Goal: Task Accomplishment & Management: Manage account settings

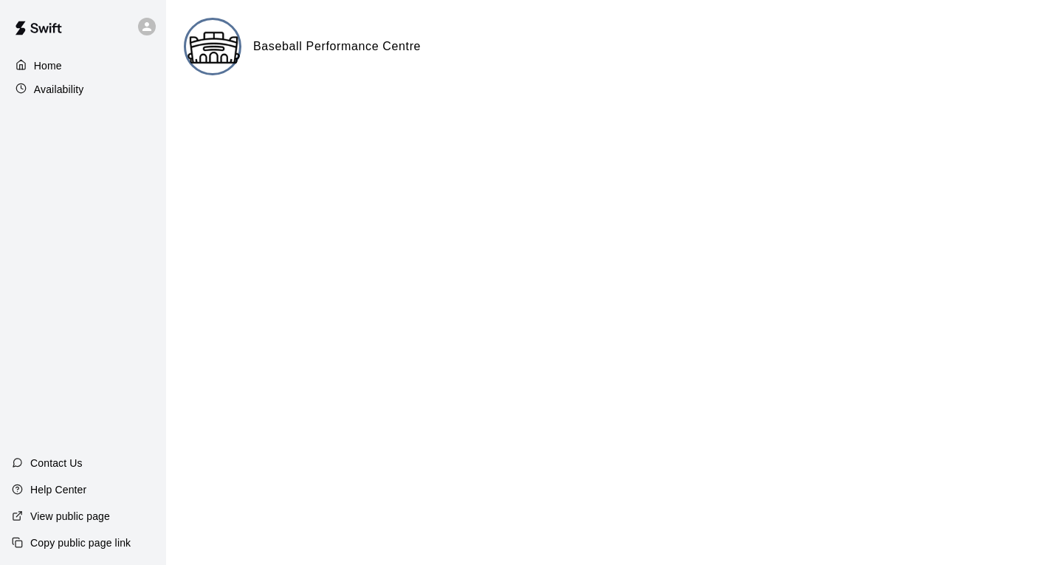
click at [73, 90] on p "Availability" at bounding box center [59, 89] width 50 height 15
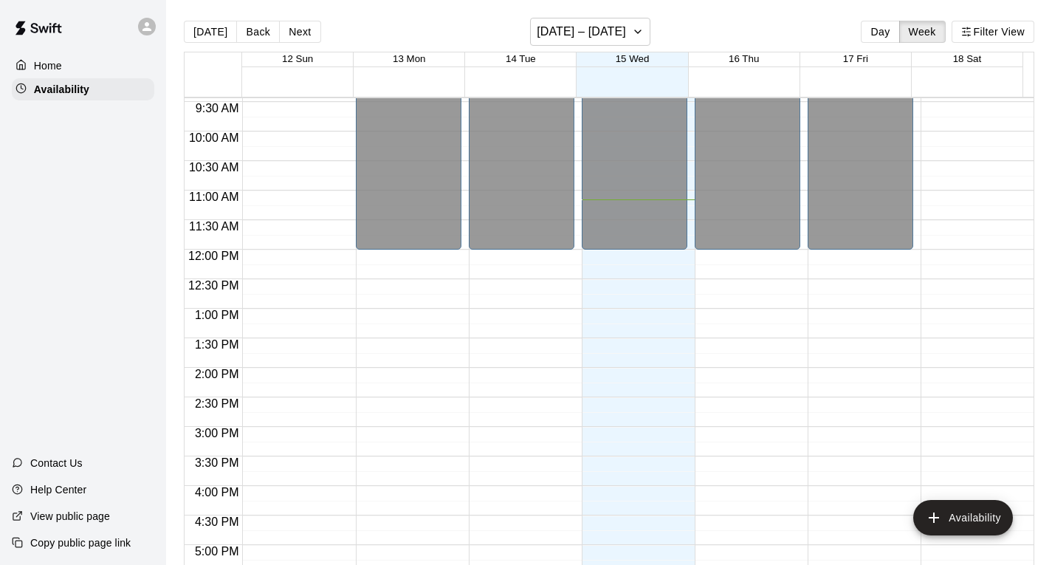
scroll to position [586, 0]
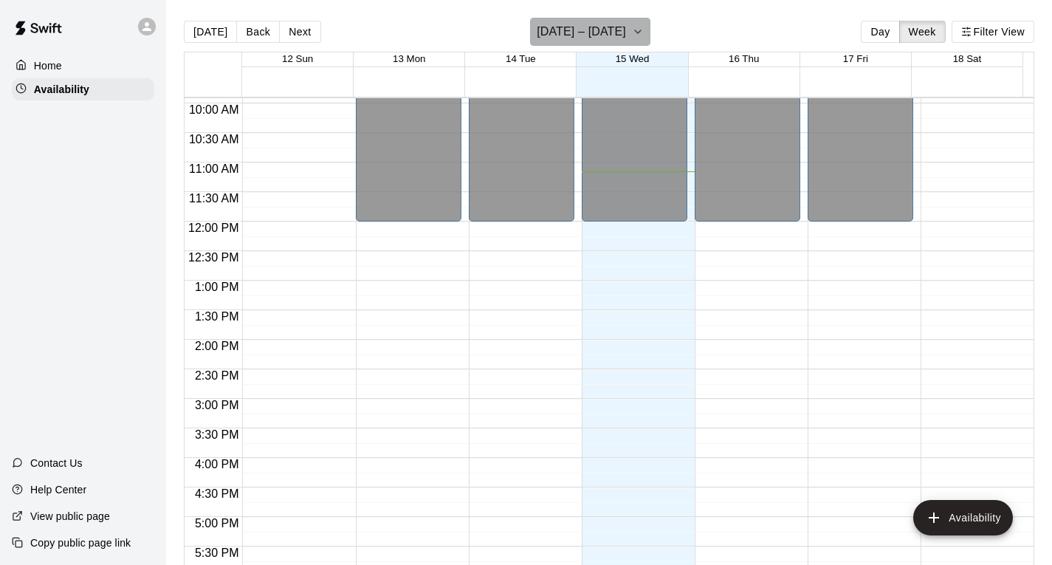
click at [633, 29] on icon "button" at bounding box center [638, 32] width 12 height 18
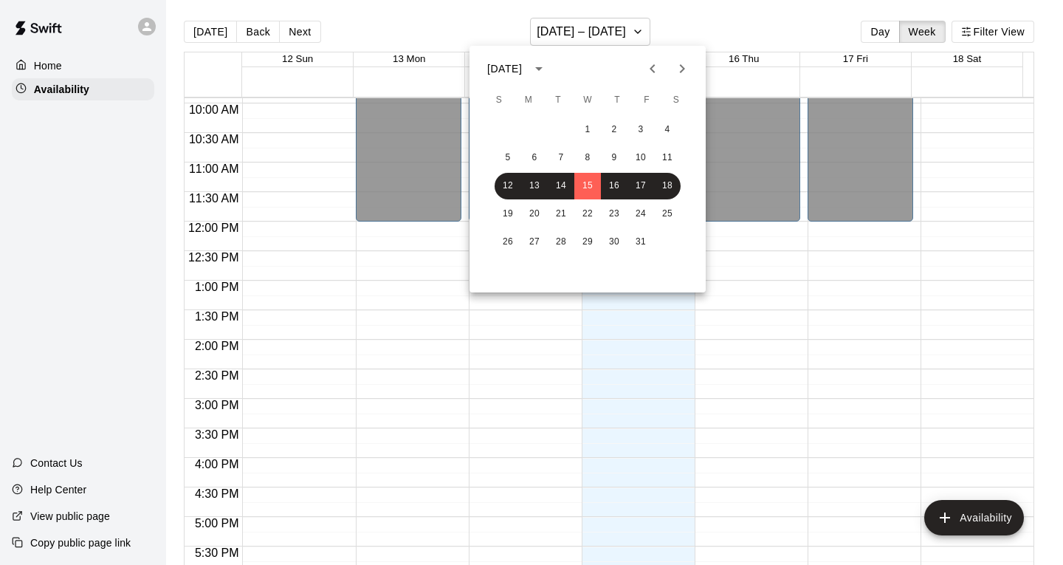
click at [683, 72] on icon "Next month" at bounding box center [682, 69] width 18 height 18
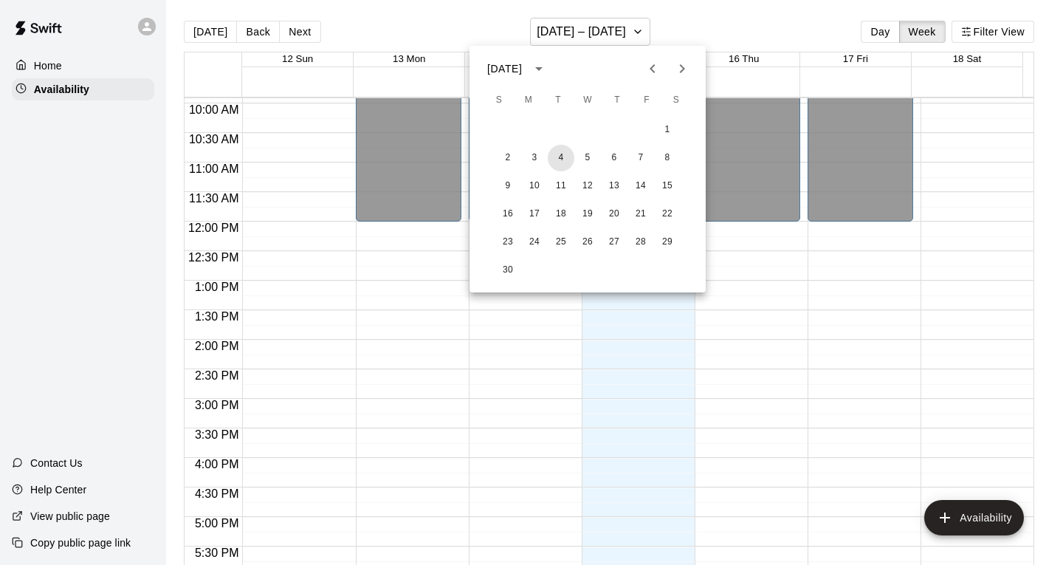
click at [564, 157] on button "4" at bounding box center [561, 158] width 27 height 27
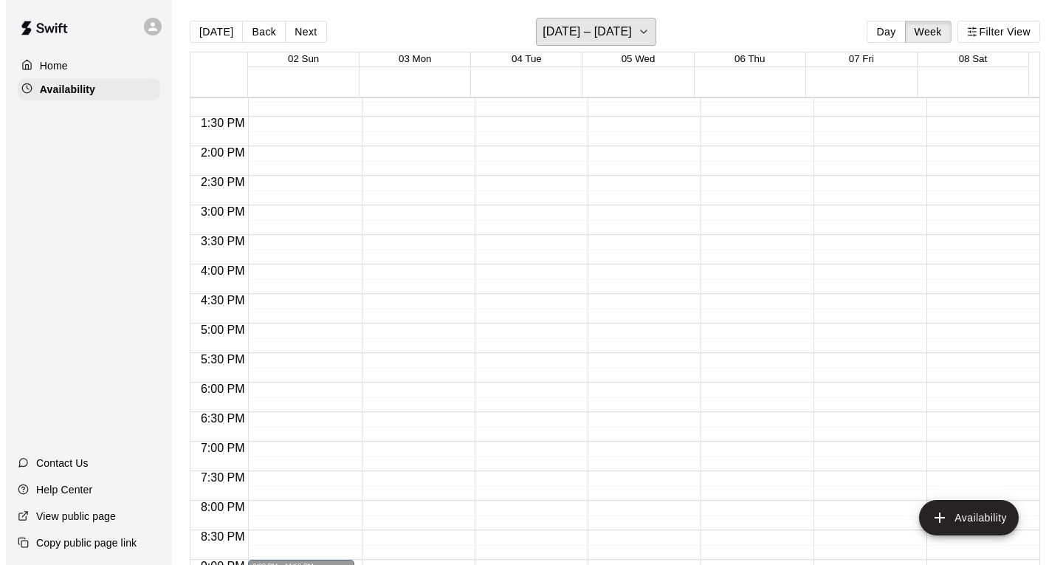
scroll to position [807, 0]
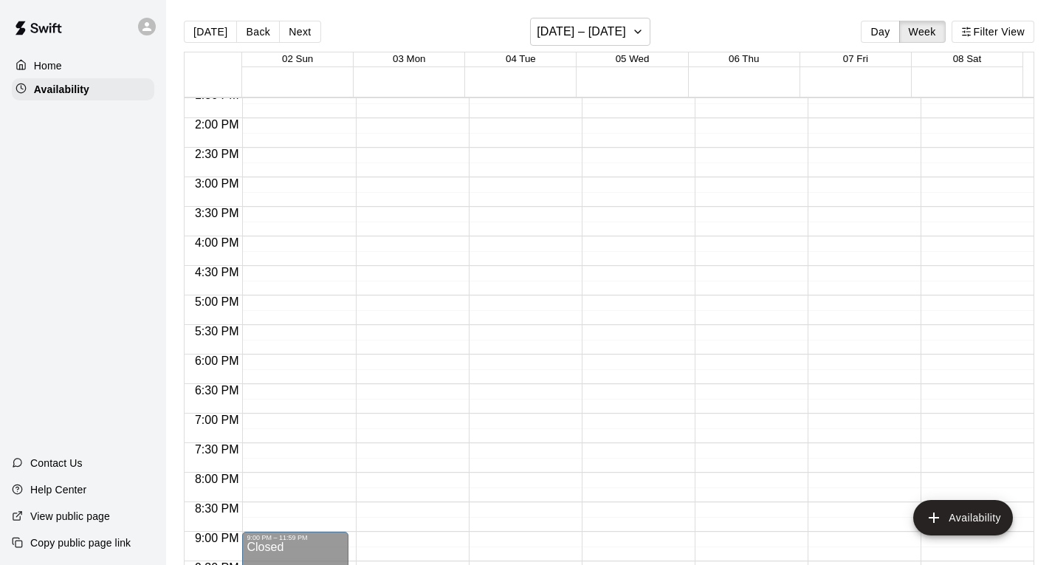
click at [518, 313] on div "12:00 AM – 12:00 PM Closed 10:00 PM – 11:59 PM Closed" at bounding box center [522, 0] width 106 height 1418
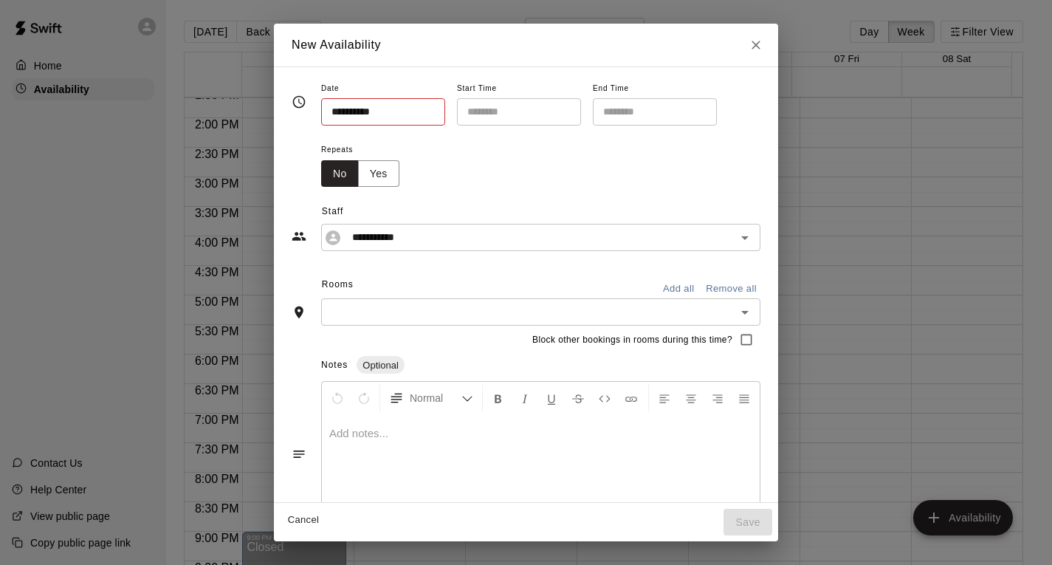
type input "**********"
type input "********"
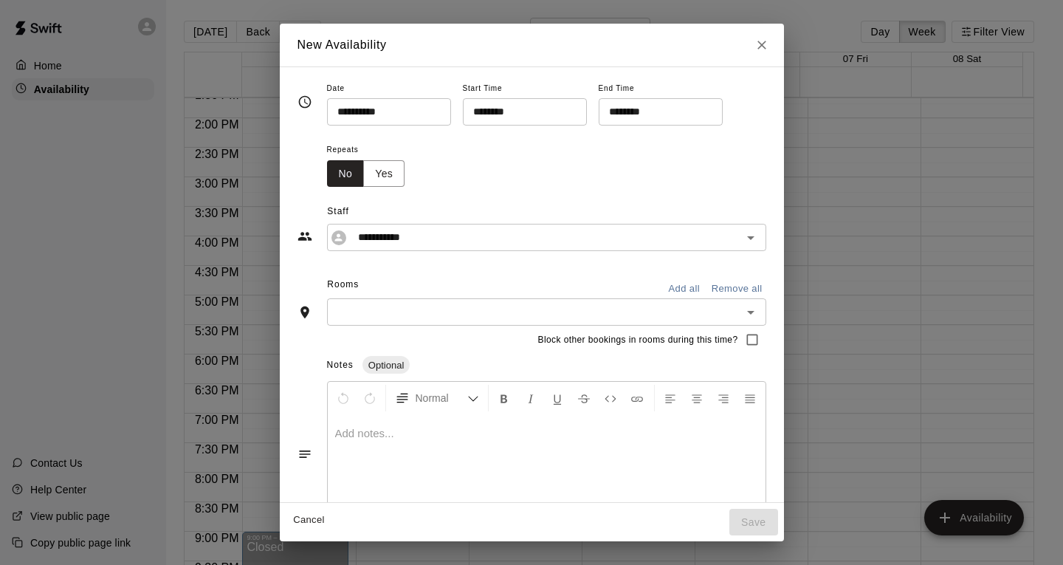
click at [504, 112] on input "********" at bounding box center [520, 111] width 114 height 27
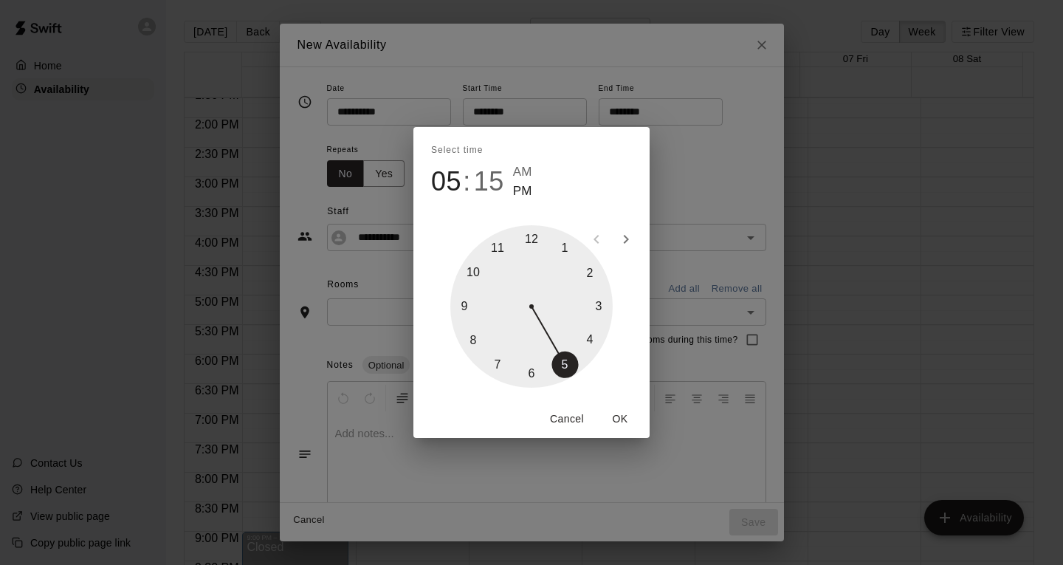
click at [568, 365] on div at bounding box center [531, 306] width 162 height 162
click at [529, 236] on div at bounding box center [531, 306] width 162 height 162
type input "********"
click at [628, 419] on button "OK" at bounding box center [620, 418] width 47 height 27
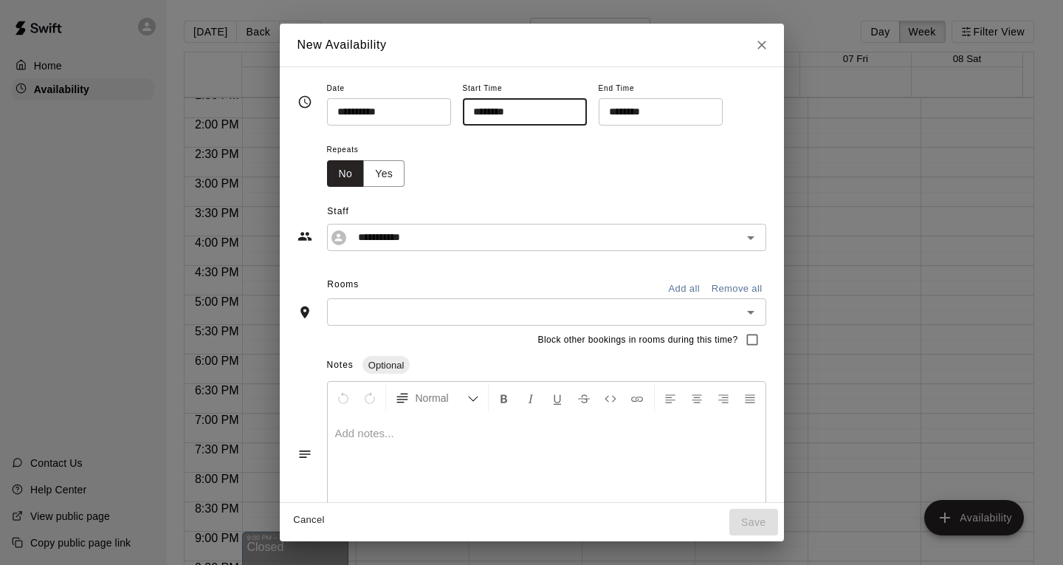
click at [655, 114] on input "********" at bounding box center [656, 111] width 114 height 27
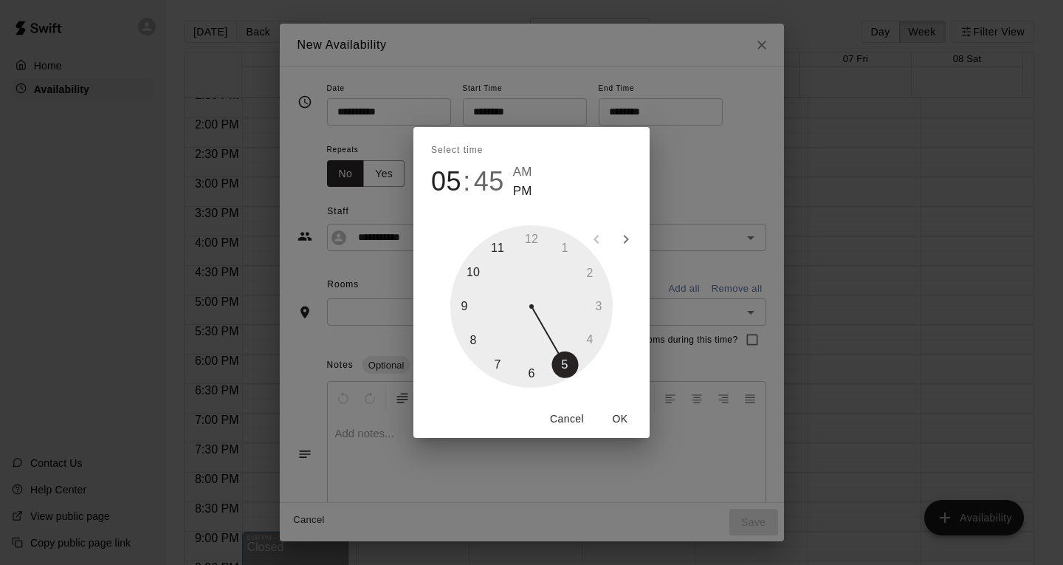
click at [461, 302] on div at bounding box center [531, 306] width 162 height 162
click at [531, 232] on div at bounding box center [531, 306] width 162 height 162
type input "********"
click at [617, 416] on button "OK" at bounding box center [620, 418] width 47 height 27
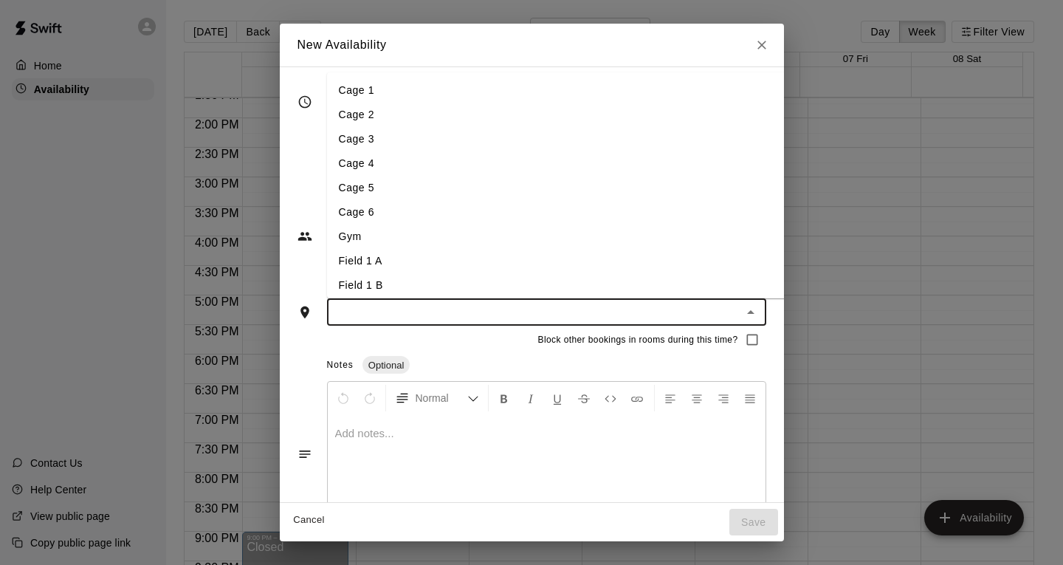
click at [374, 310] on input "text" at bounding box center [535, 312] width 406 height 18
click at [350, 86] on li "Cage 1" at bounding box center [558, 90] width 462 height 24
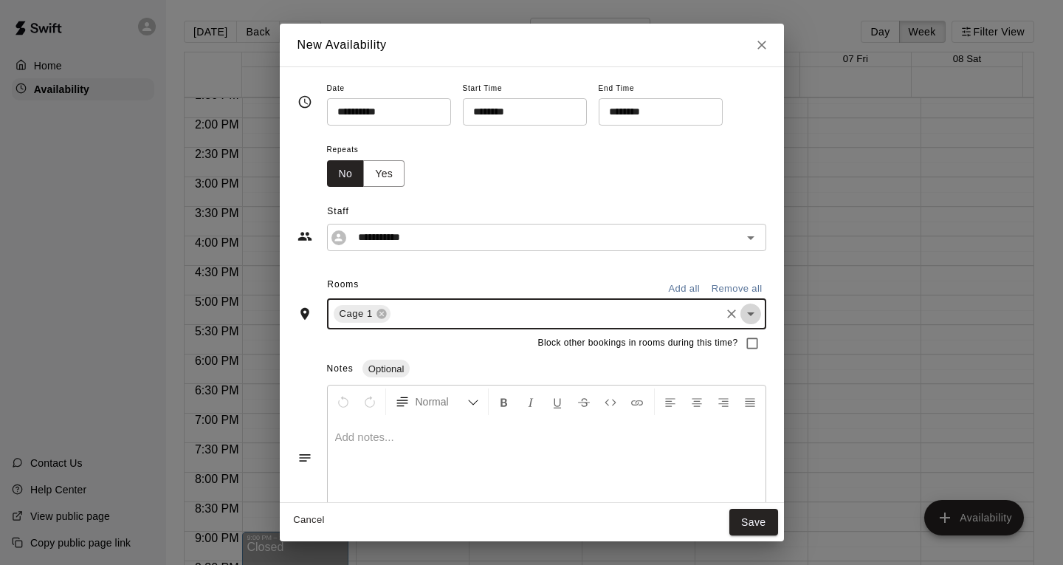
click at [755, 312] on icon "Open" at bounding box center [751, 314] width 18 height 18
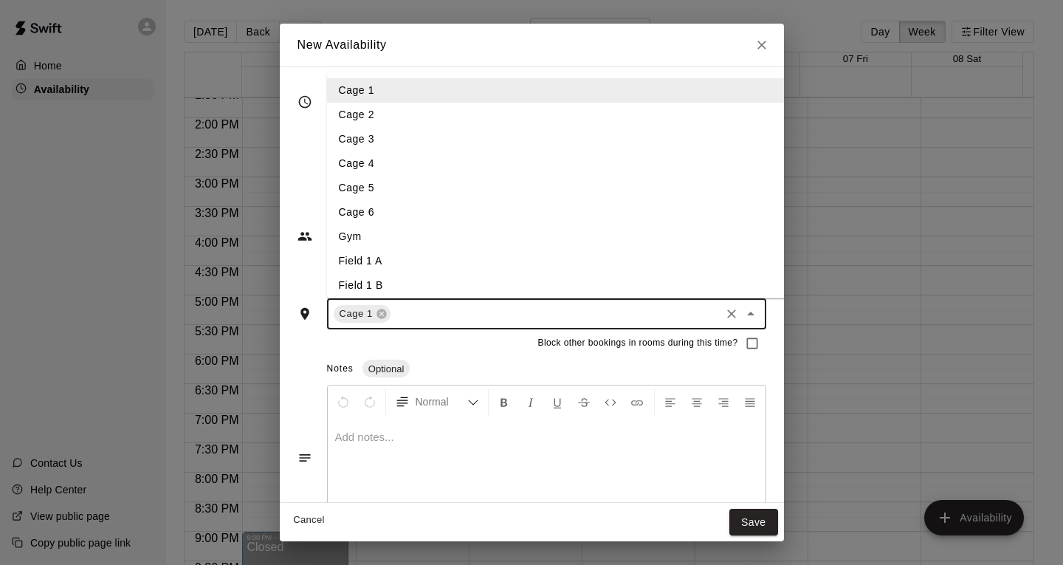
click at [360, 110] on li "Cage 2" at bounding box center [558, 115] width 462 height 24
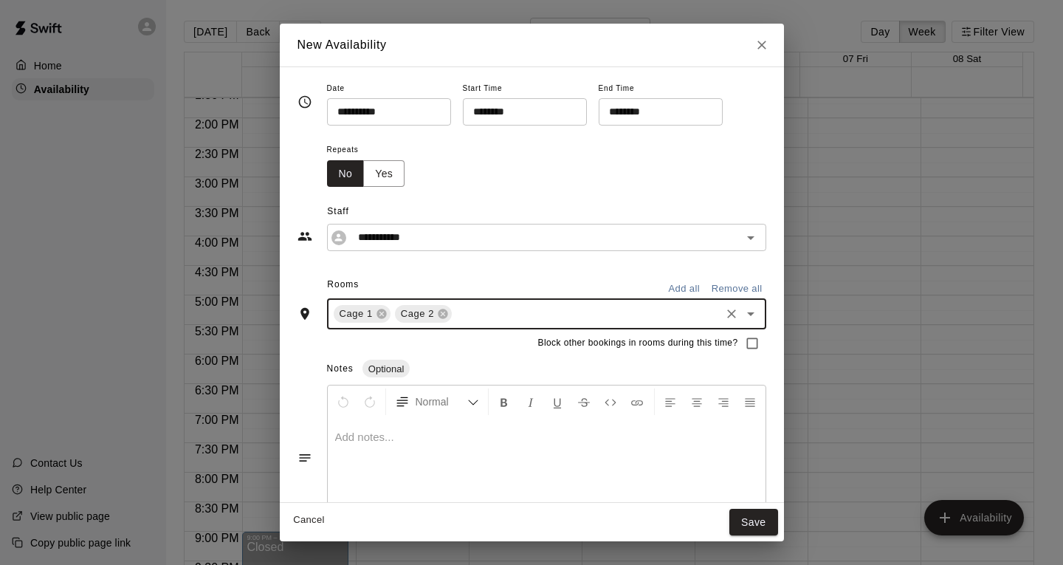
click at [691, 286] on button "Add all" at bounding box center [684, 289] width 47 height 23
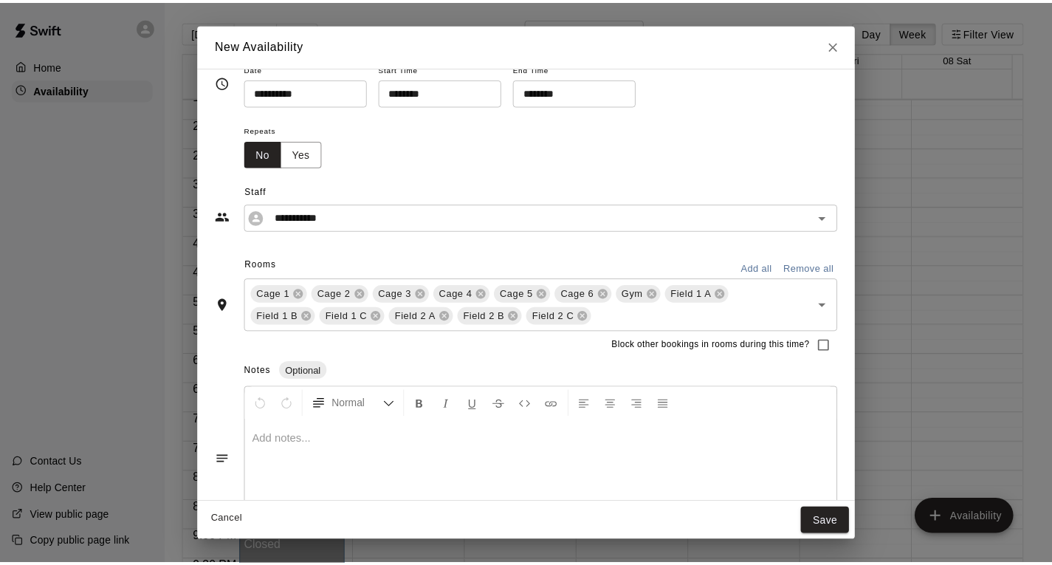
scroll to position [0, 0]
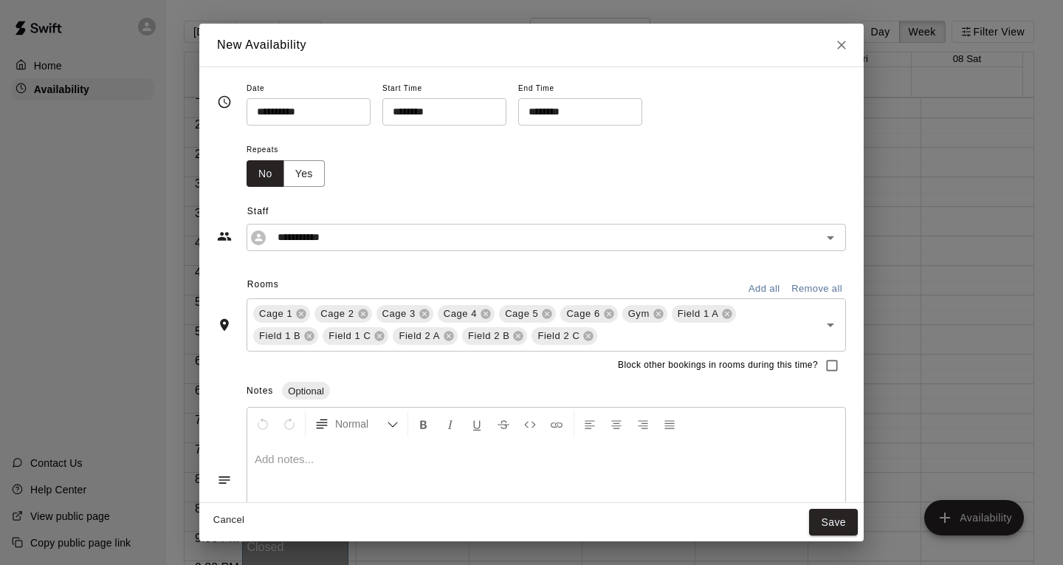
click at [831, 524] on button "Save" at bounding box center [833, 522] width 49 height 27
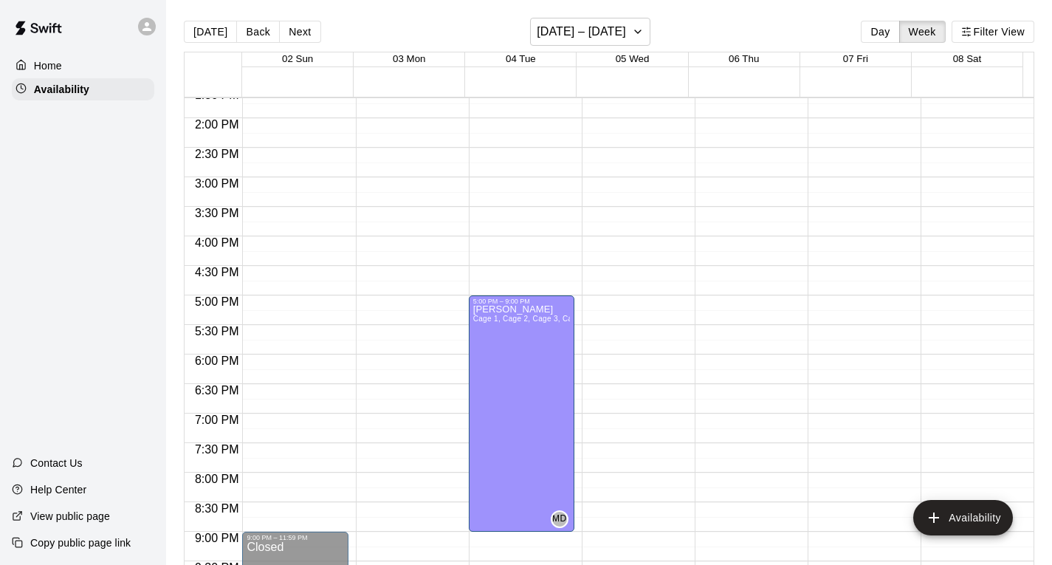
click at [719, 308] on div "12:00 AM – 12:00 PM Closed 10:00 PM – 11:59 PM Closed" at bounding box center [748, 0] width 106 height 1418
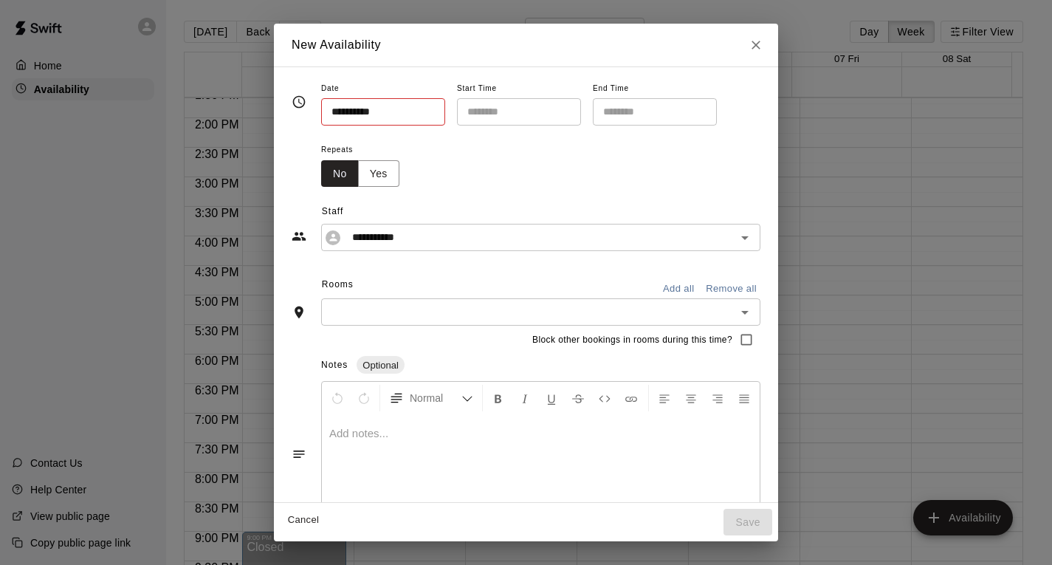
type input "**********"
type input "********"
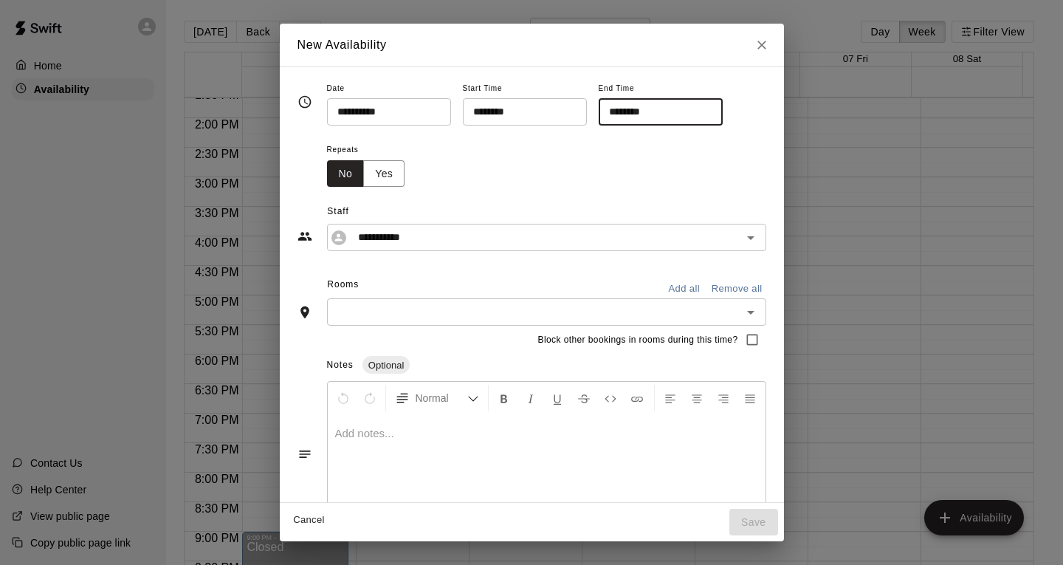
click at [665, 114] on input "********" at bounding box center [656, 111] width 114 height 27
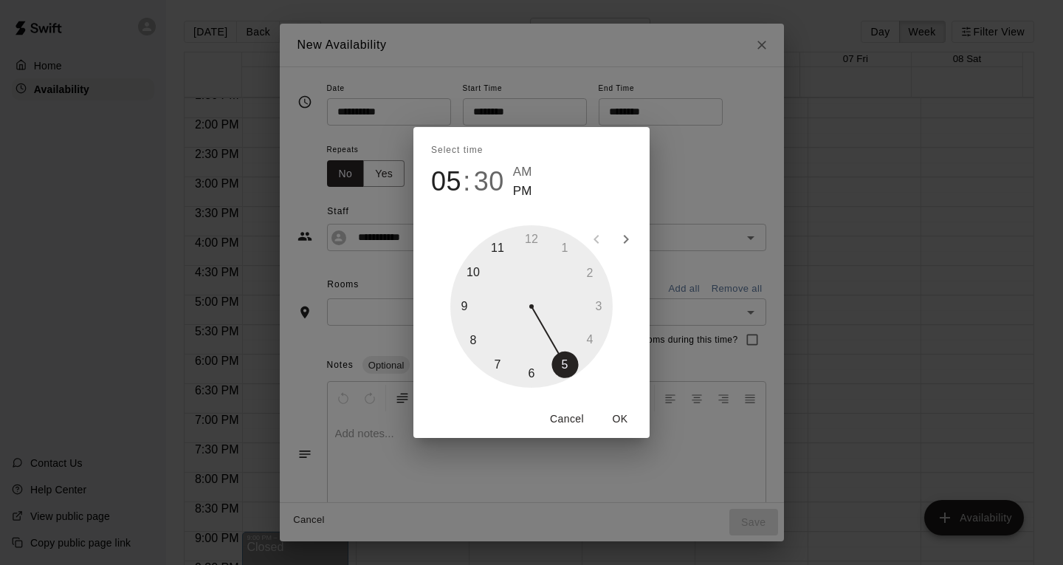
click at [469, 306] on div at bounding box center [531, 306] width 162 height 162
type input "********"
click at [532, 232] on div at bounding box center [531, 306] width 162 height 162
click at [624, 419] on button "OK" at bounding box center [620, 418] width 47 height 27
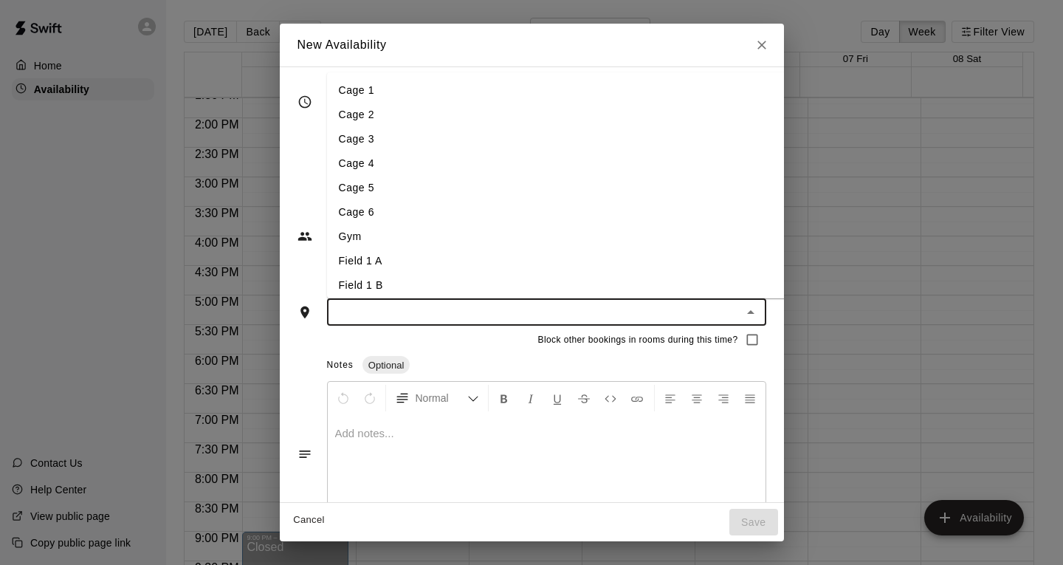
click at [370, 310] on input "text" at bounding box center [535, 312] width 406 height 18
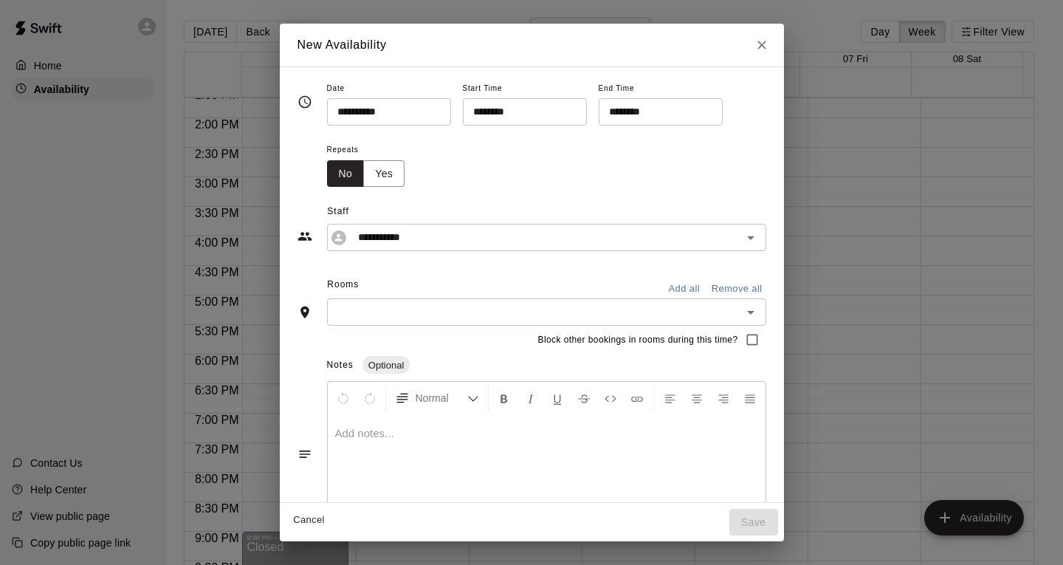
click at [732, 361] on div "Notes Optional" at bounding box center [546, 366] width 439 height 24
click at [699, 284] on button "Add all" at bounding box center [684, 289] width 47 height 23
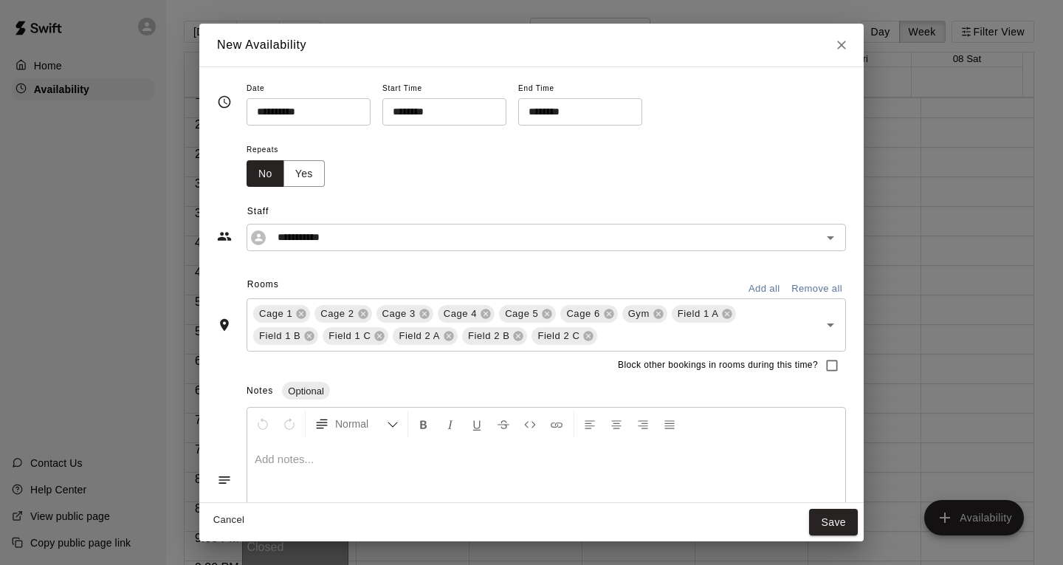
click at [658, 315] on icon at bounding box center [659, 314] width 12 height 12
click at [309, 170] on button "Yes" at bounding box center [304, 173] width 41 height 27
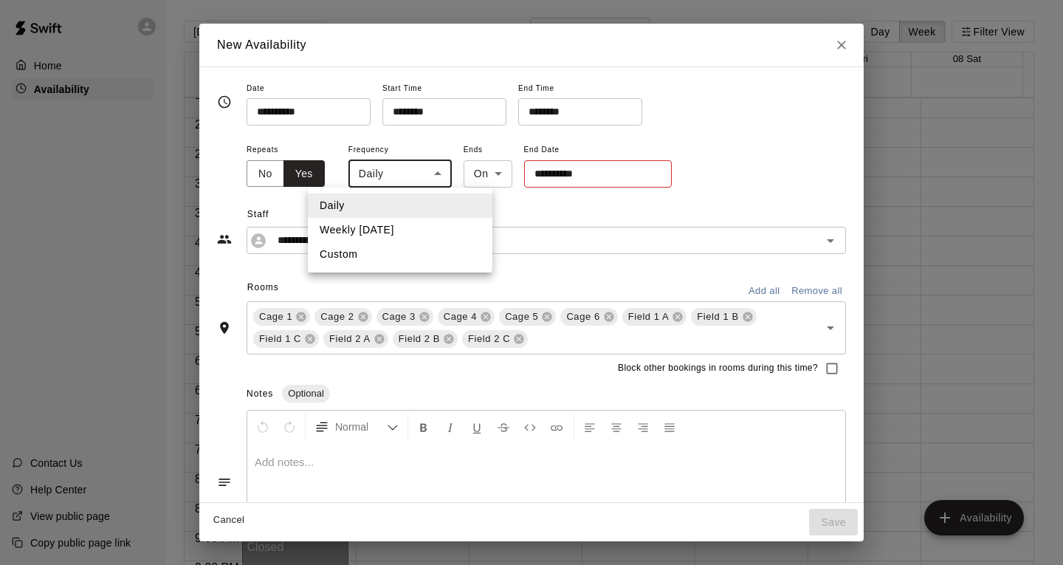
click at [410, 180] on body "Home Availability Contact Us Help Center View public page Copy public page link…" at bounding box center [531, 294] width 1063 height 588
click at [384, 231] on li "Weekly [DATE]" at bounding box center [400, 230] width 185 height 24
type input "******"
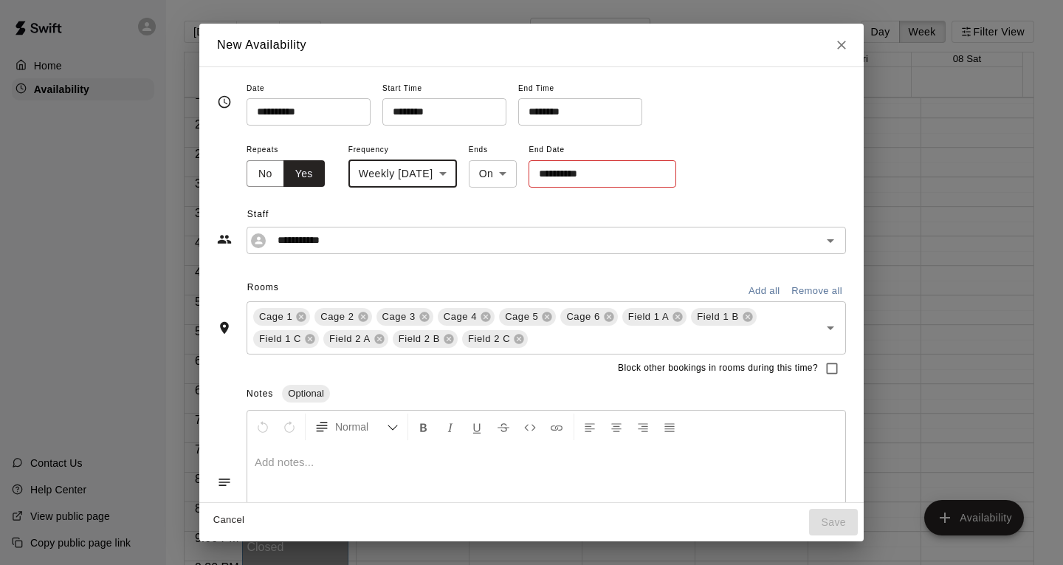
click at [586, 173] on input "**********" at bounding box center [597, 173] width 137 height 27
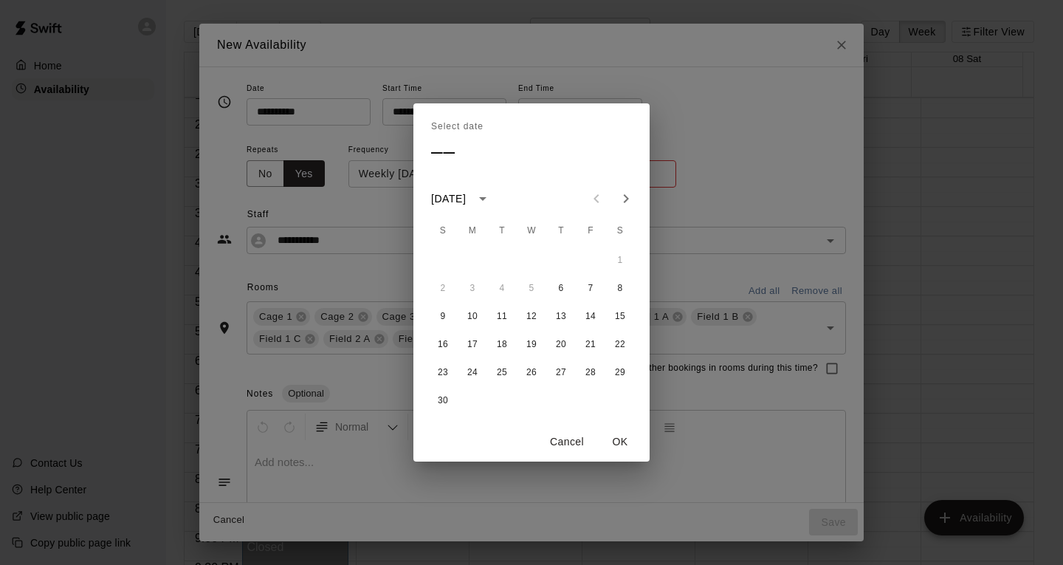
click at [622, 199] on icon "Next month" at bounding box center [626, 199] width 18 height 18
click at [563, 317] on button "18" at bounding box center [561, 316] width 27 height 27
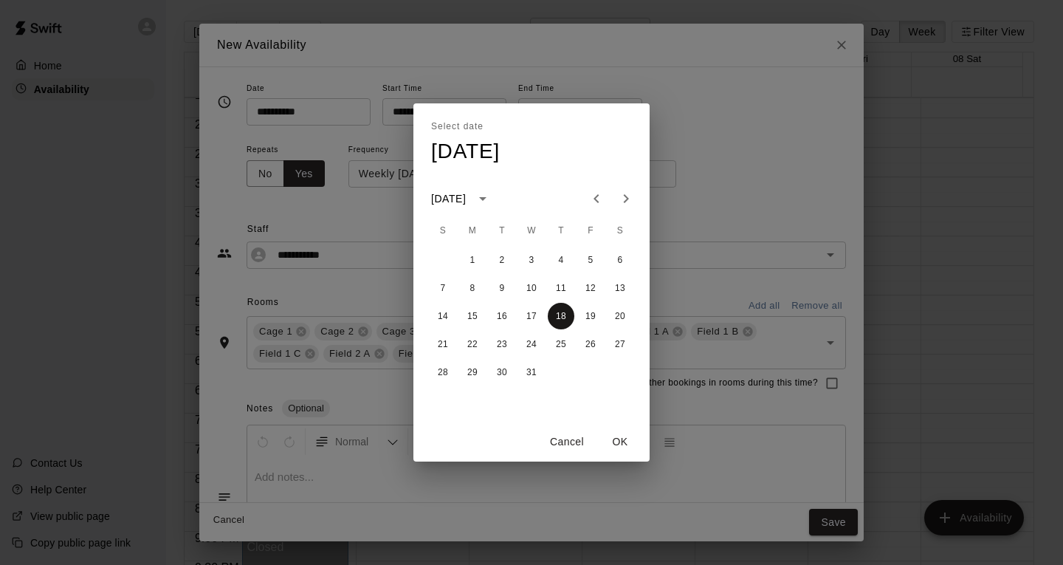
type input "**********"
click at [619, 442] on button "OK" at bounding box center [620, 441] width 47 height 27
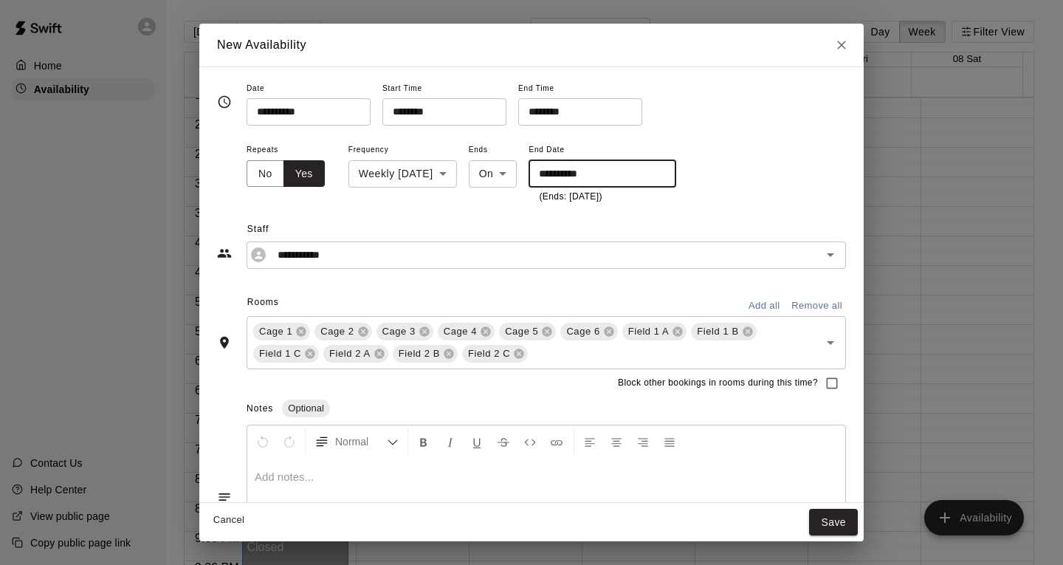
click at [823, 519] on button "Save" at bounding box center [833, 522] width 49 height 27
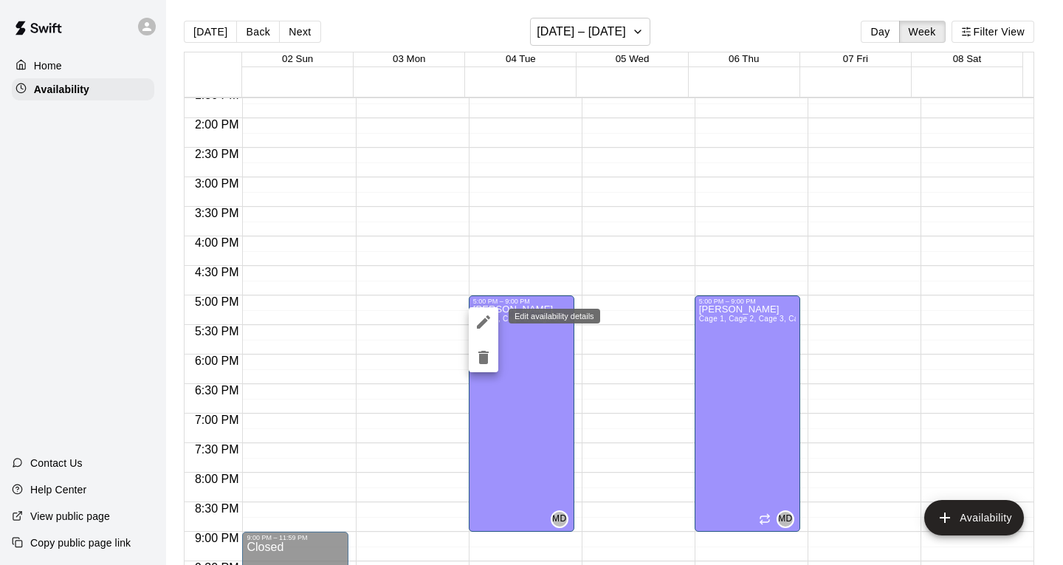
click at [486, 315] on icon "edit" at bounding box center [484, 322] width 18 height 18
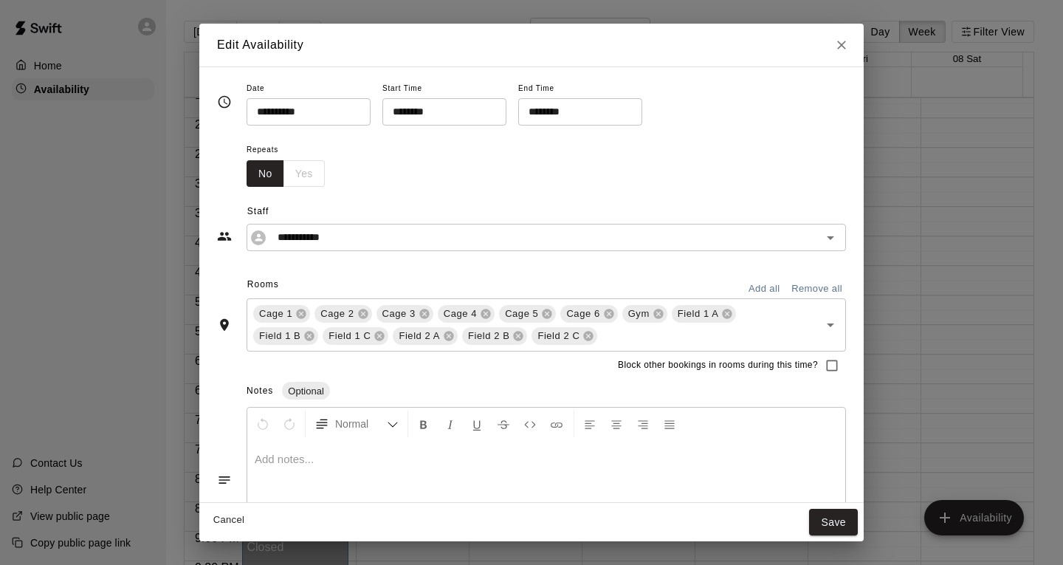
click at [661, 314] on icon at bounding box center [658, 314] width 10 height 10
click at [823, 521] on button "Save" at bounding box center [833, 522] width 49 height 27
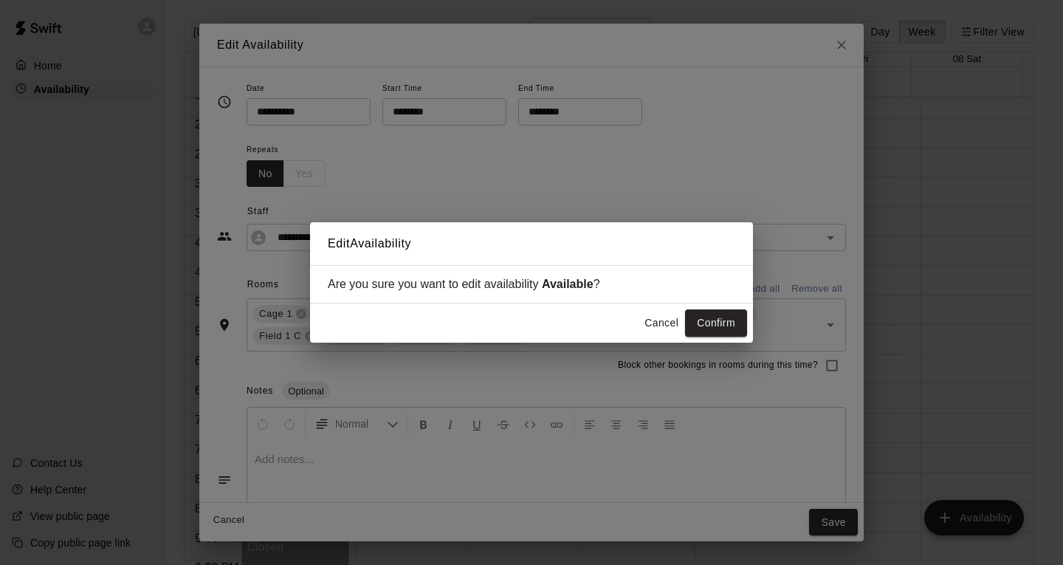
click at [697, 326] on button "Confirm" at bounding box center [716, 322] width 62 height 27
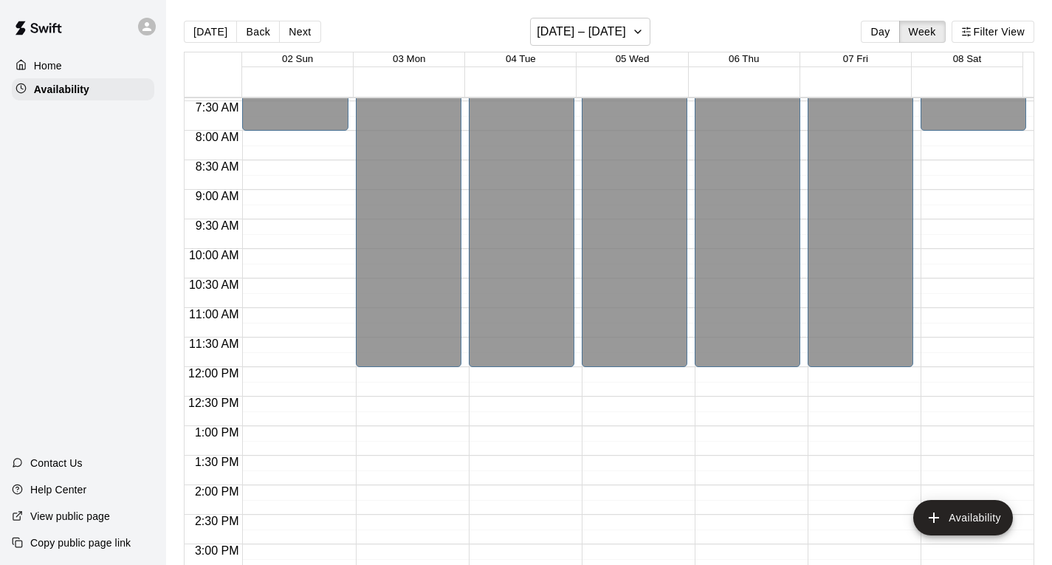
scroll to position [438, 0]
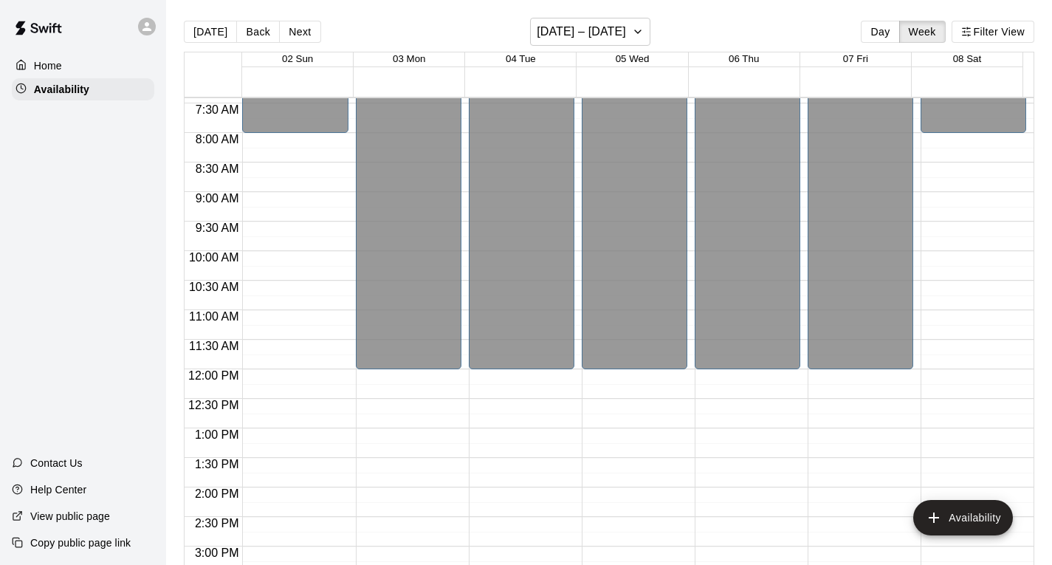
click at [941, 198] on div "12:00 AM – 8:00 AM Closed 10:00 PM – 11:59 PM Closed" at bounding box center [974, 369] width 106 height 1418
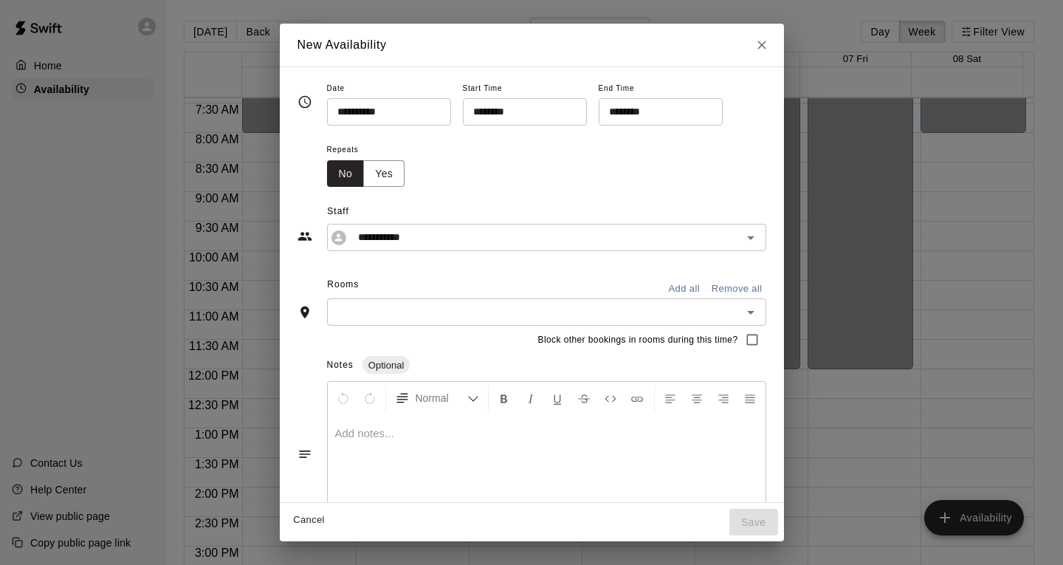
click at [653, 113] on input "********" at bounding box center [656, 111] width 114 height 27
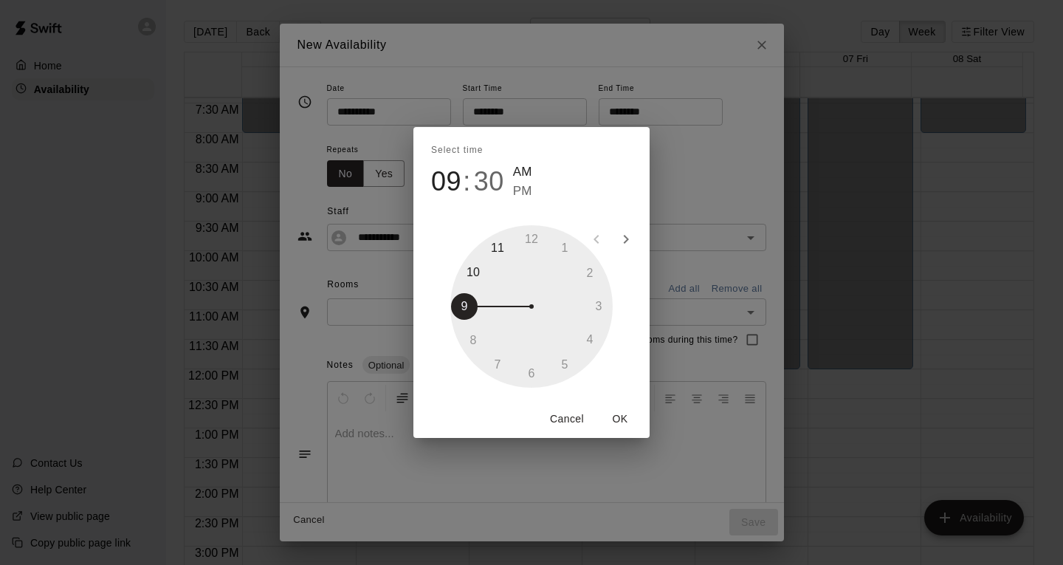
click at [588, 271] on div at bounding box center [531, 306] width 162 height 162
click at [607, 284] on div at bounding box center [531, 306] width 162 height 162
click at [526, 189] on span "PM" at bounding box center [522, 192] width 19 height 20
click at [588, 271] on div at bounding box center [531, 306] width 162 height 162
click at [531, 234] on div at bounding box center [531, 306] width 162 height 162
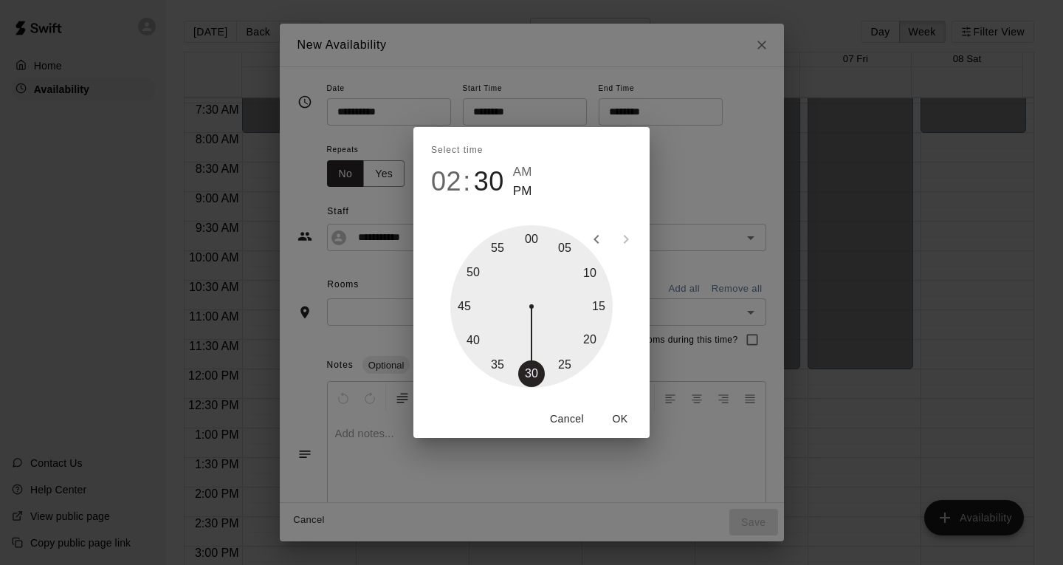
type input "********"
click at [616, 416] on button "OK" at bounding box center [620, 418] width 47 height 27
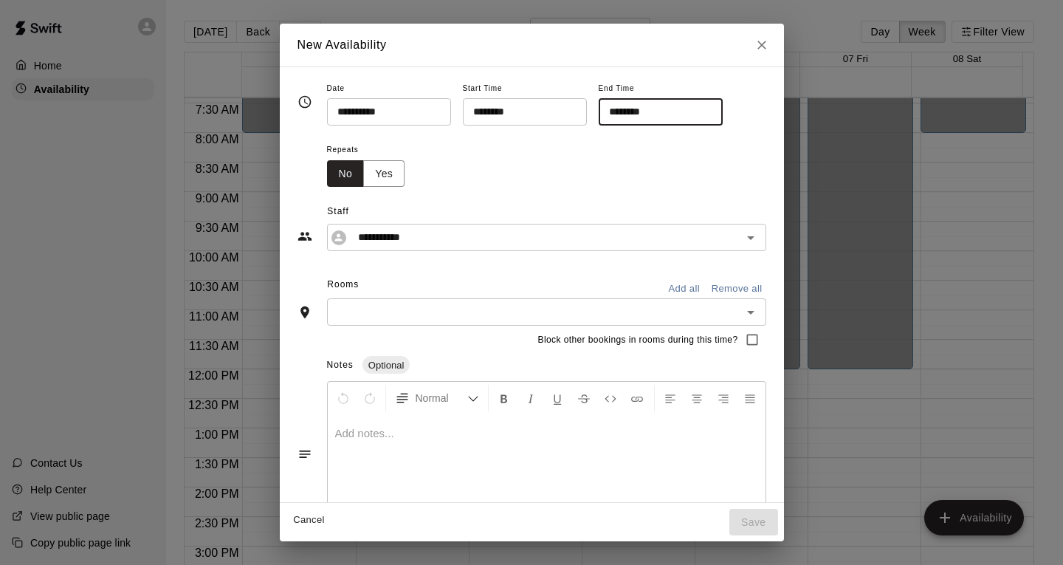
click at [372, 174] on button "Yes" at bounding box center [383, 173] width 41 height 27
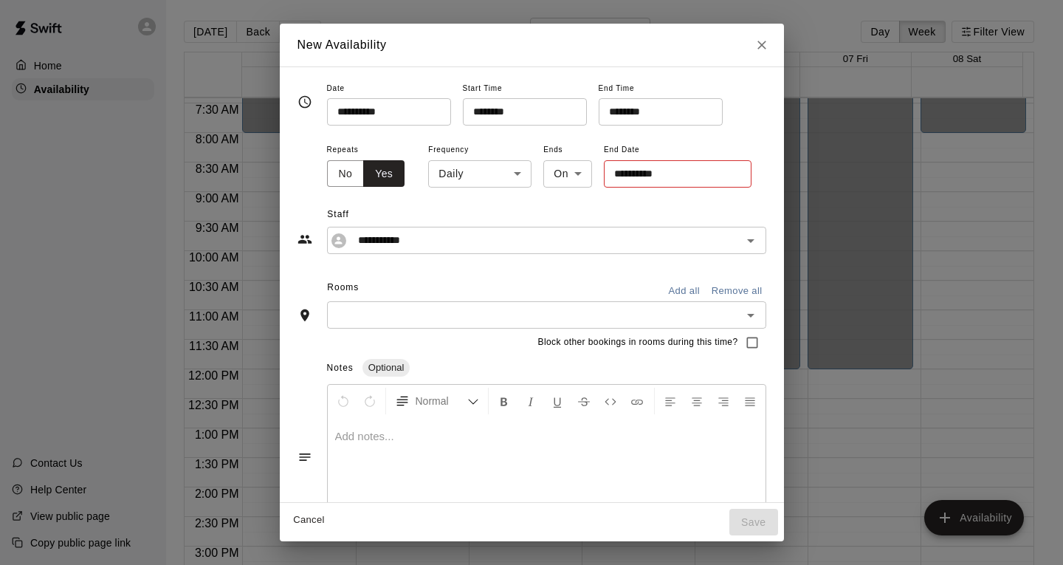
click at [486, 175] on body "Home Availability Contact Us Help Center View public page Copy public page link…" at bounding box center [531, 294] width 1063 height 588
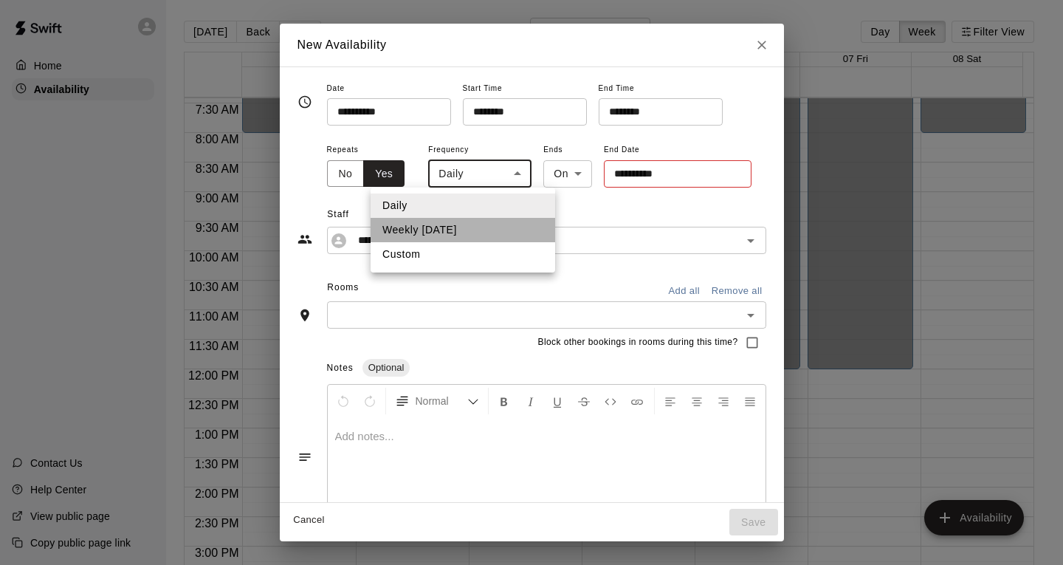
click at [450, 234] on li "Weekly [DATE]" at bounding box center [463, 230] width 185 height 24
type input "******"
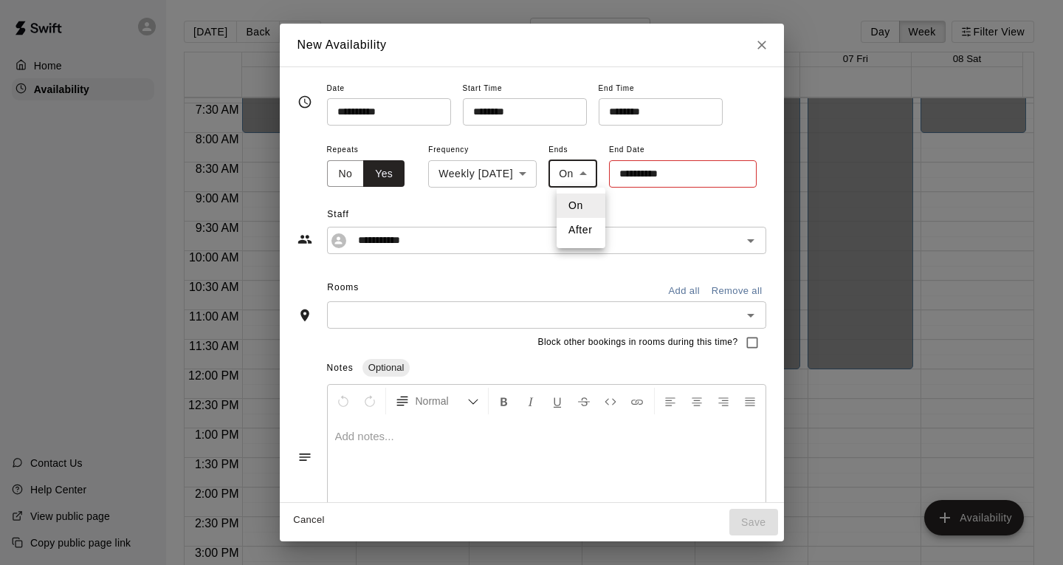
click at [586, 178] on body "Home Availability Contact Us Help Center View public page Copy public page link…" at bounding box center [531, 294] width 1063 height 588
click at [586, 203] on li "On" at bounding box center [581, 205] width 49 height 24
click at [673, 174] on input "**********" at bounding box center [677, 173] width 137 height 27
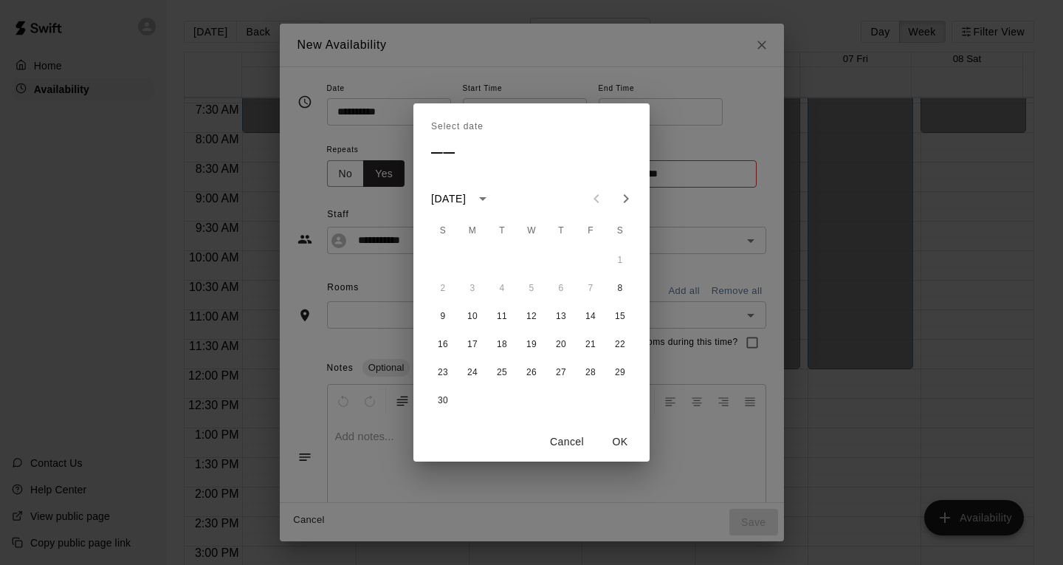
click at [627, 196] on icon "Next month" at bounding box center [626, 199] width 18 height 18
click at [621, 286] on button "13" at bounding box center [620, 288] width 27 height 27
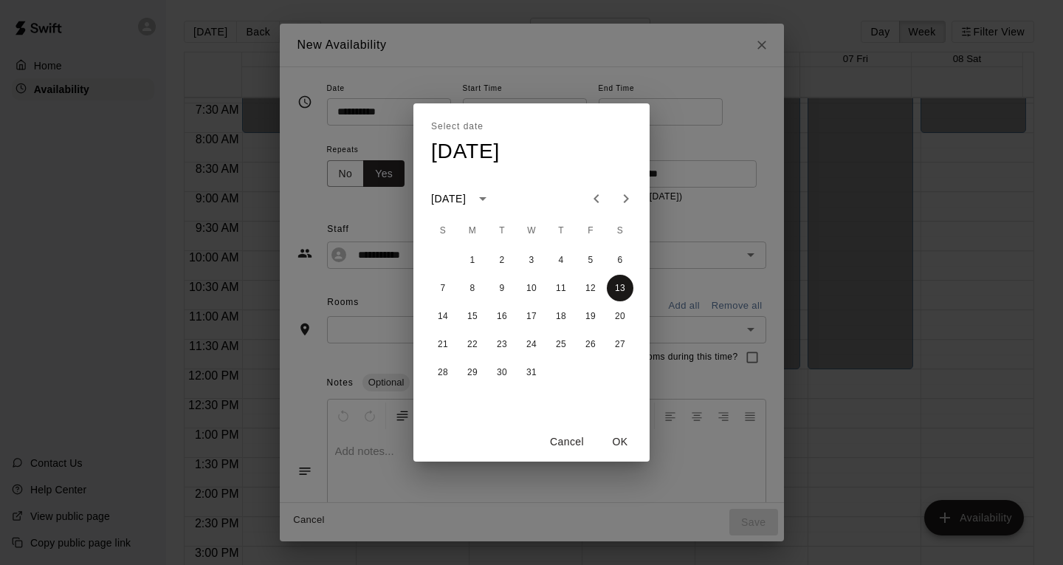
type input "**********"
click at [625, 444] on button "OK" at bounding box center [620, 441] width 47 height 27
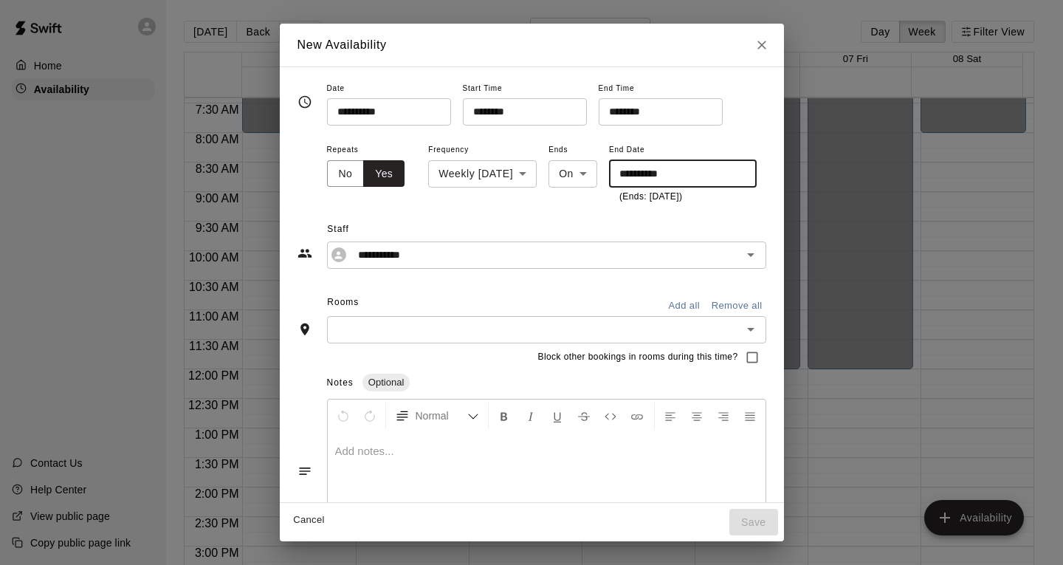
click at [688, 303] on button "Add all" at bounding box center [684, 306] width 47 height 23
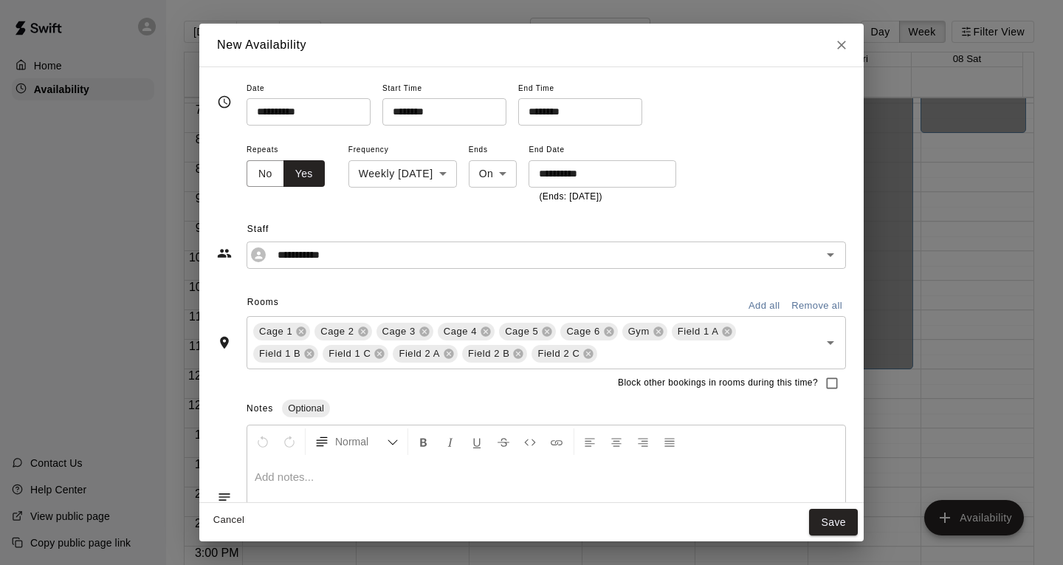
click at [659, 330] on icon at bounding box center [659, 332] width 12 height 12
click at [838, 524] on button "Save" at bounding box center [833, 522] width 49 height 27
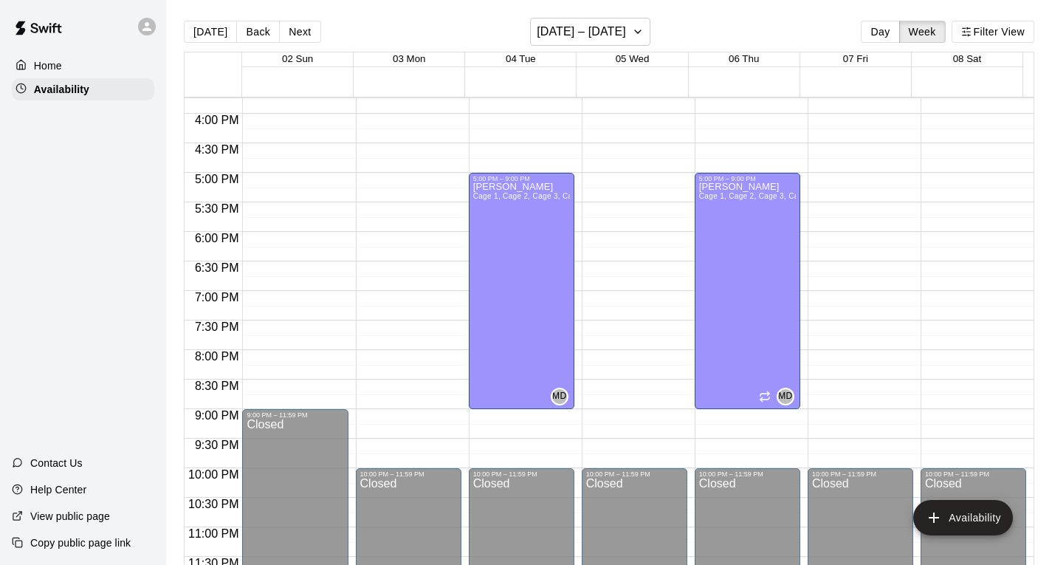
scroll to position [955, 0]
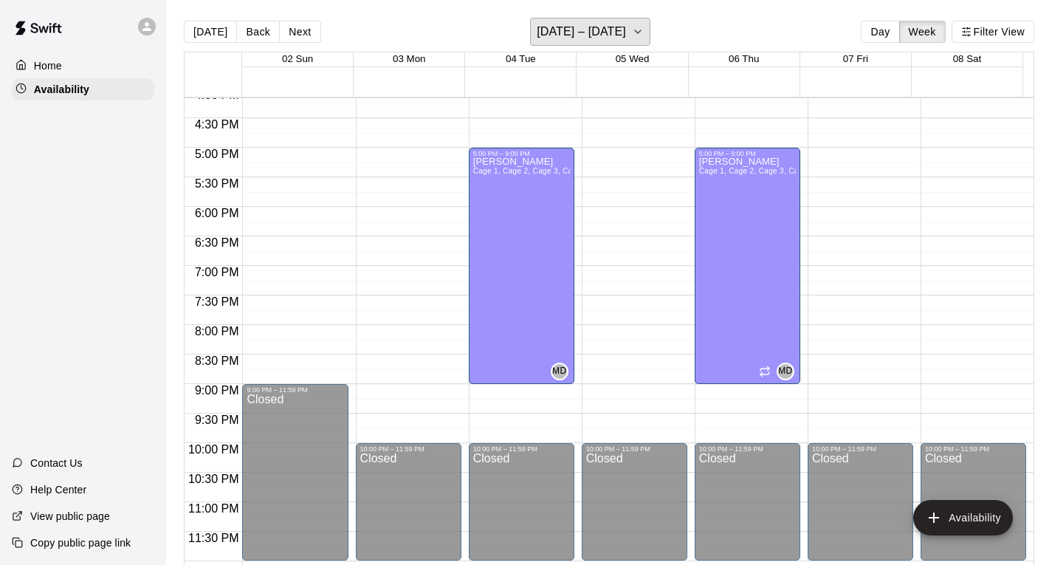
click at [644, 32] on icon "button" at bounding box center [638, 32] width 12 height 18
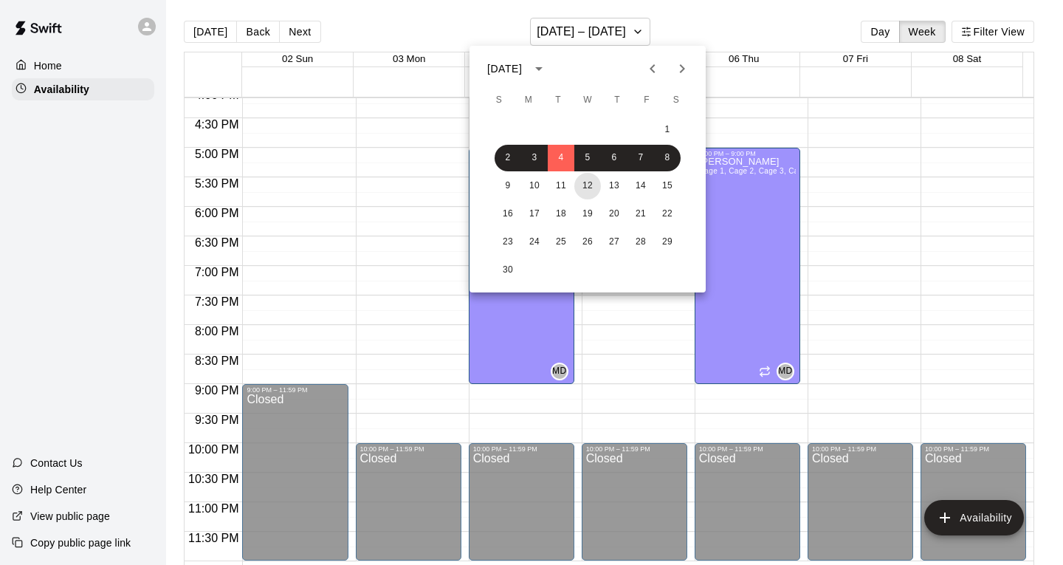
click at [582, 182] on button "12" at bounding box center [587, 186] width 27 height 27
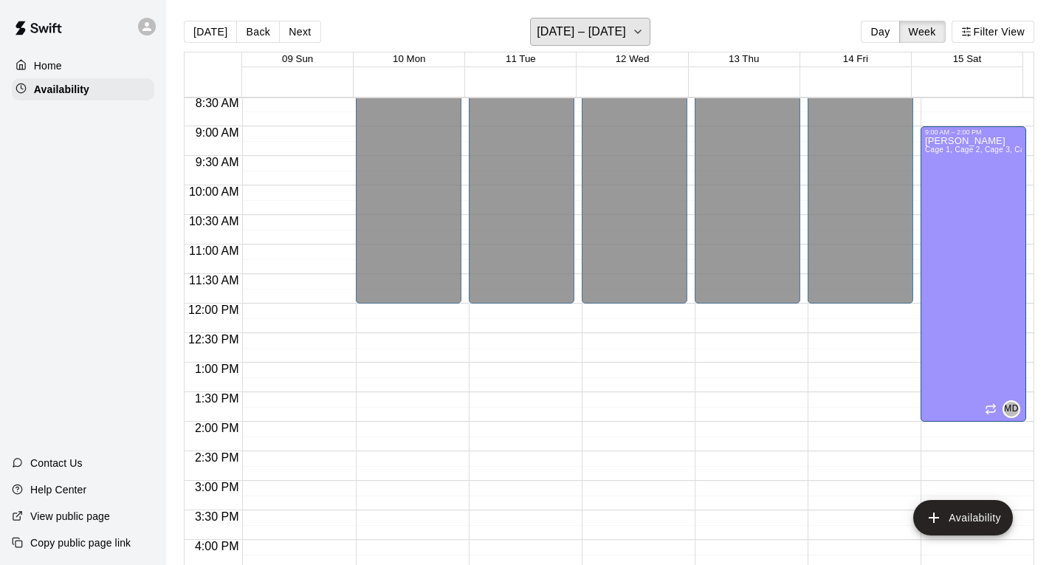
scroll to position [492, 0]
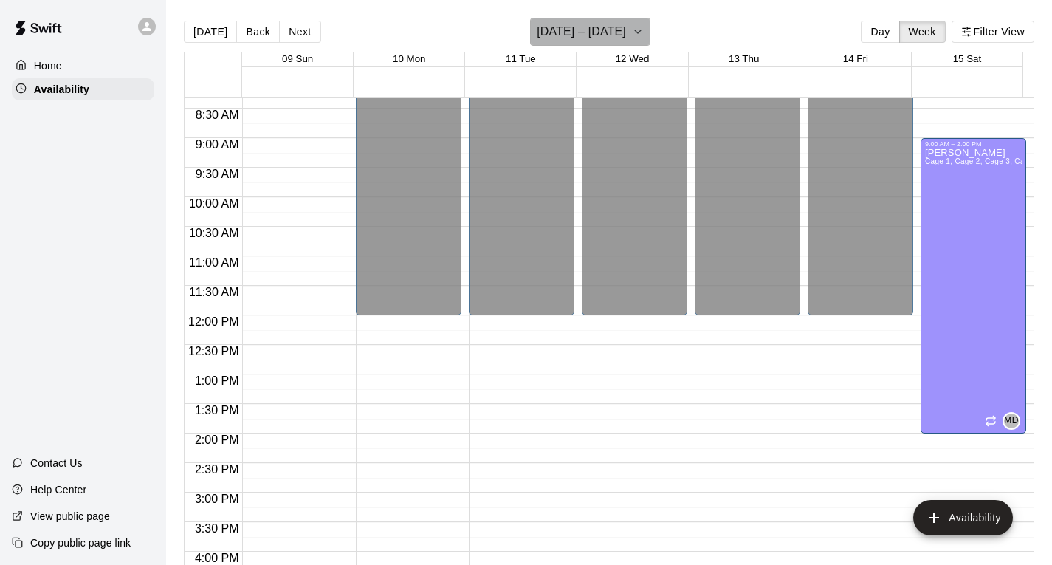
click at [637, 27] on icon "button" at bounding box center [638, 32] width 12 height 18
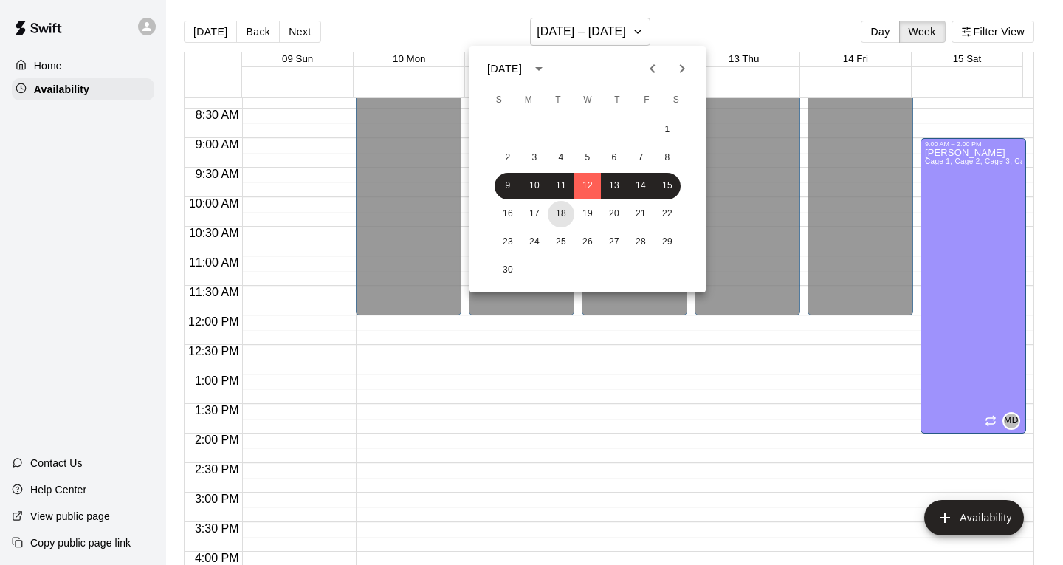
click at [570, 212] on button "18" at bounding box center [561, 214] width 27 height 27
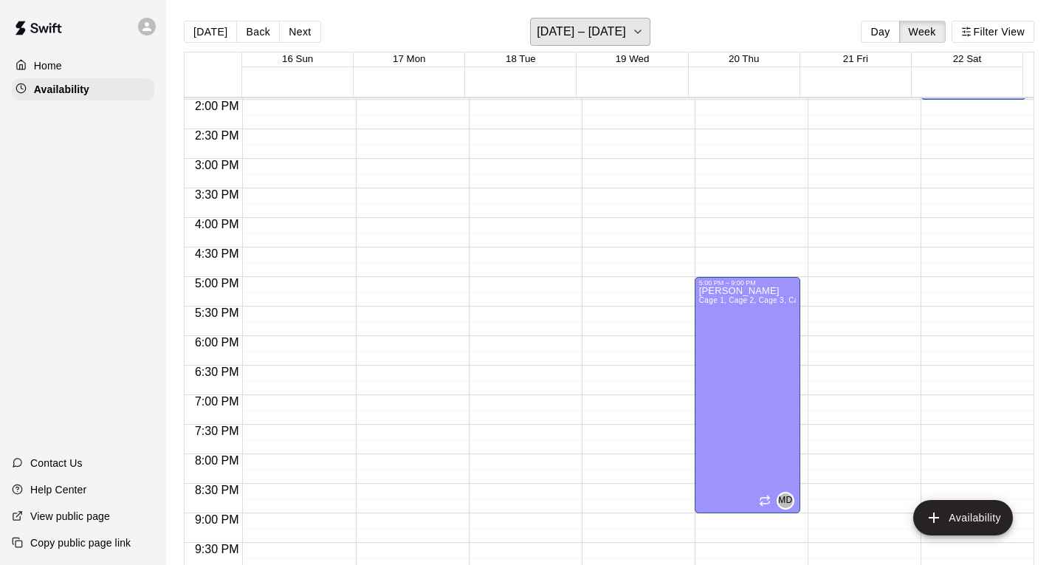
scroll to position [861, 0]
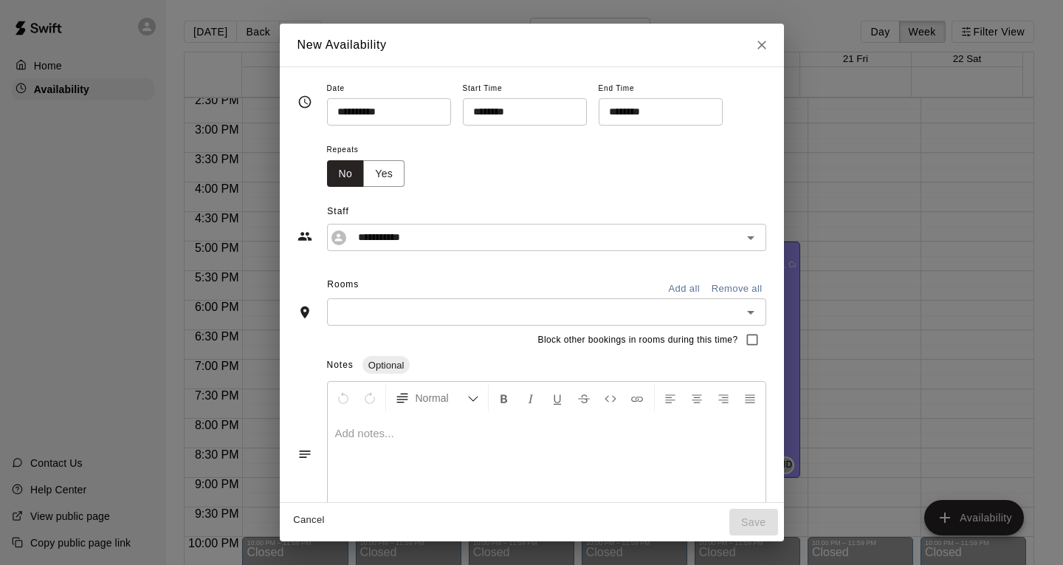
click at [643, 108] on input "********" at bounding box center [656, 111] width 114 height 27
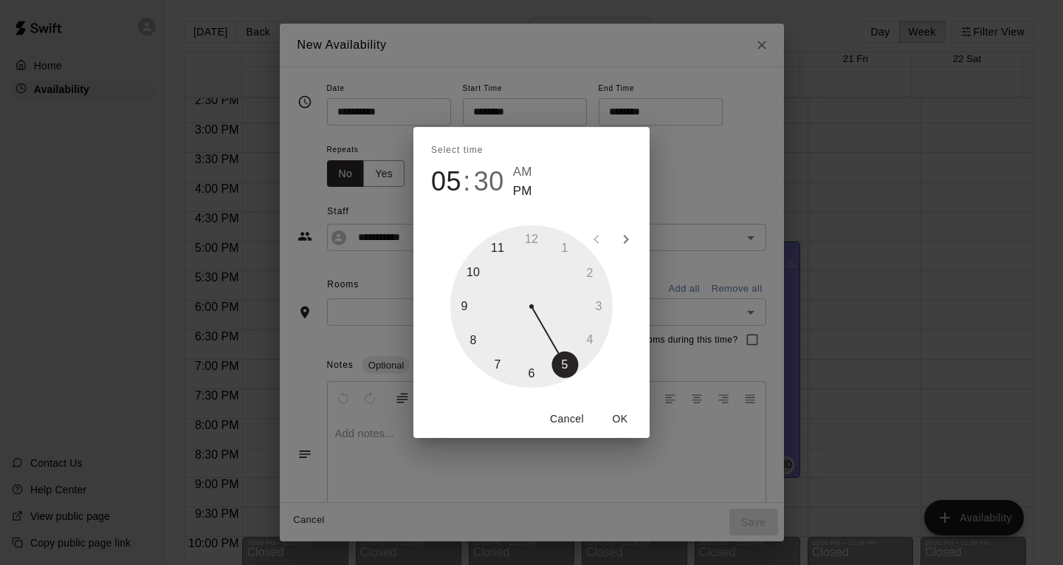
click at [465, 303] on div at bounding box center [531, 306] width 162 height 162
type input "********"
click at [530, 234] on div at bounding box center [531, 306] width 162 height 162
click at [617, 416] on button "OK" at bounding box center [620, 418] width 47 height 27
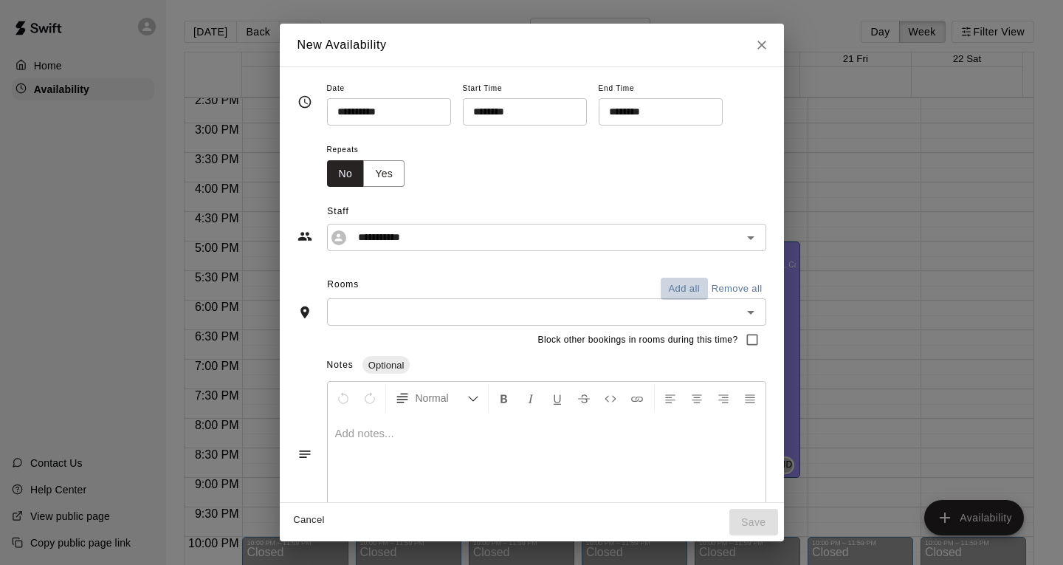
click at [695, 287] on button "Add all" at bounding box center [684, 289] width 47 height 23
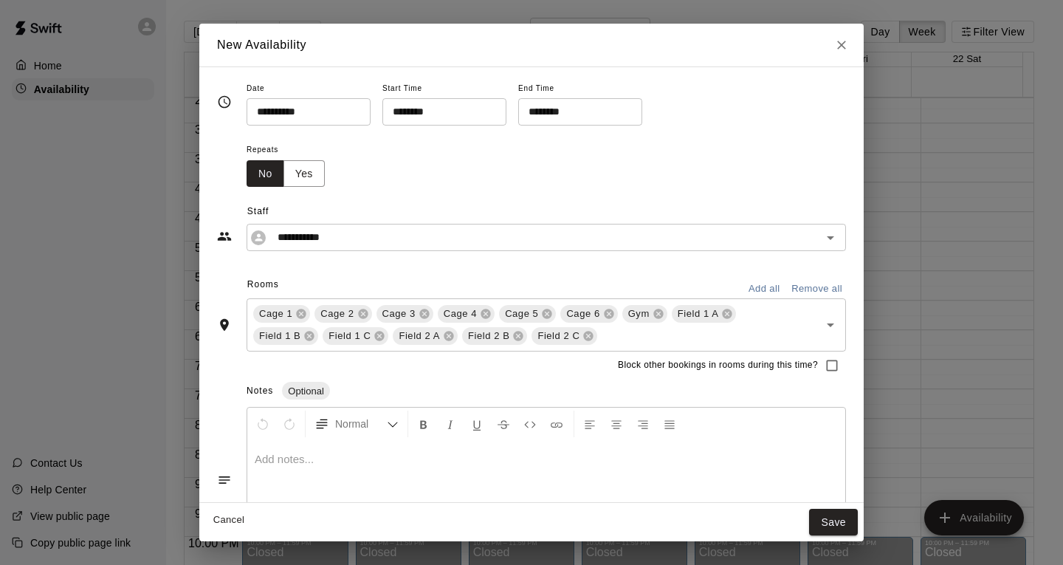
click at [659, 315] on icon at bounding box center [659, 314] width 12 height 12
click at [836, 526] on button "Save" at bounding box center [833, 522] width 49 height 27
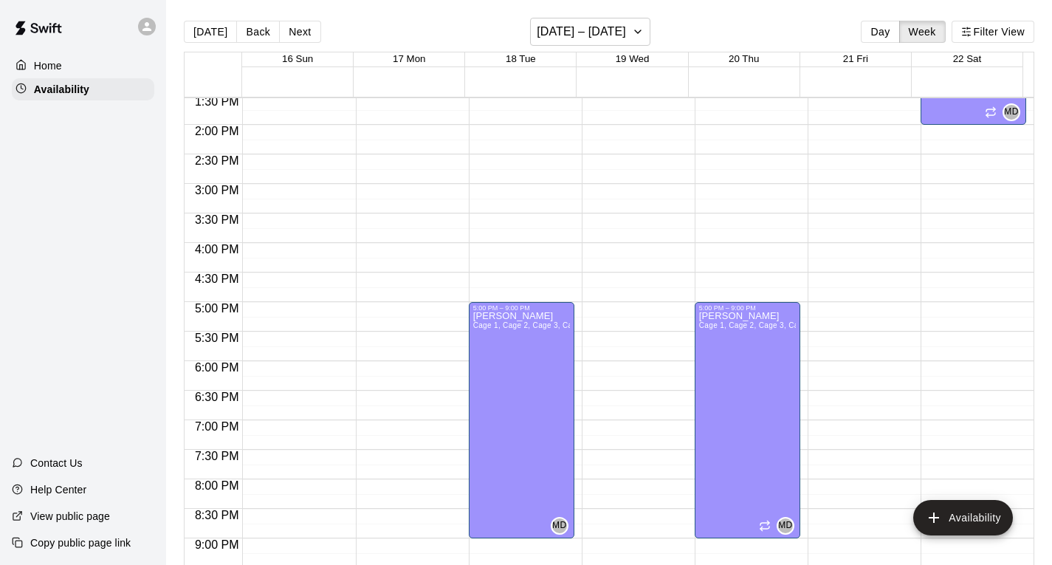
scroll to position [886, 0]
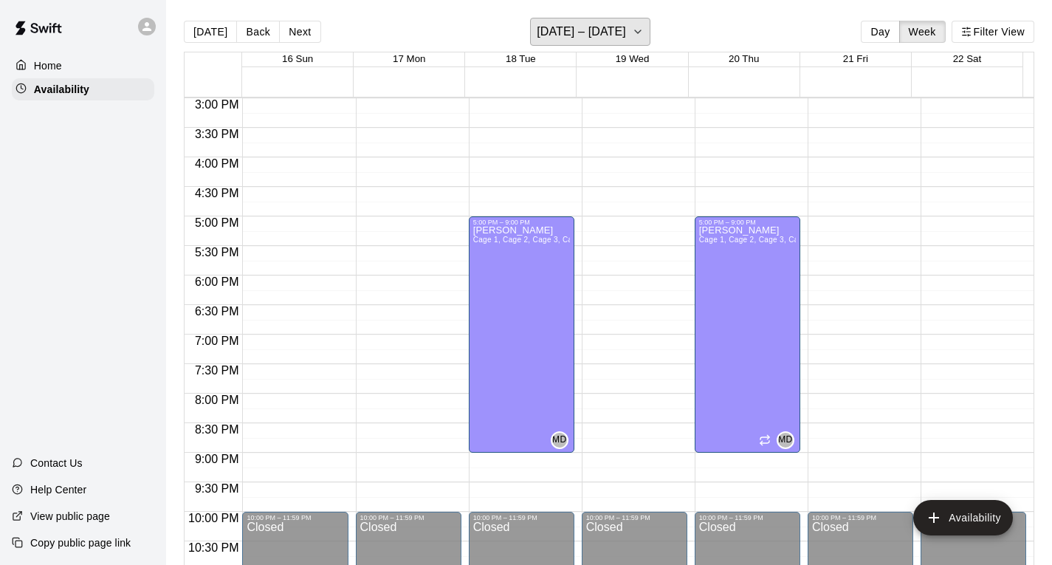
click at [639, 35] on icon "button" at bounding box center [638, 32] width 12 height 18
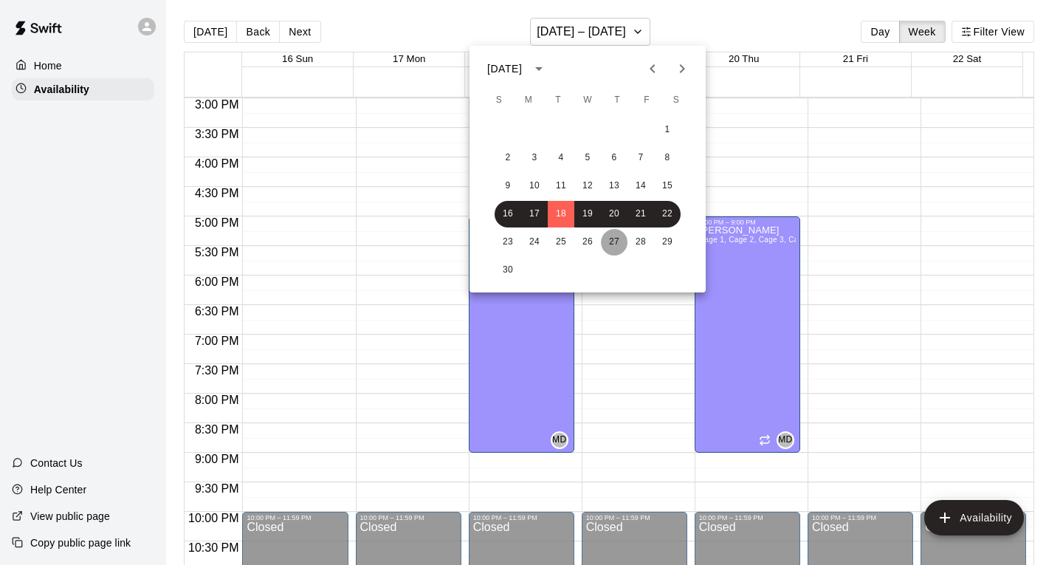
click at [603, 238] on button "27" at bounding box center [614, 242] width 27 height 27
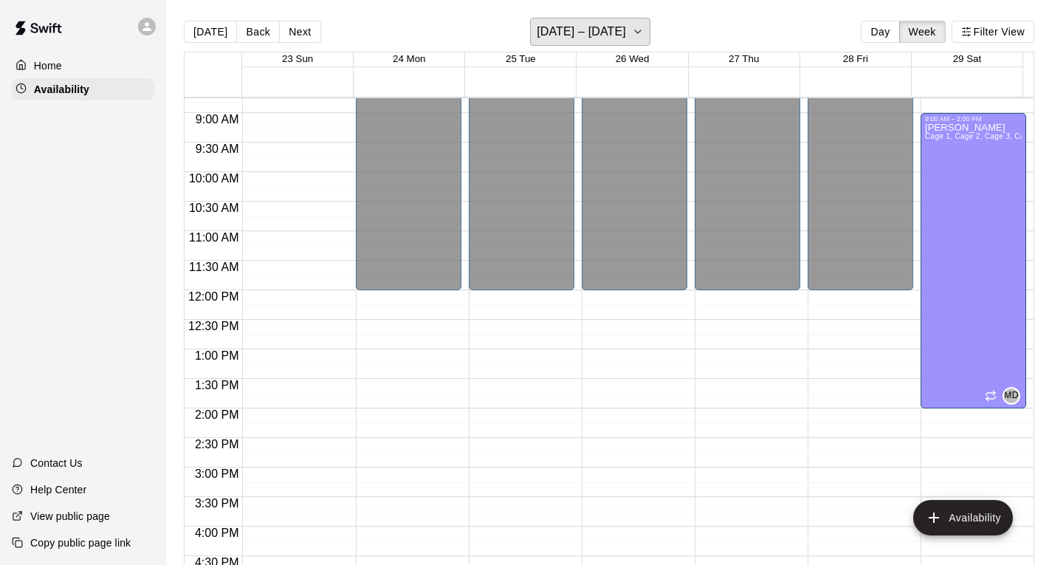
scroll to position [591, 0]
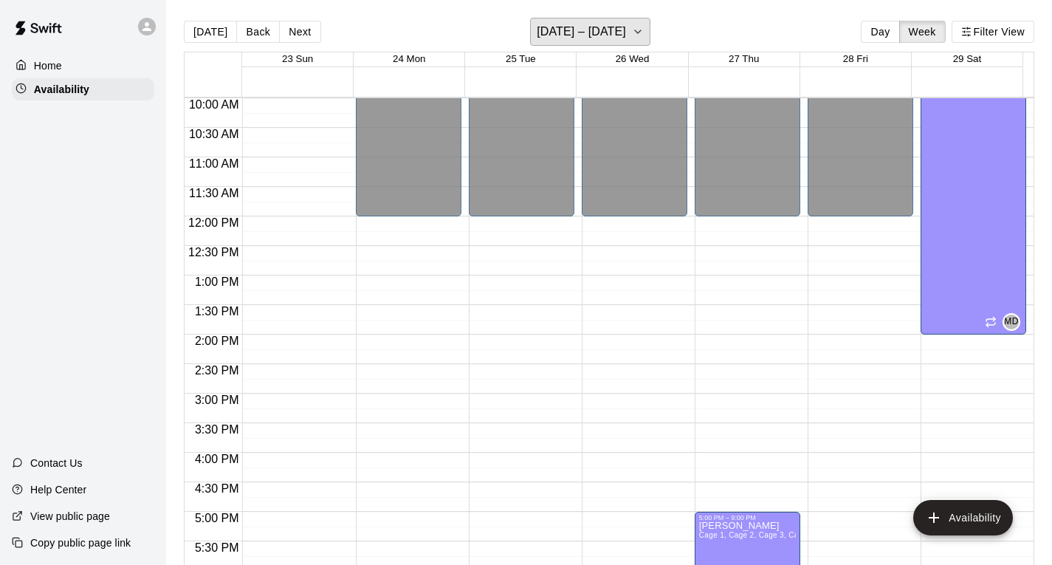
click at [629, 38] on button "[DATE] – [DATE]" at bounding box center [590, 32] width 120 height 28
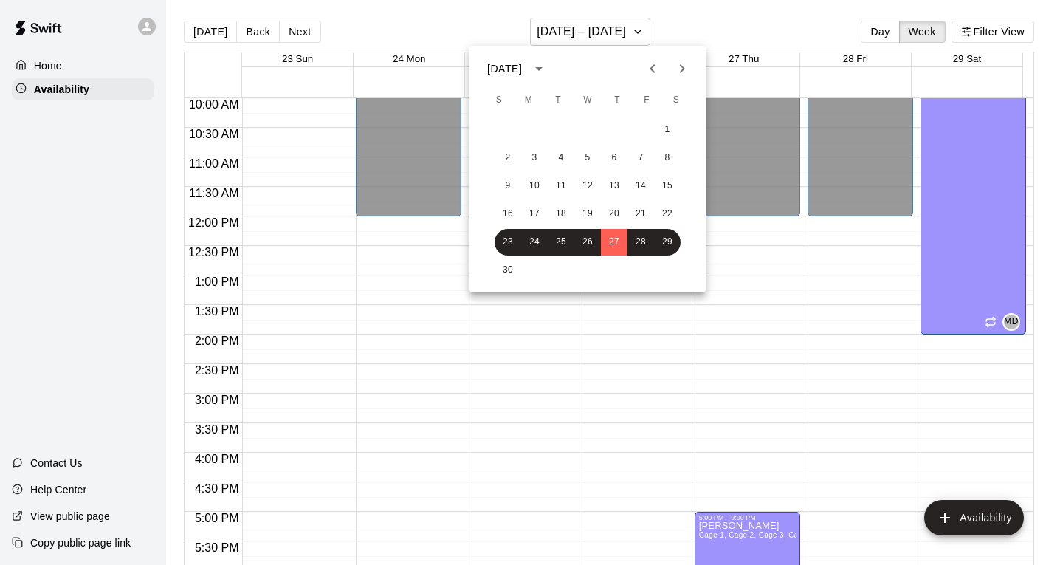
click at [681, 66] on icon "Next month" at bounding box center [682, 69] width 18 height 18
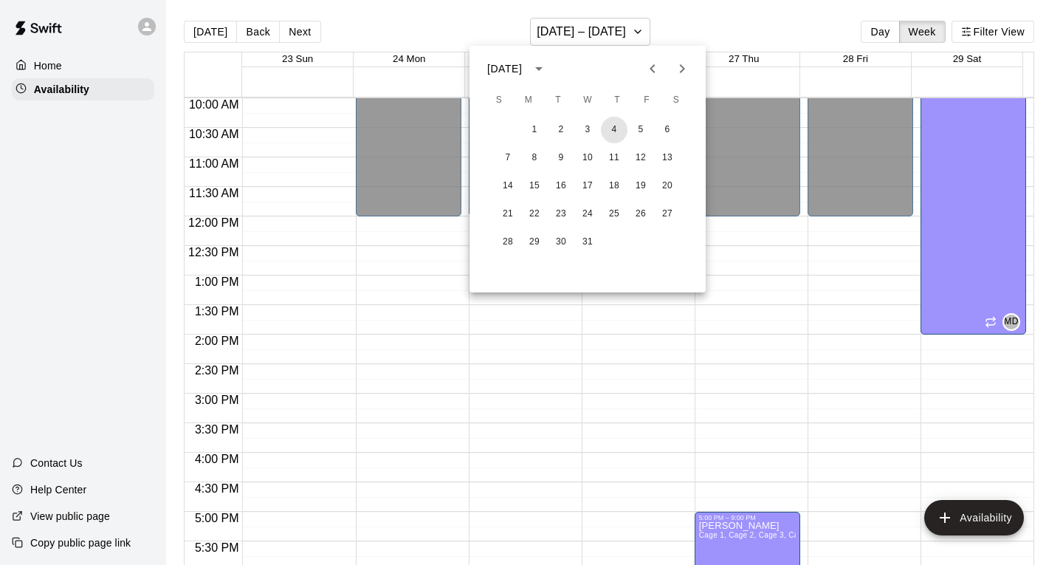
click at [616, 128] on button "4" at bounding box center [614, 130] width 27 height 27
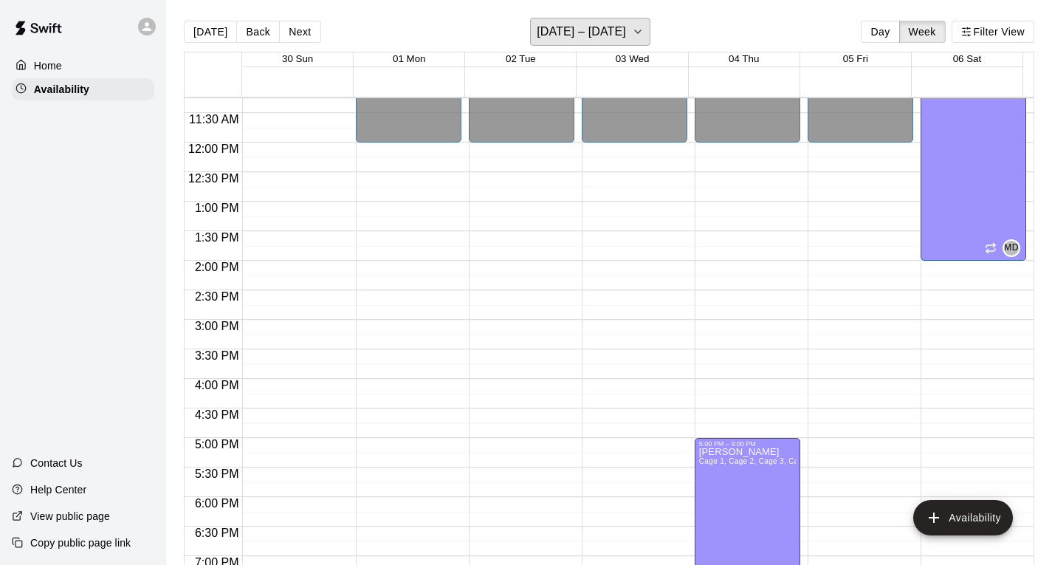
scroll to position [738, 0]
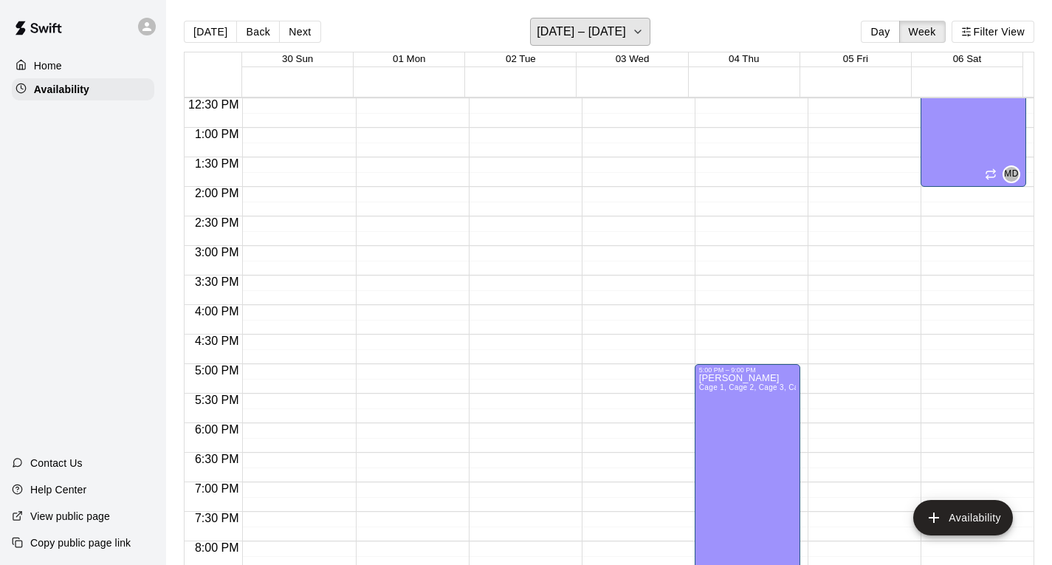
click at [626, 36] on h6 "[DATE] – [DATE]" at bounding box center [581, 31] width 89 height 21
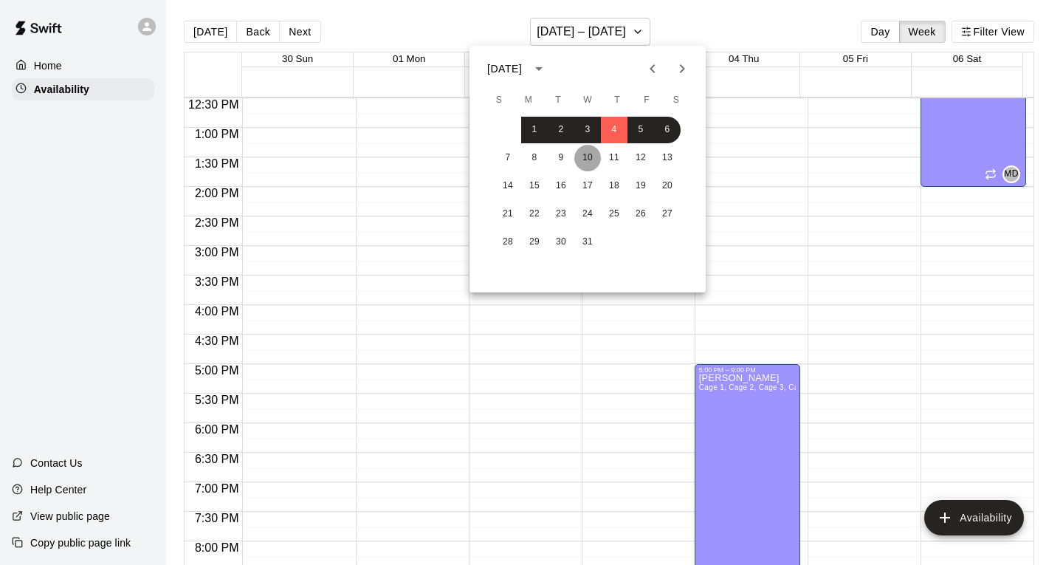
click at [588, 157] on button "10" at bounding box center [587, 158] width 27 height 27
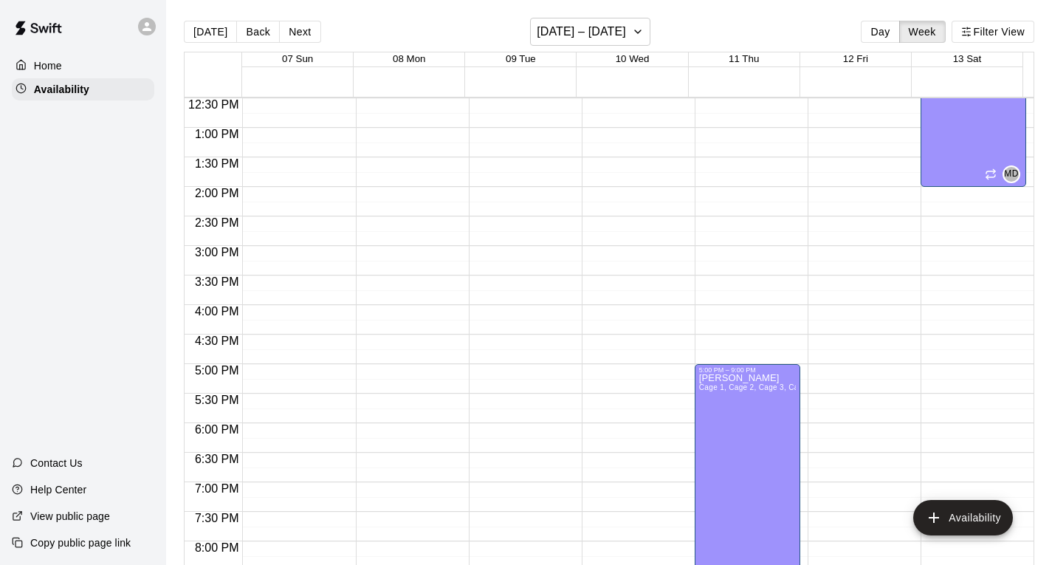
click at [511, 369] on div "12:00 AM – 12:00 PM Closed 10:00 PM – 11:59 PM Closed" at bounding box center [522, 69] width 106 height 1418
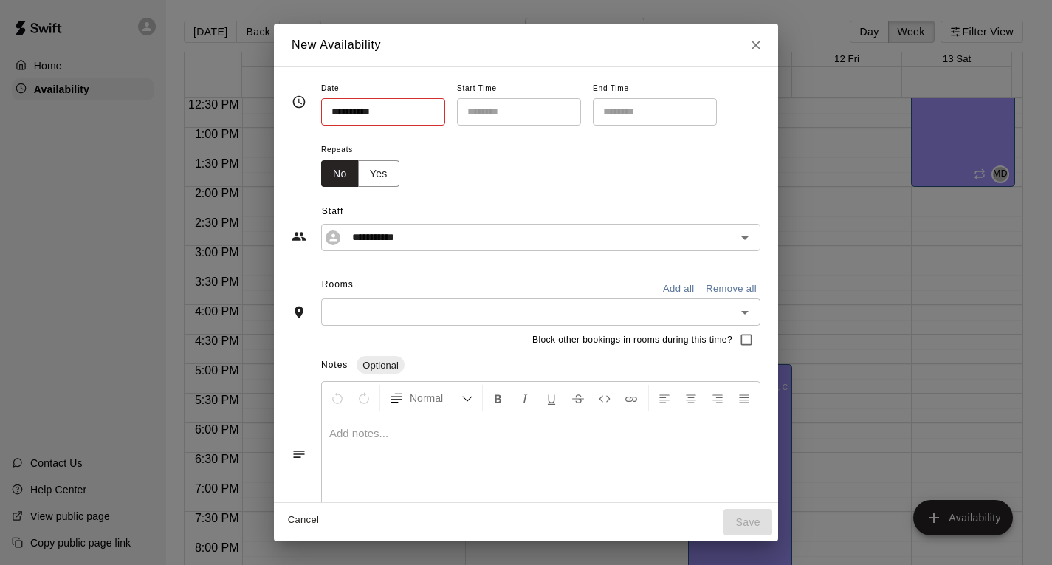
type input "**********"
type input "********"
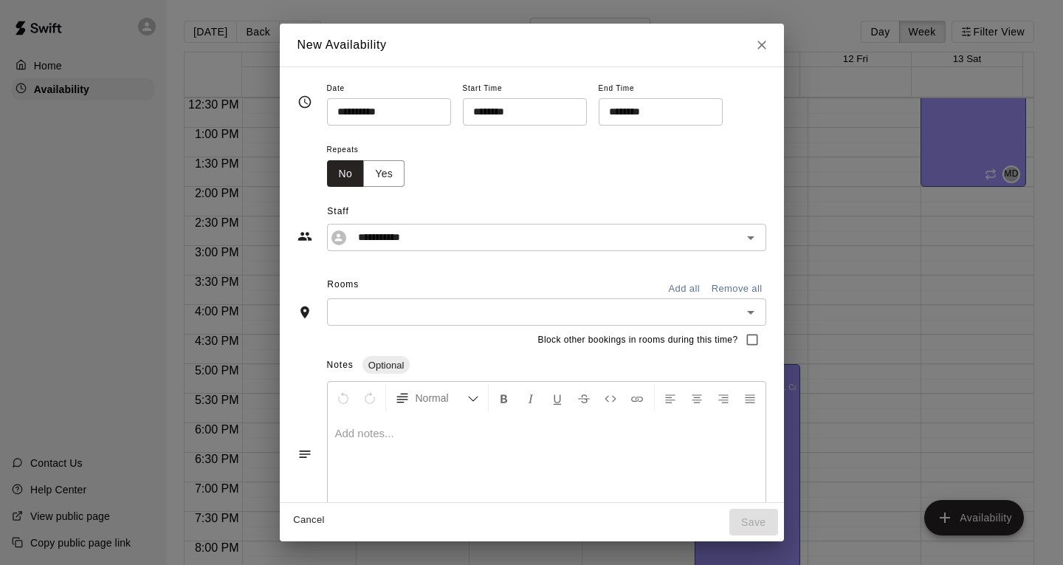
click at [648, 117] on input "********" at bounding box center [656, 111] width 114 height 27
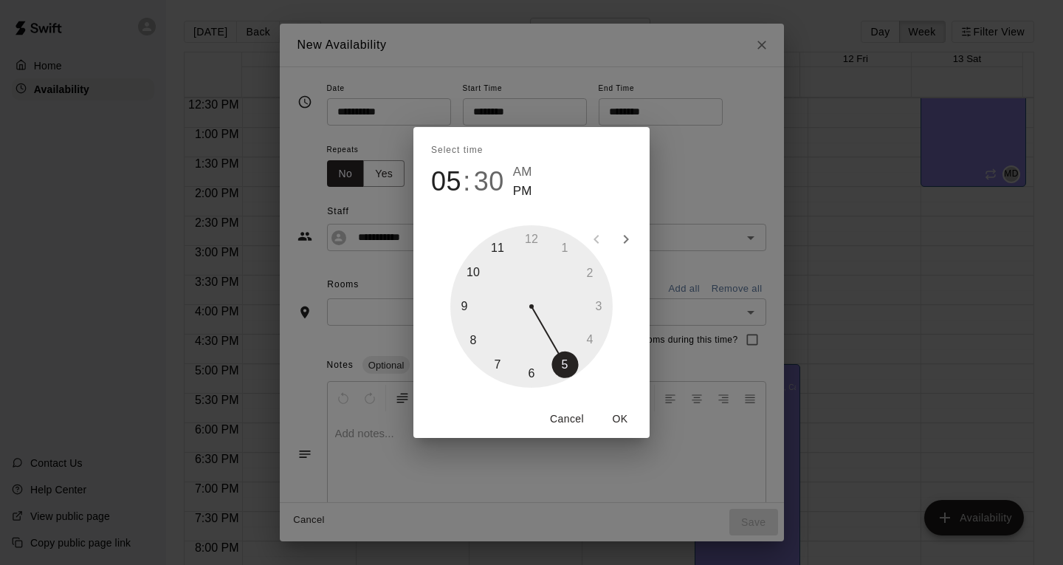
click at [466, 305] on div at bounding box center [531, 306] width 162 height 162
click at [529, 238] on div at bounding box center [531, 306] width 162 height 162
type input "********"
click at [622, 418] on button "OK" at bounding box center [620, 418] width 47 height 27
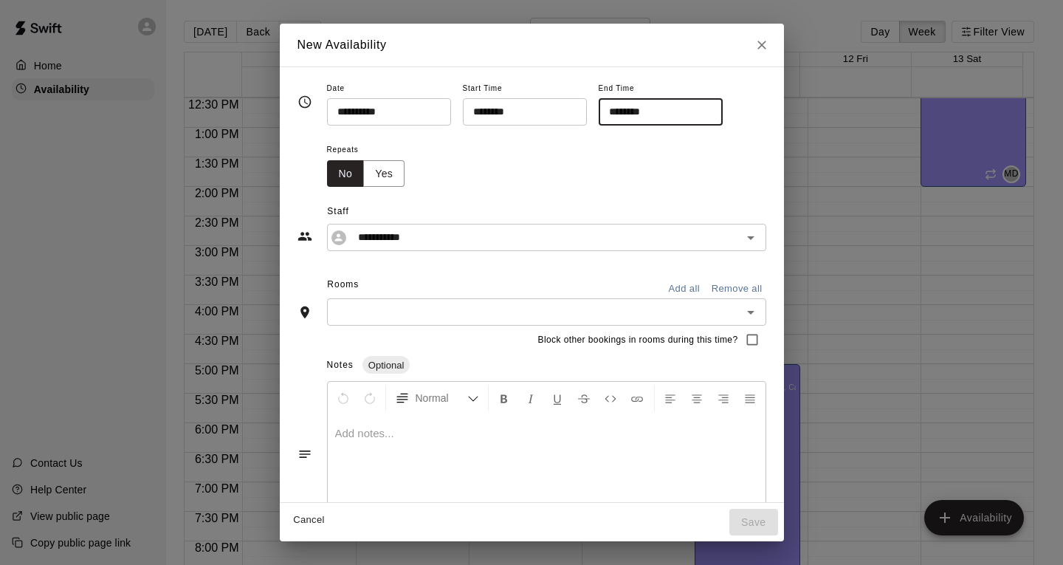
click at [374, 307] on input "text" at bounding box center [535, 312] width 406 height 18
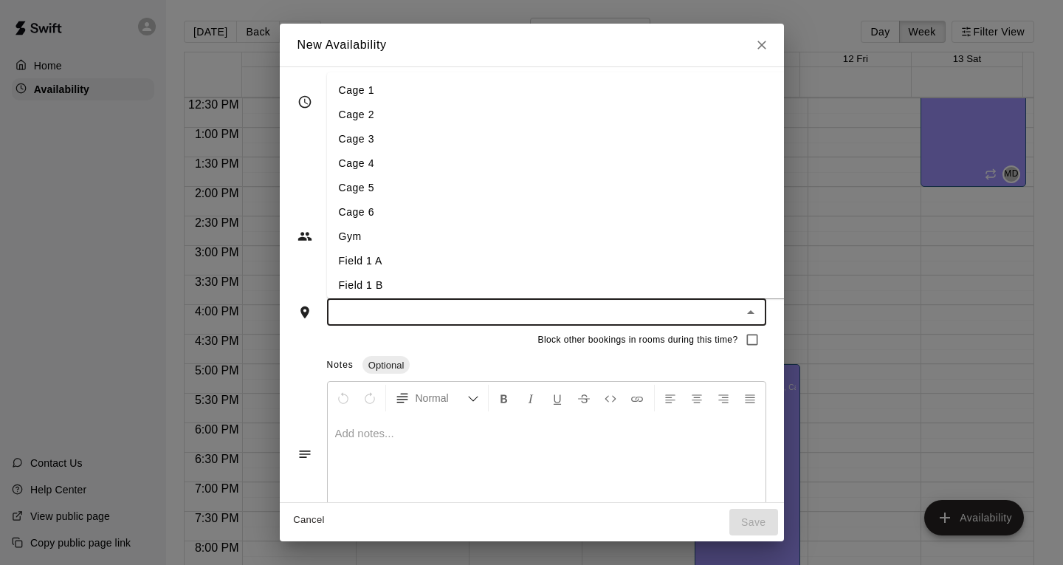
click at [732, 373] on div "Notes Optional" at bounding box center [546, 366] width 439 height 24
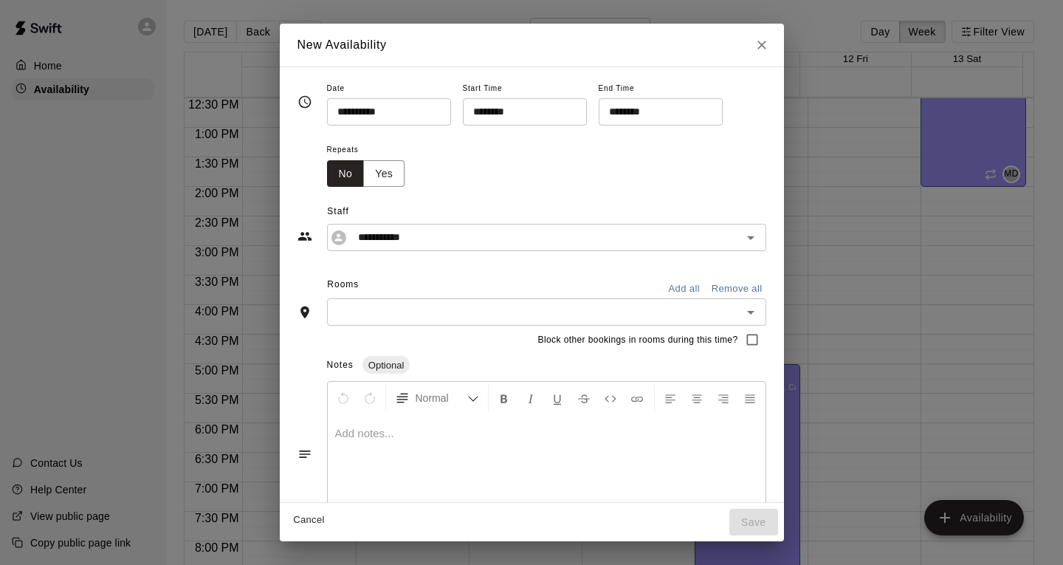
click at [699, 285] on button "Add all" at bounding box center [684, 289] width 47 height 23
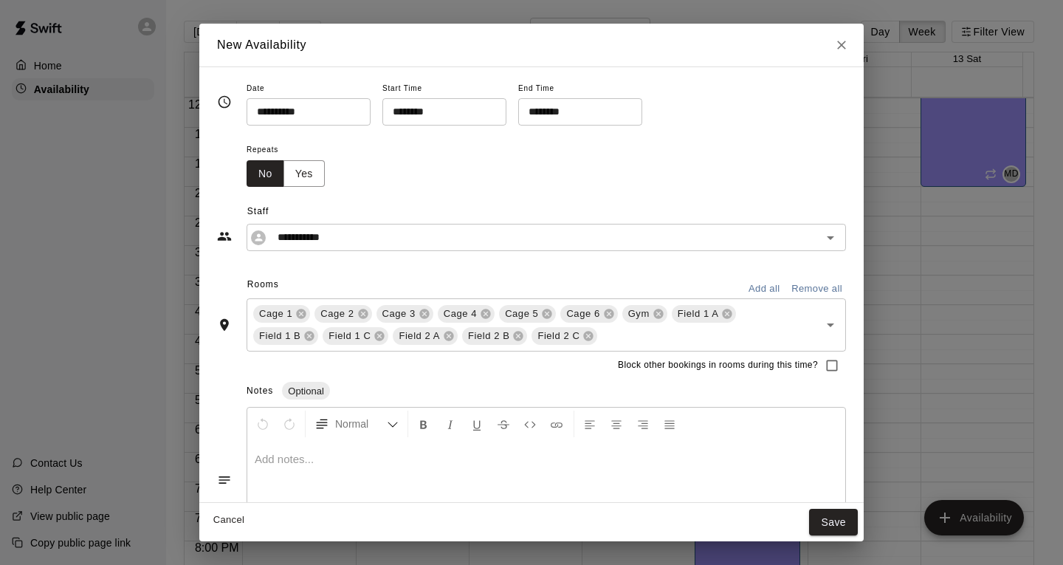
click at [659, 315] on icon at bounding box center [658, 314] width 10 height 10
click at [825, 519] on button "Save" at bounding box center [833, 522] width 49 height 27
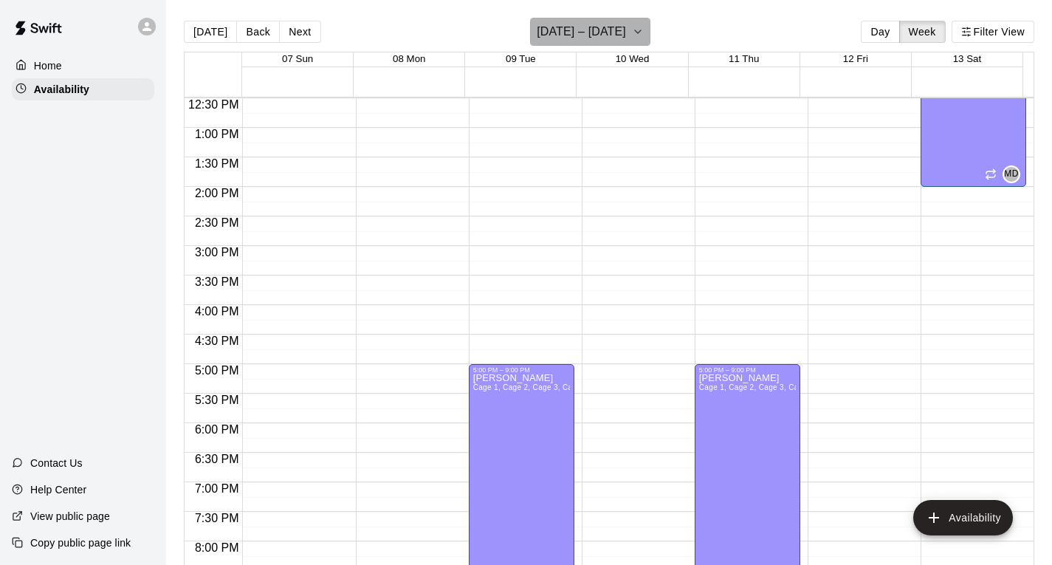
click at [639, 32] on icon "button" at bounding box center [638, 31] width 6 height 3
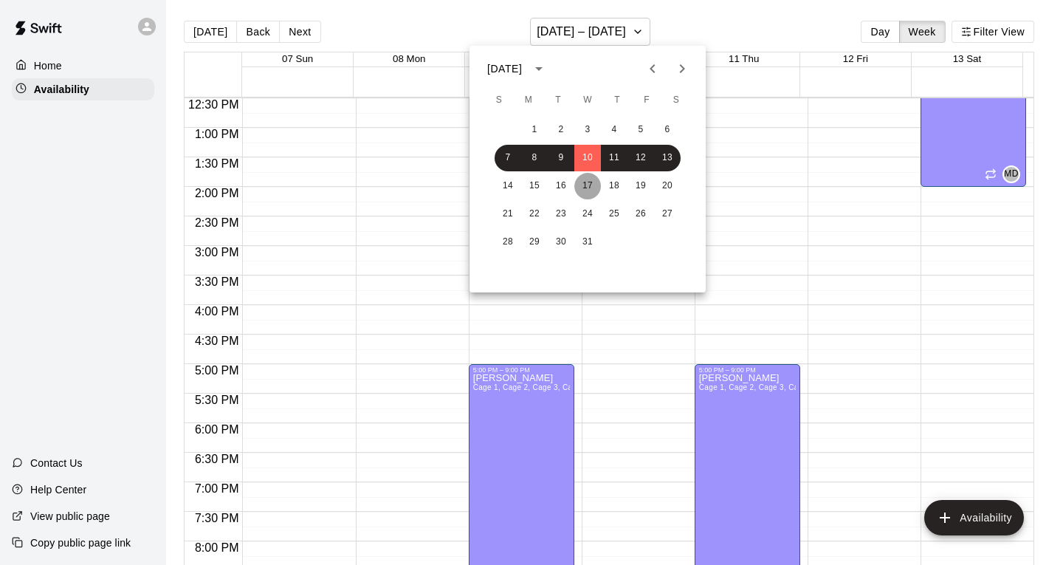
click at [588, 181] on button "17" at bounding box center [587, 186] width 27 height 27
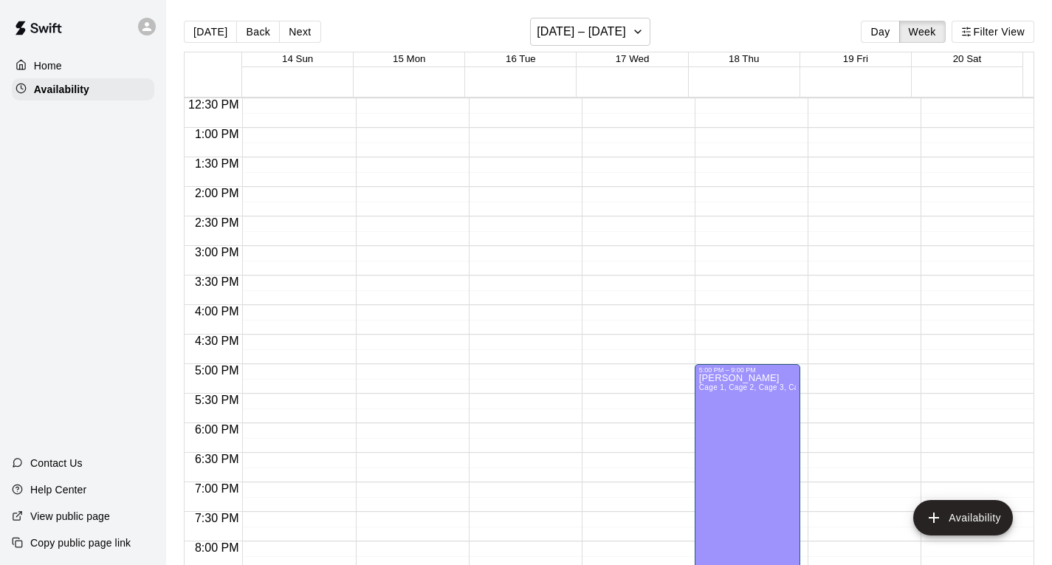
click at [549, 372] on div "12:00 AM – 12:00 PM Closed 10:00 PM – 11:59 PM Closed" at bounding box center [522, 69] width 106 height 1418
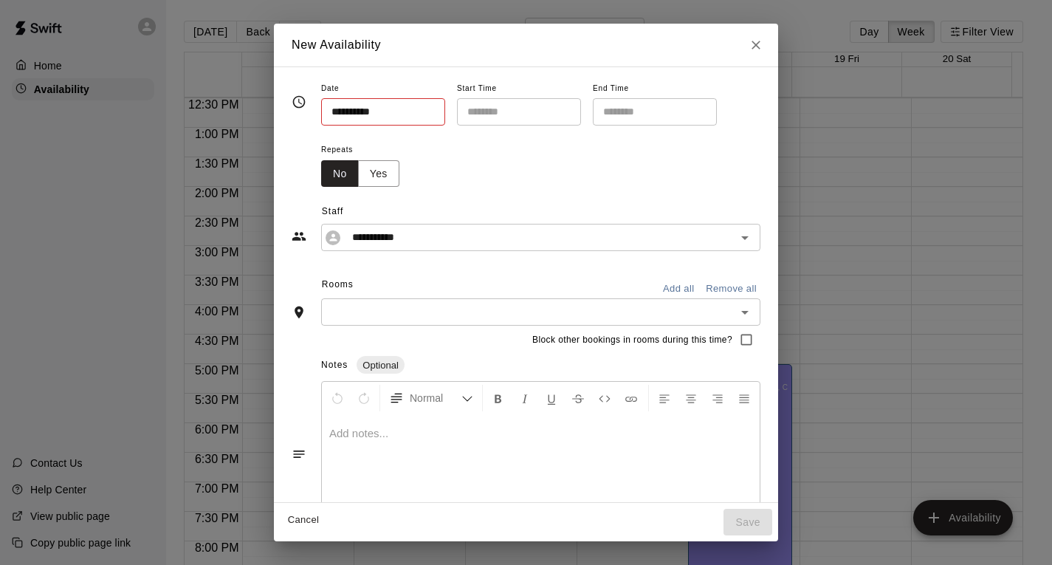
type input "**********"
type input "********"
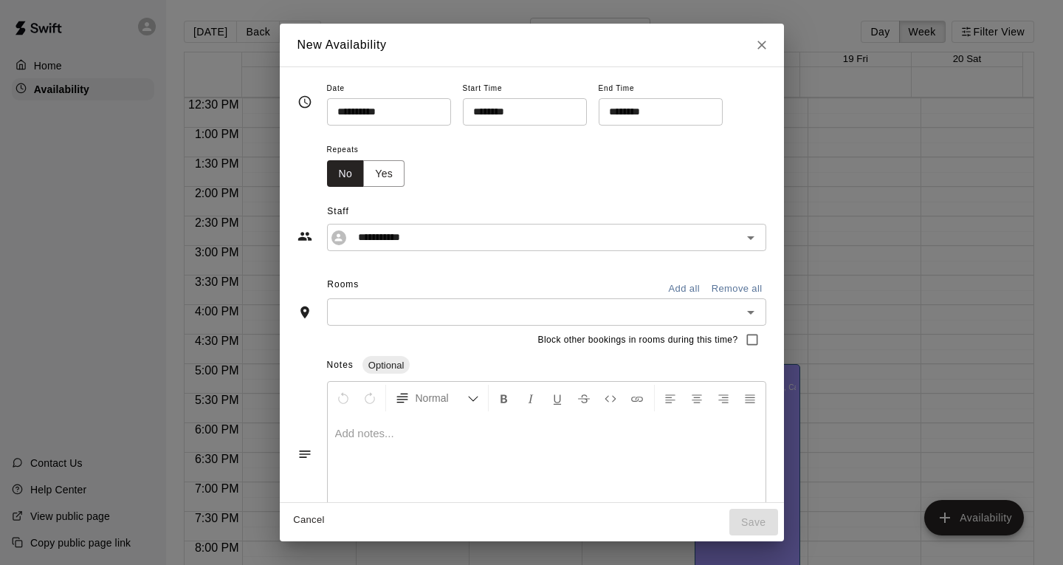
click at [658, 123] on input "********" at bounding box center [656, 111] width 114 height 27
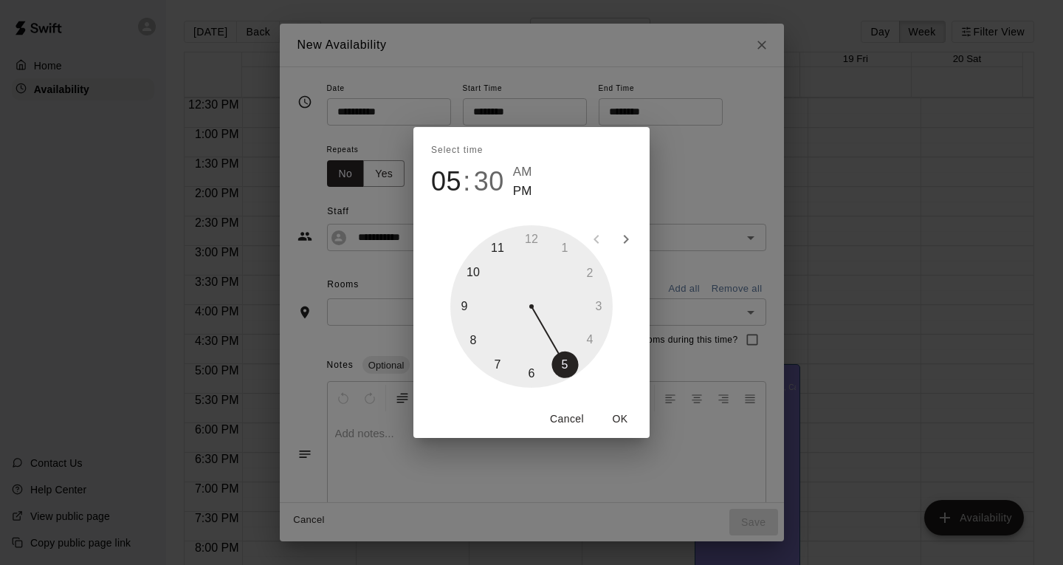
click at [461, 308] on div at bounding box center [531, 306] width 162 height 162
click at [527, 239] on div at bounding box center [531, 306] width 162 height 162
type input "********"
click at [535, 234] on div at bounding box center [531, 306] width 162 height 162
click at [615, 418] on button "OK" at bounding box center [620, 418] width 47 height 27
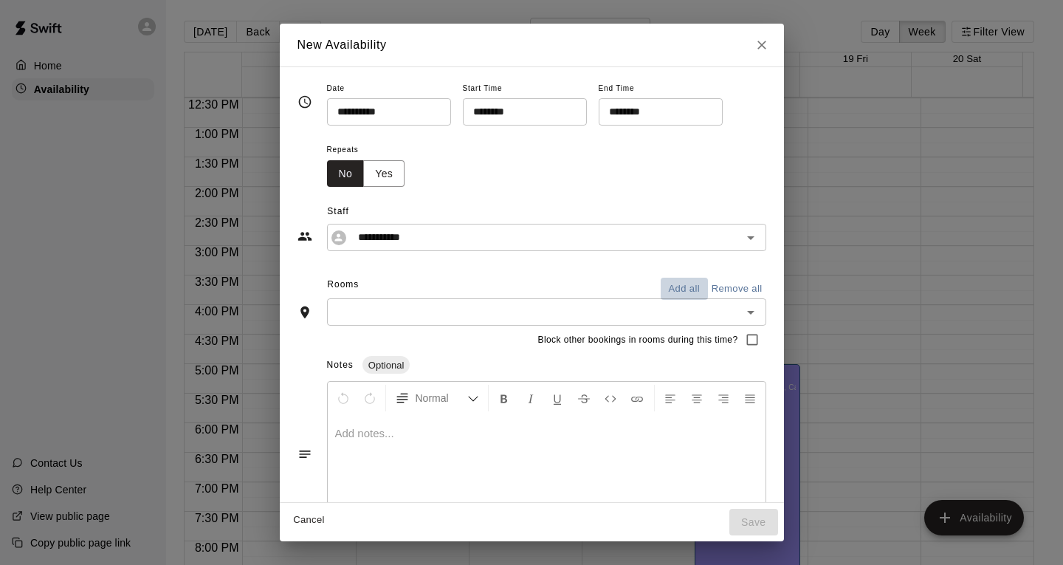
click at [698, 286] on button "Add all" at bounding box center [684, 289] width 47 height 23
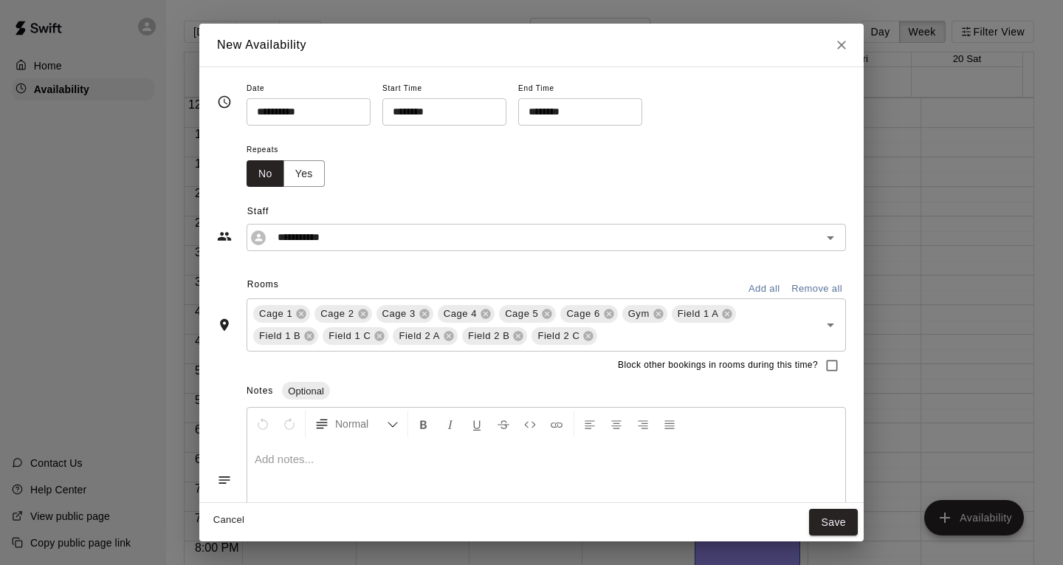
click at [659, 315] on icon at bounding box center [659, 314] width 12 height 12
click at [835, 527] on button "Save" at bounding box center [833, 522] width 49 height 27
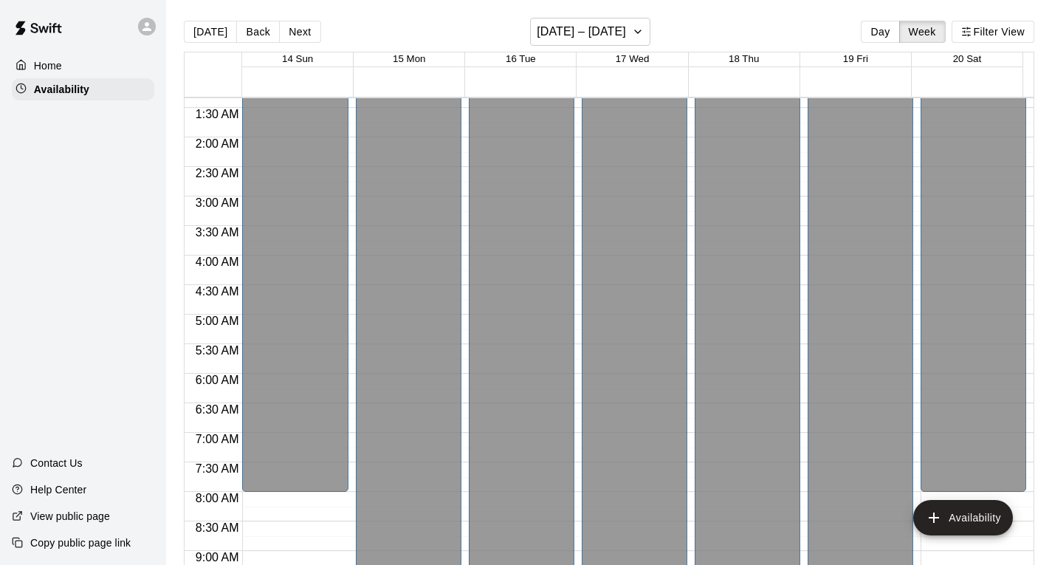
scroll to position [0, 0]
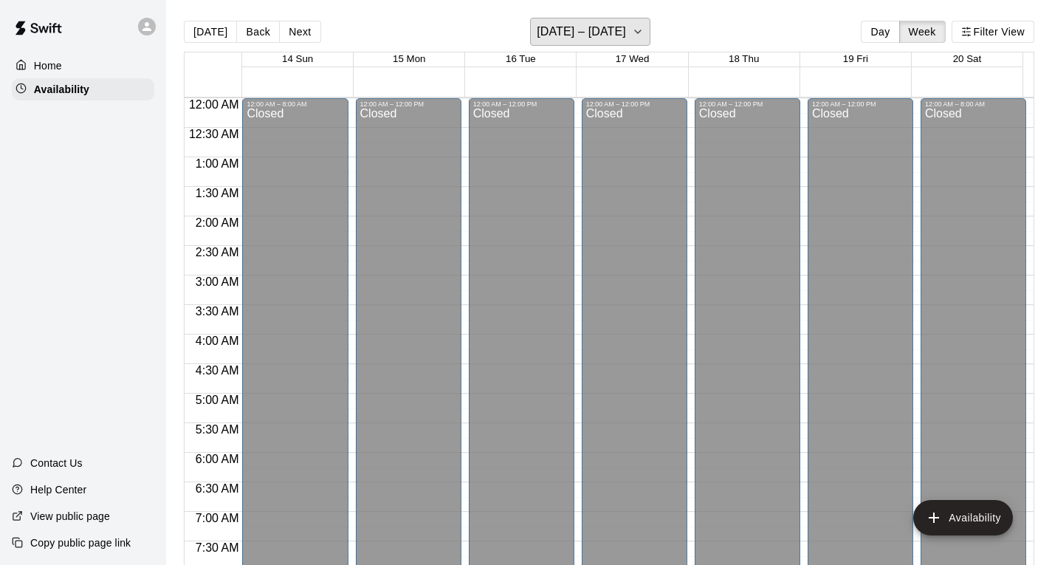
click at [632, 32] on button "[DATE] – [DATE]" at bounding box center [590, 32] width 120 height 28
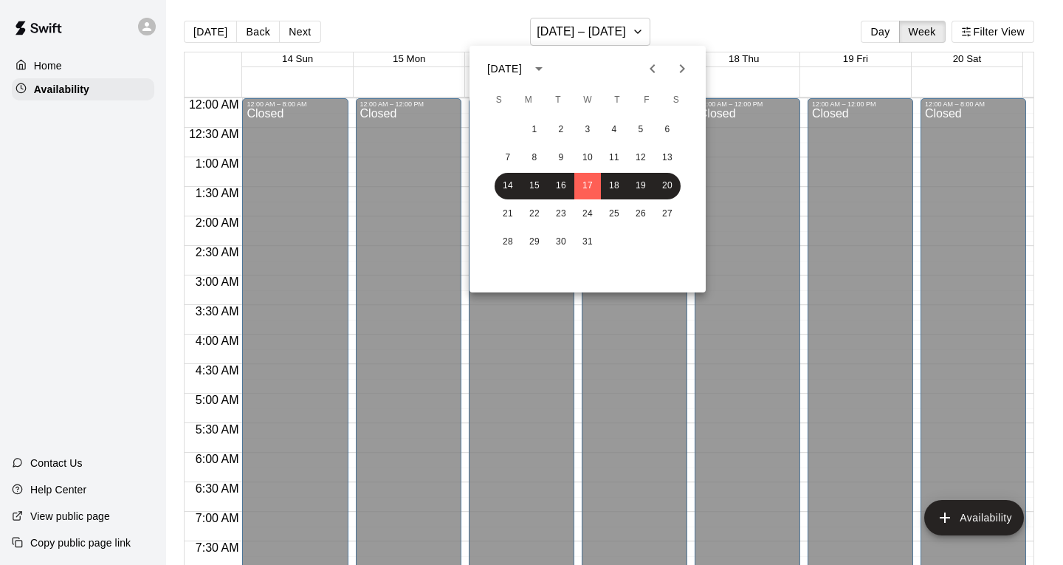
click at [653, 68] on icon "Previous month" at bounding box center [653, 69] width 18 height 18
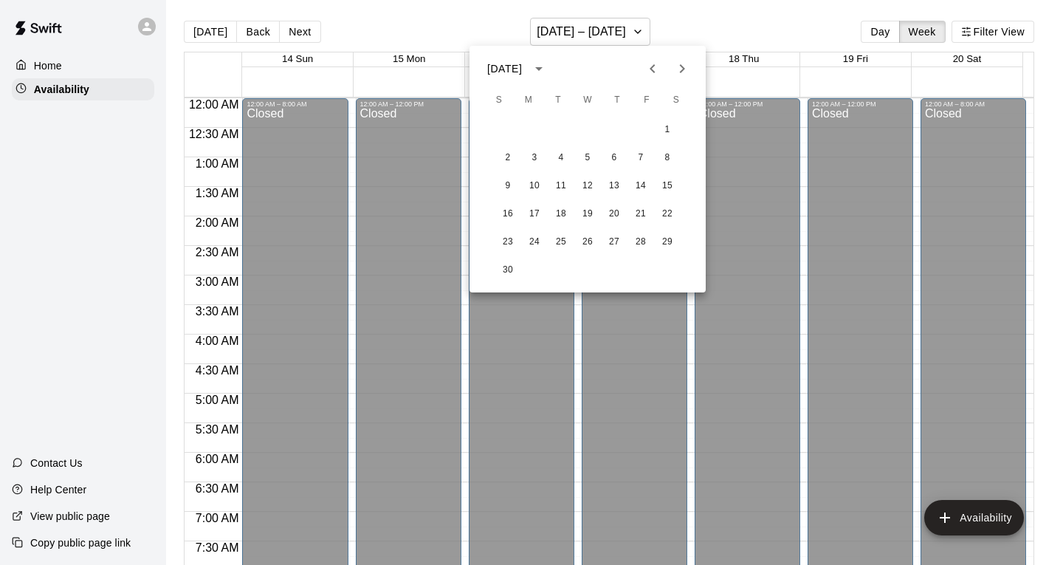
click at [653, 68] on icon "Previous month" at bounding box center [653, 69] width 18 height 18
click at [568, 244] on button "28" at bounding box center [561, 242] width 27 height 27
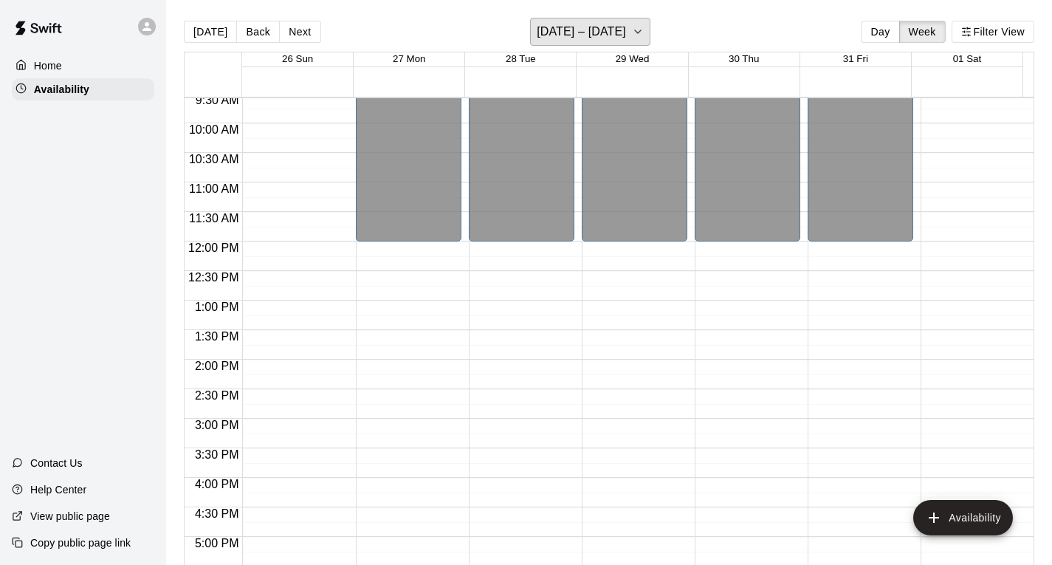
scroll to position [196, 0]
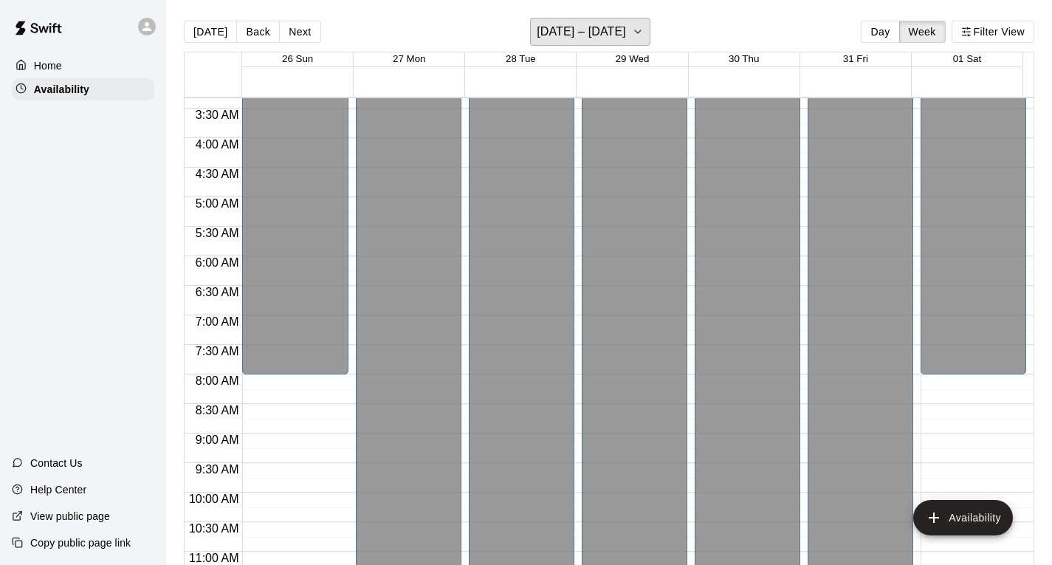
click at [626, 27] on h6 "[DATE] – [DATE]" at bounding box center [581, 31] width 89 height 21
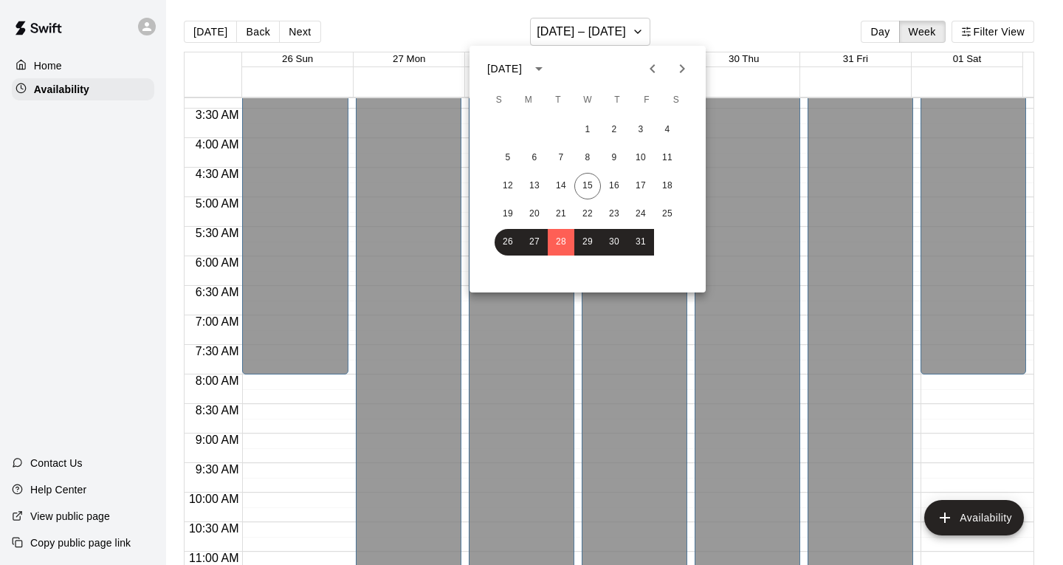
click at [676, 66] on icon "Next month" at bounding box center [682, 69] width 18 height 18
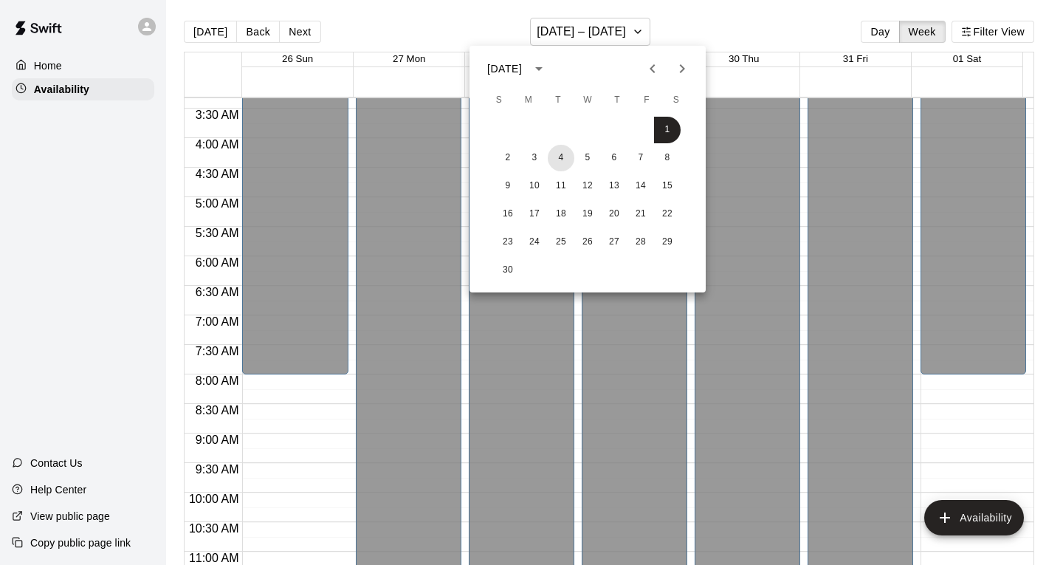
click at [567, 154] on button "4" at bounding box center [561, 158] width 27 height 27
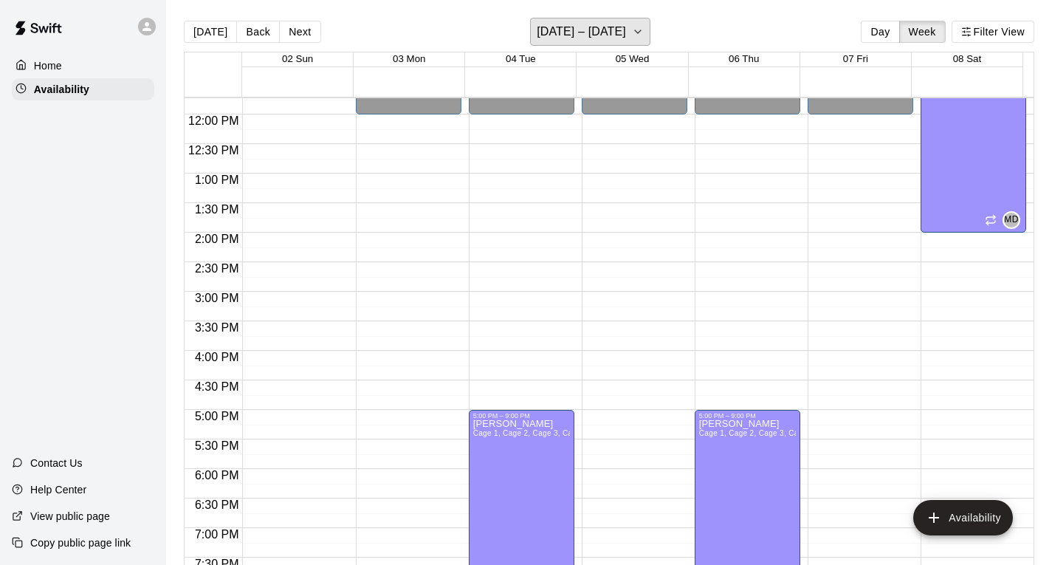
scroll to position [713, 0]
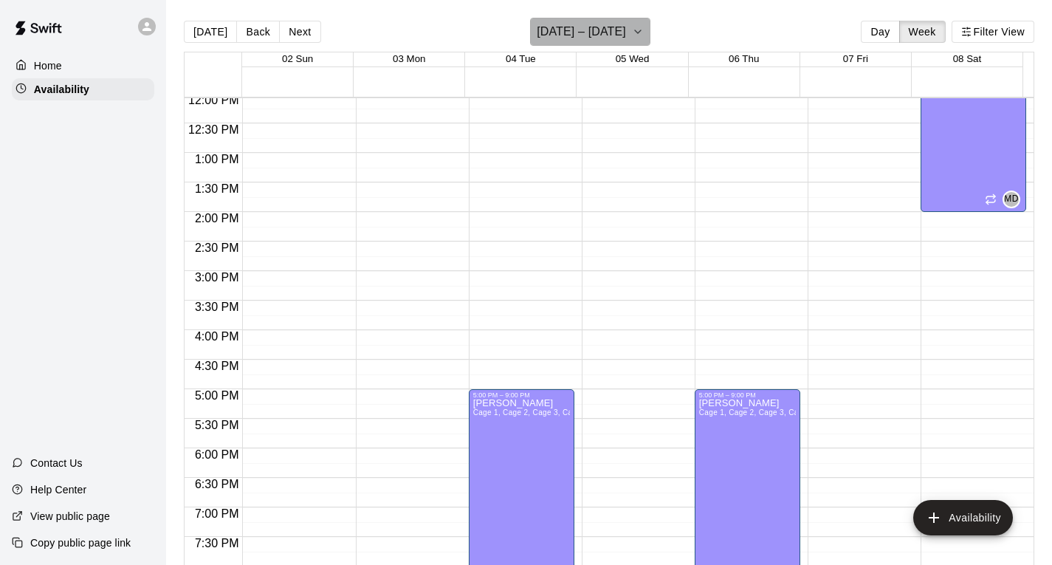
click at [631, 31] on button "[DATE] – [DATE]" at bounding box center [590, 32] width 120 height 28
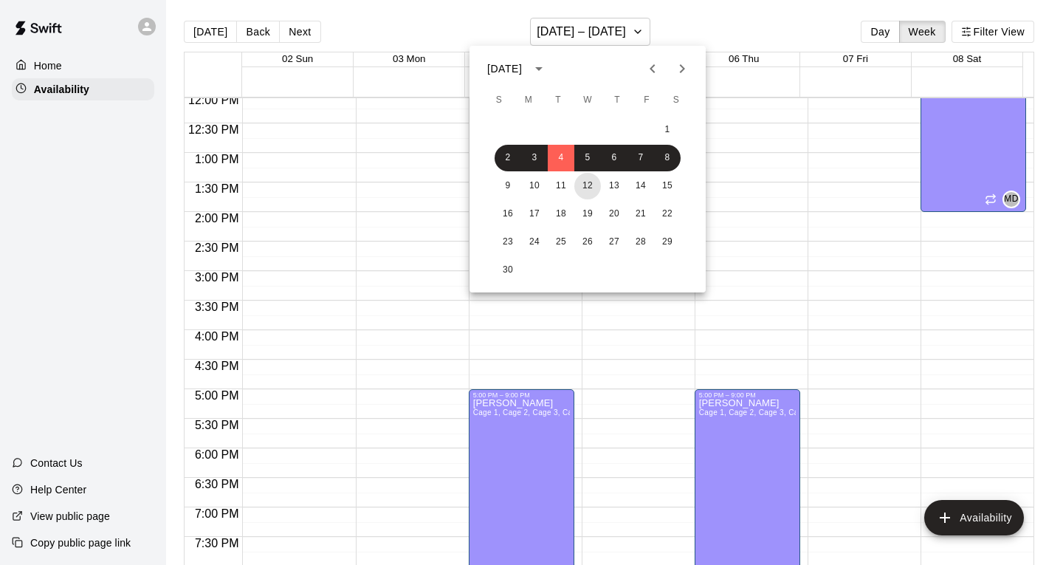
click at [577, 193] on button "12" at bounding box center [587, 186] width 27 height 27
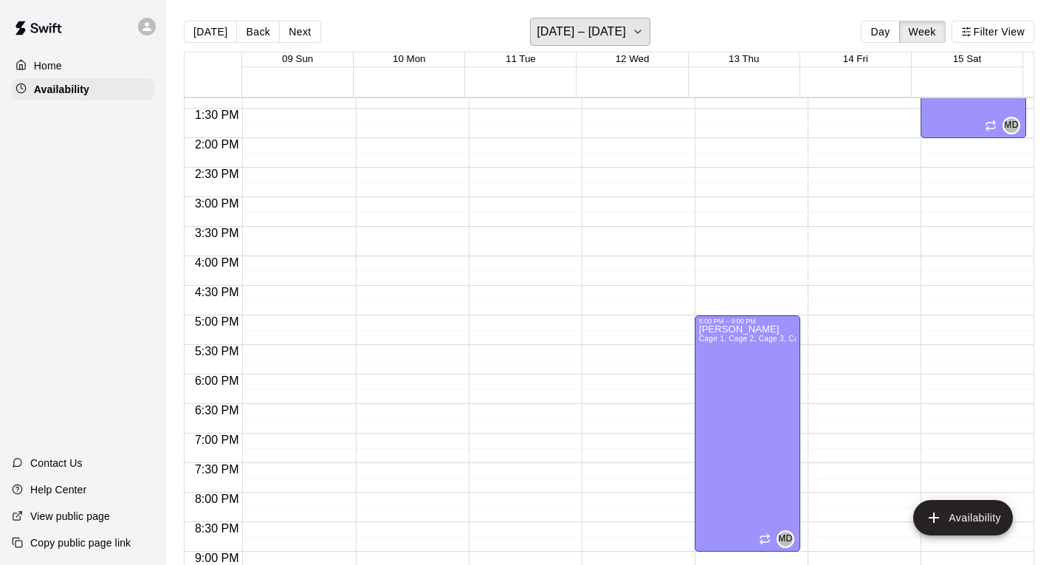
scroll to position [639, 0]
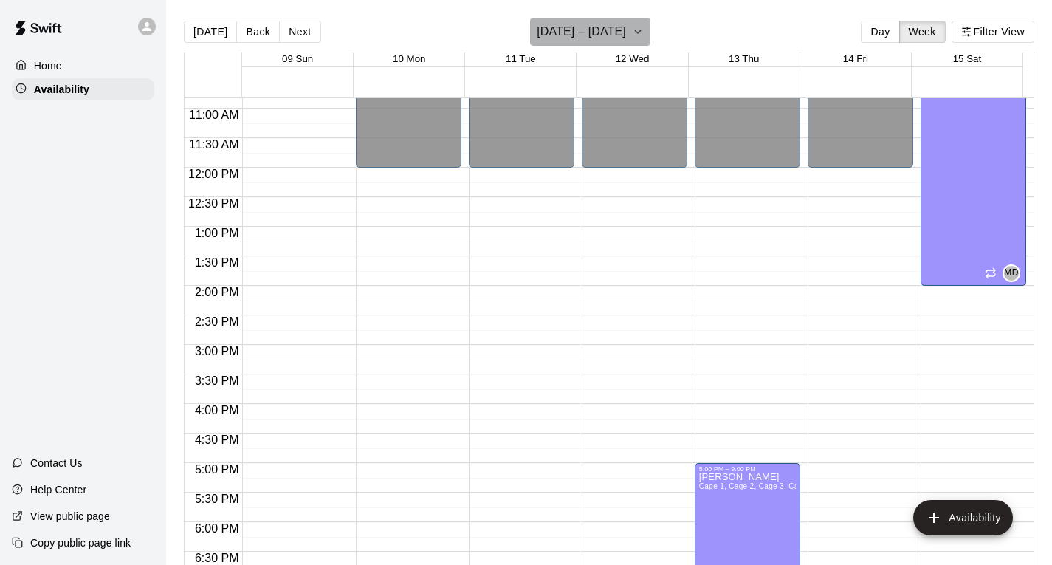
click at [615, 32] on h6 "[DATE] – [DATE]" at bounding box center [581, 31] width 89 height 21
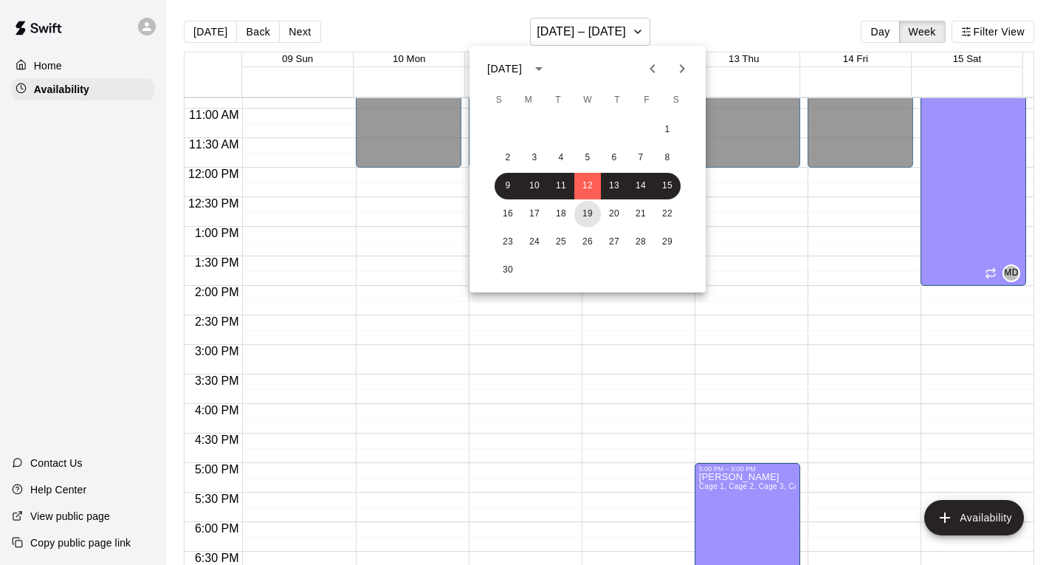
click at [580, 209] on button "19" at bounding box center [587, 214] width 27 height 27
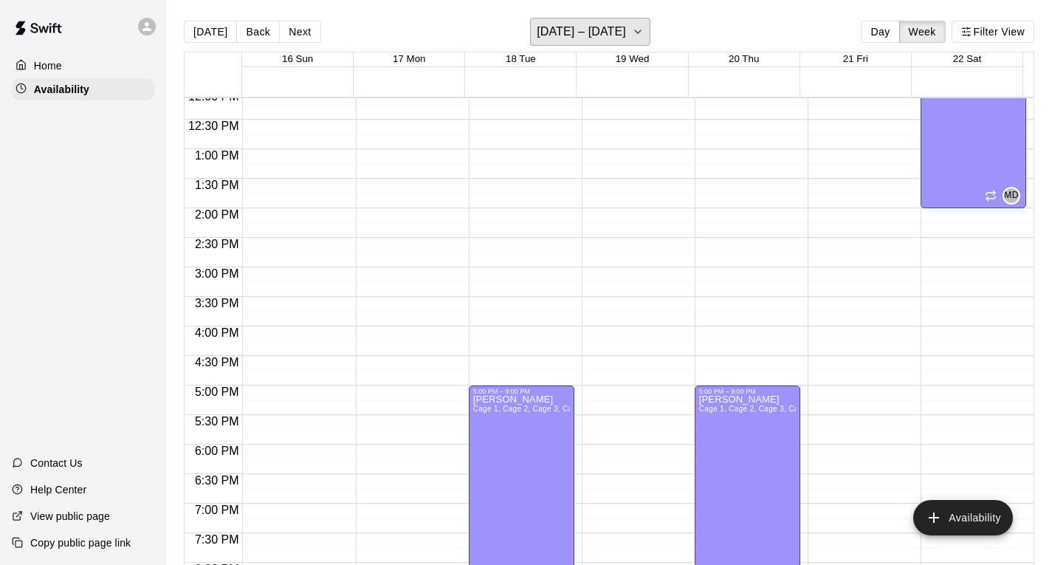
scroll to position [787, 0]
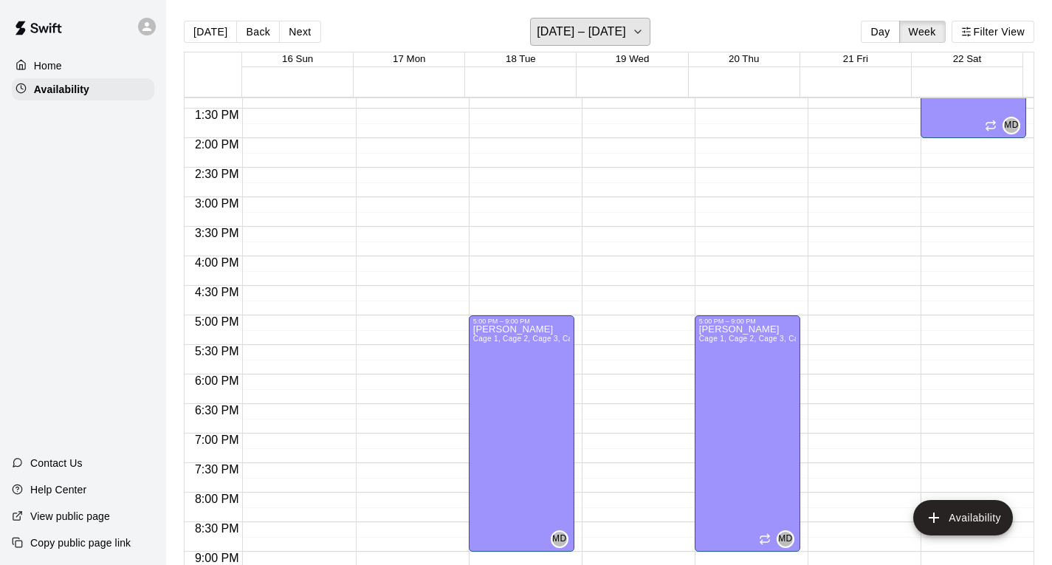
click at [617, 25] on h6 "[DATE] – [DATE]" at bounding box center [581, 31] width 89 height 21
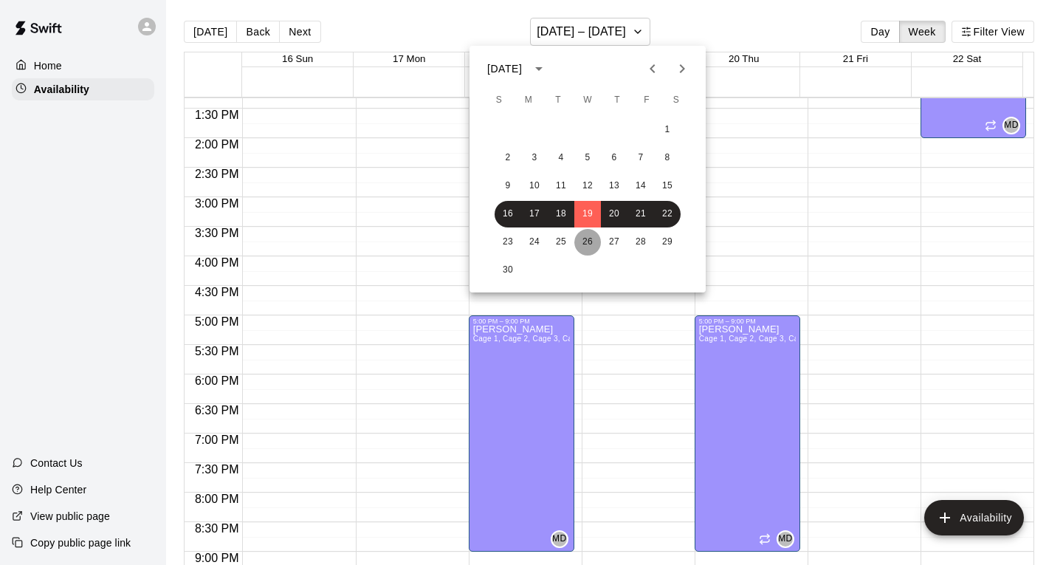
click at [591, 240] on button "26" at bounding box center [587, 242] width 27 height 27
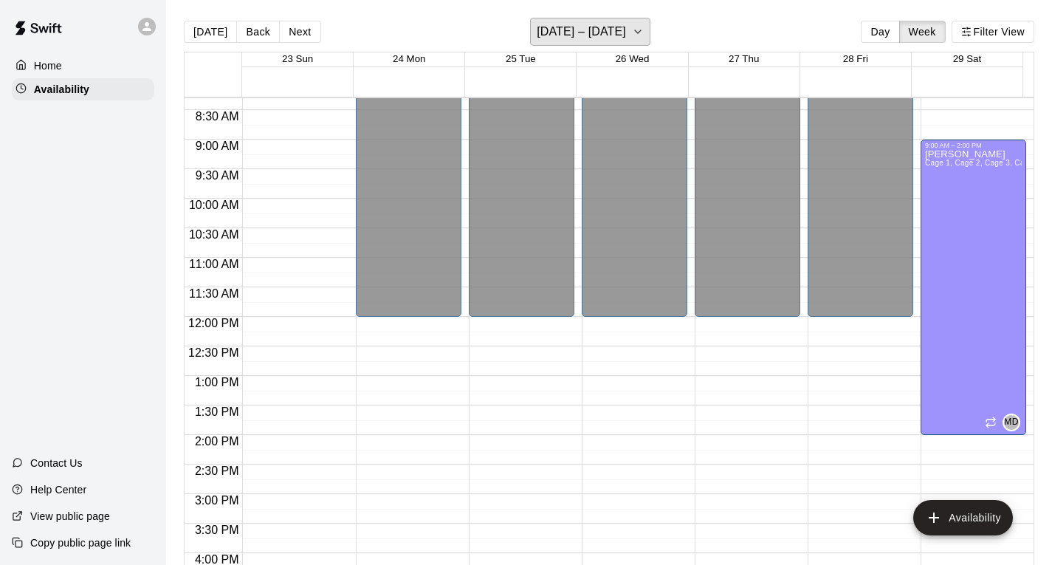
scroll to position [492, 0]
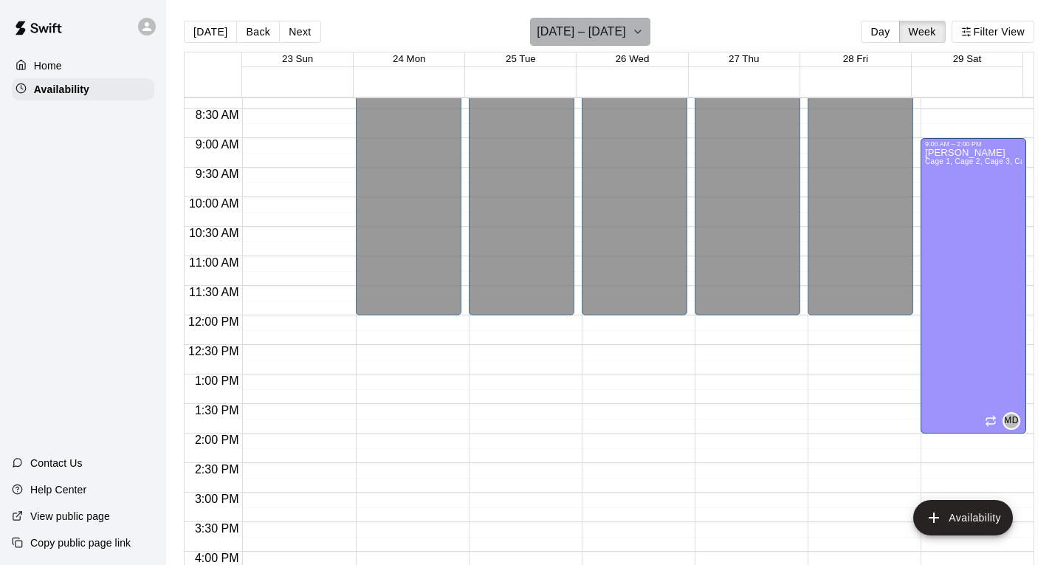
click at [589, 34] on h6 "[DATE] – [DATE]" at bounding box center [581, 31] width 89 height 21
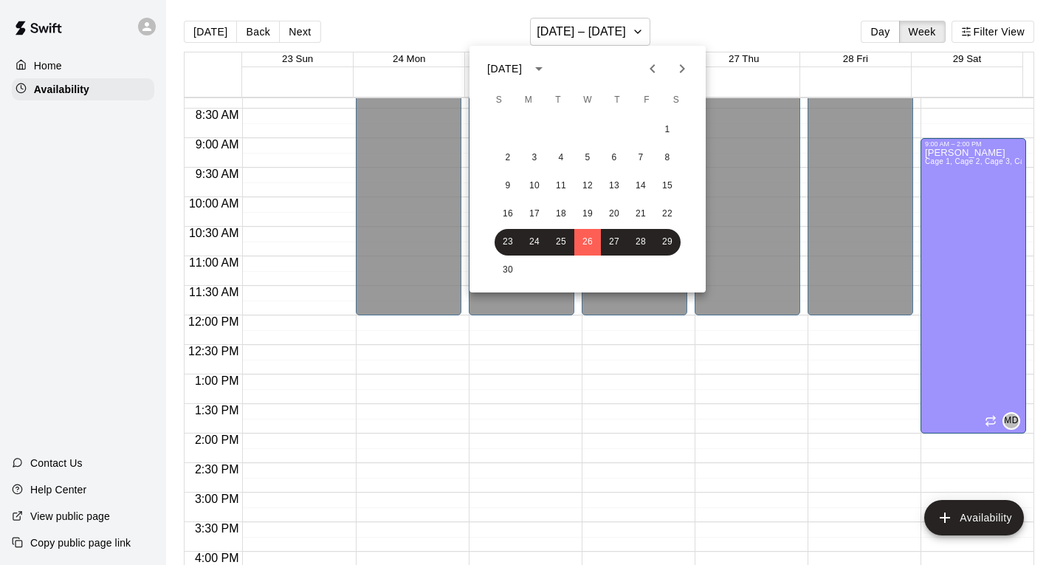
click at [684, 63] on icon "Next month" at bounding box center [682, 69] width 18 height 18
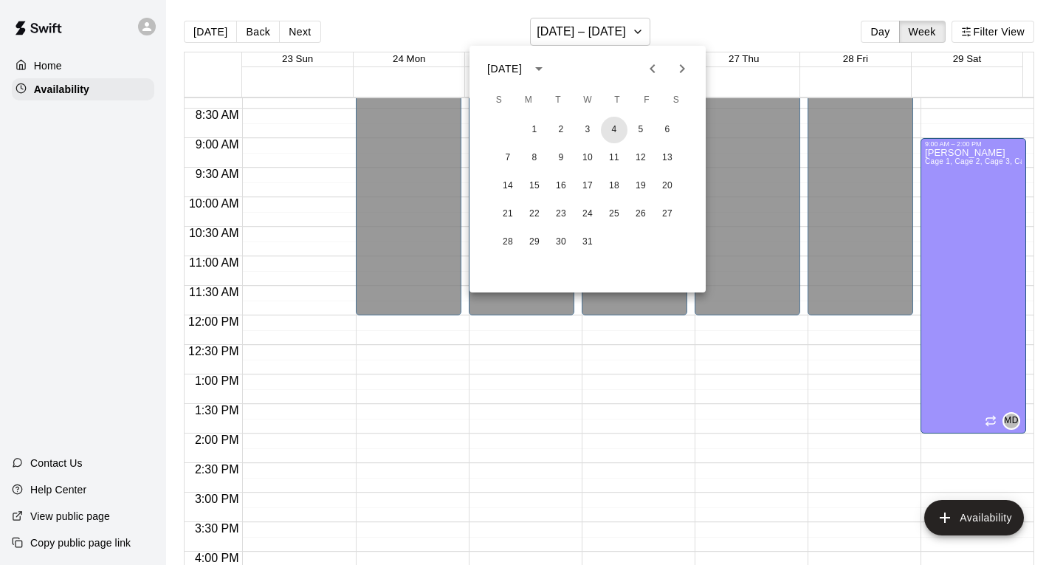
click at [627, 126] on button "4" at bounding box center [614, 130] width 27 height 27
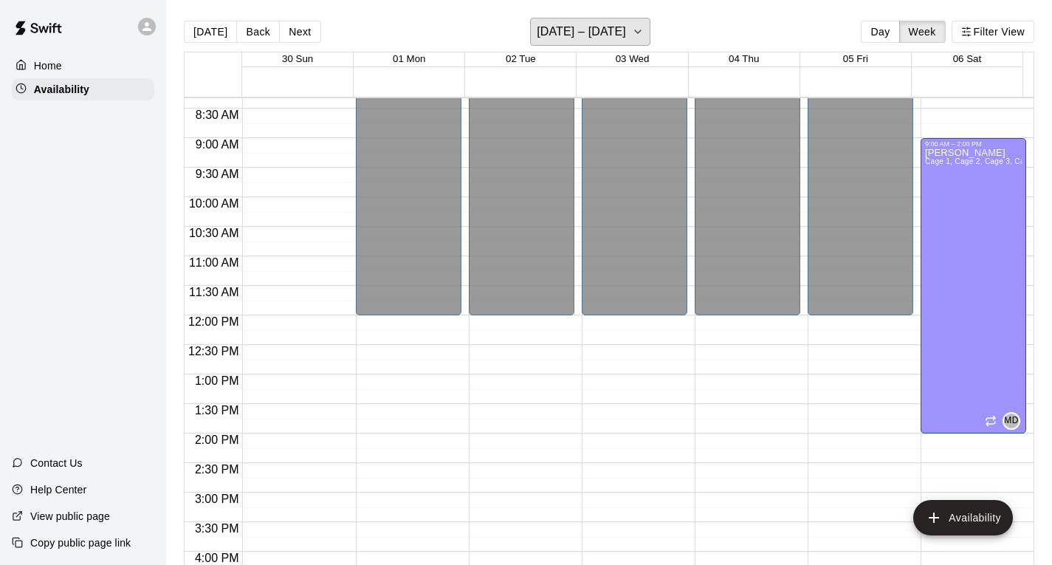
scroll to position [566, 0]
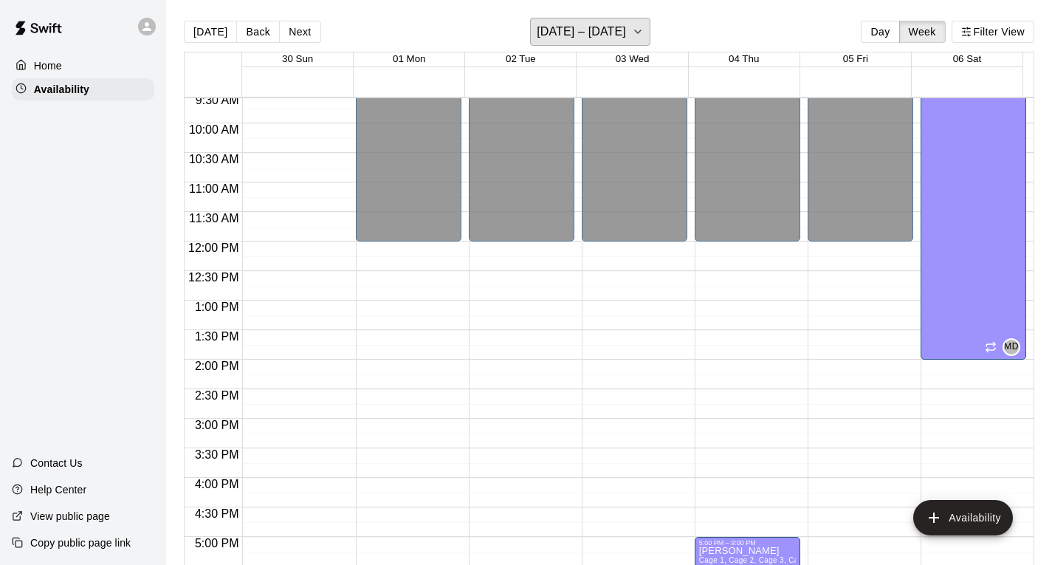
click at [589, 25] on h6 "[DATE] – [DATE]" at bounding box center [581, 31] width 89 height 21
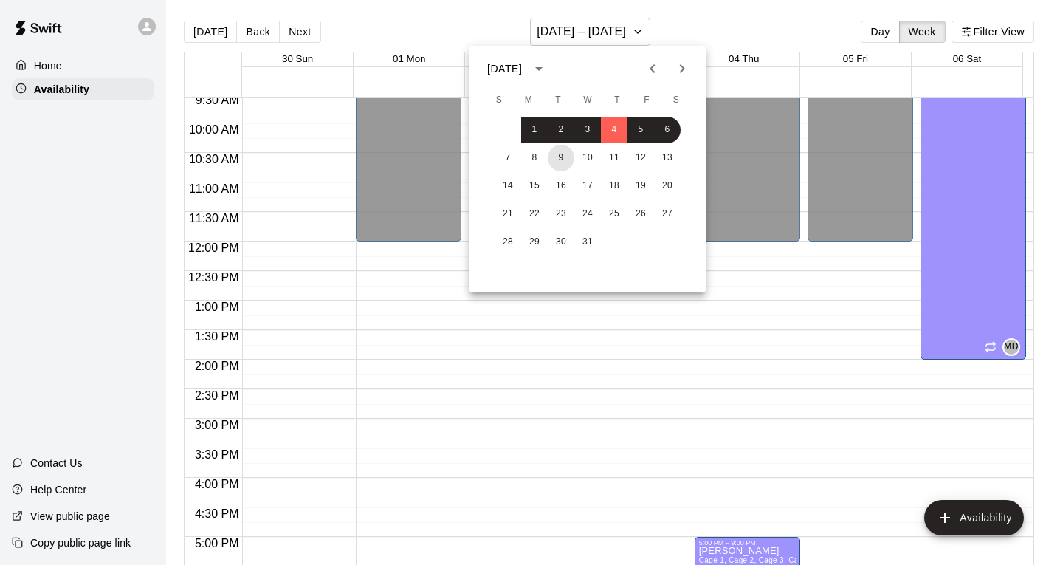
click at [573, 159] on button "9" at bounding box center [561, 158] width 27 height 27
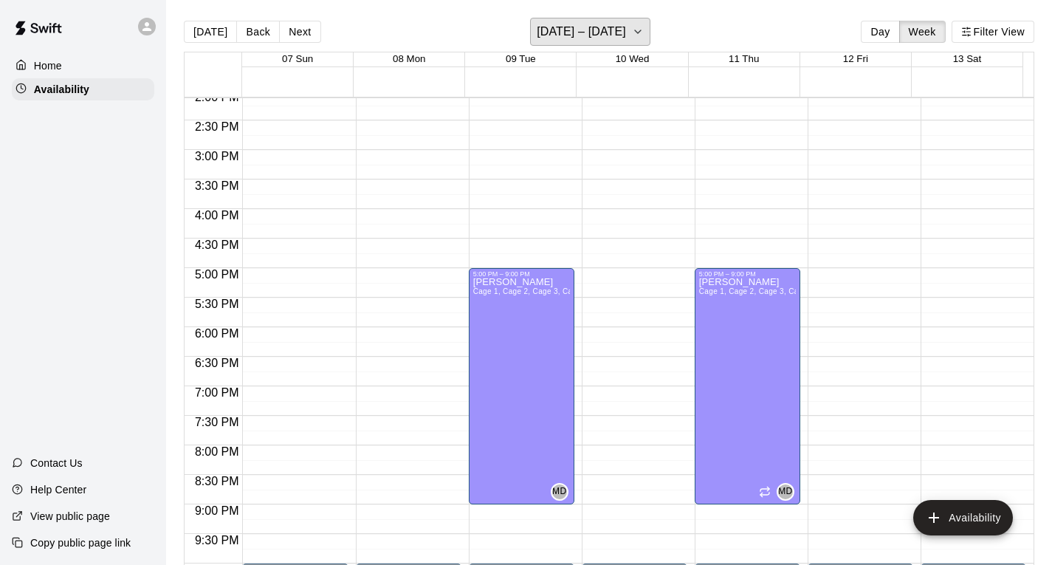
scroll to position [861, 0]
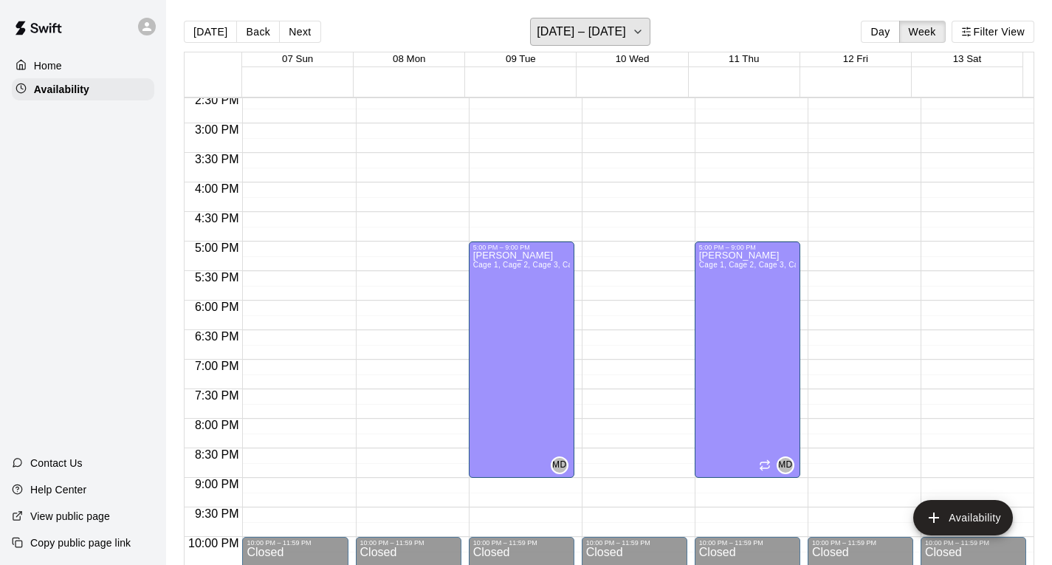
click at [590, 32] on h6 "[DATE] – [DATE]" at bounding box center [581, 31] width 89 height 21
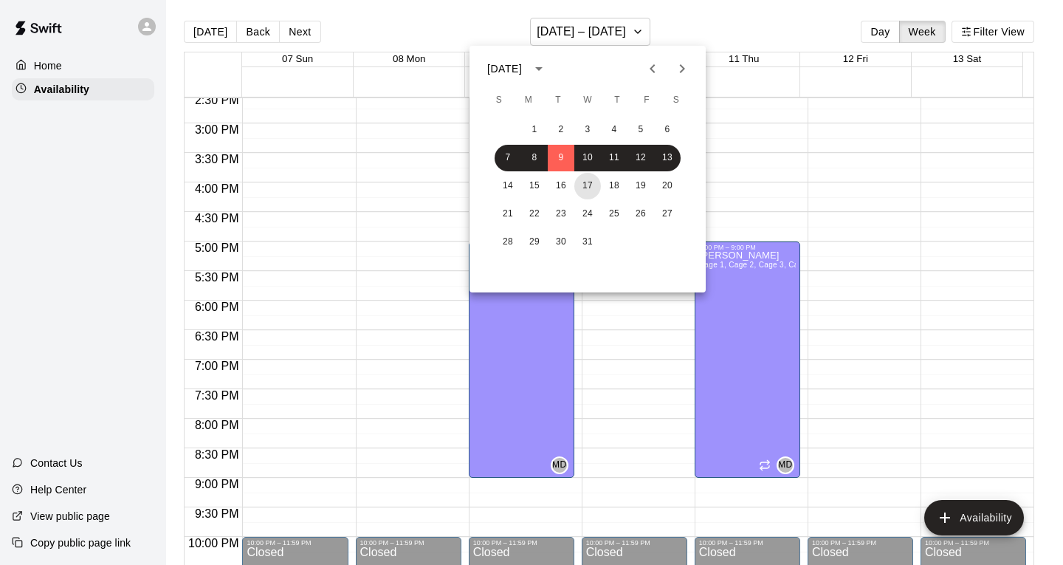
click at [575, 178] on div "14 15 16 17 18 19 20" at bounding box center [588, 186] width 236 height 27
click at [583, 183] on button "17" at bounding box center [587, 186] width 27 height 27
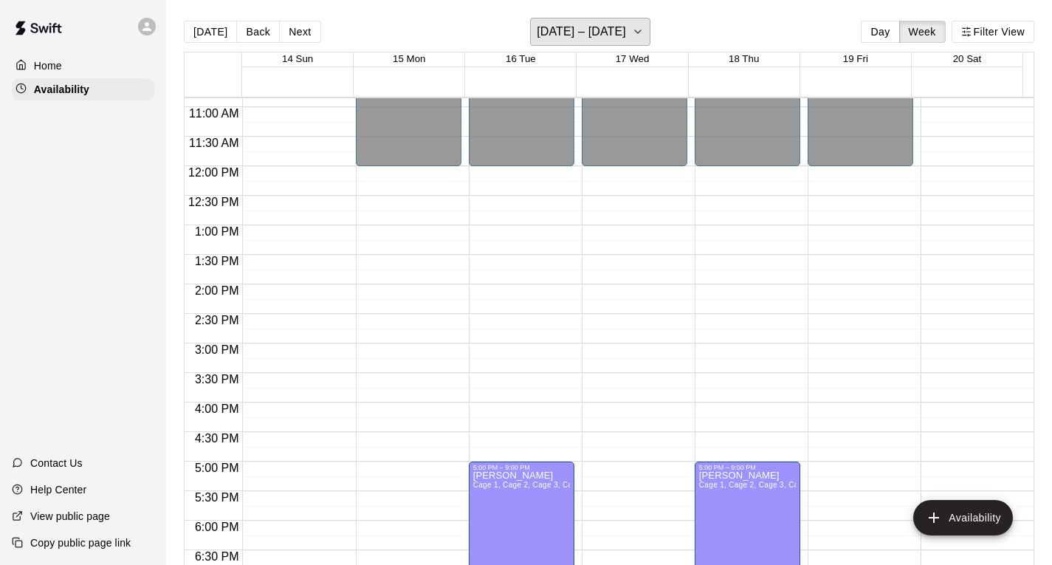
scroll to position [639, 0]
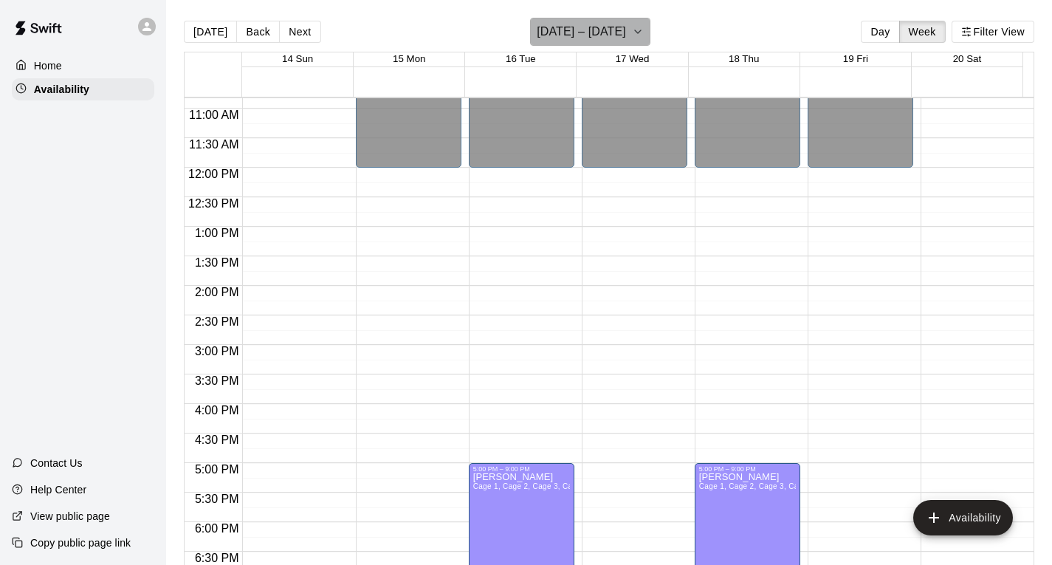
click at [591, 32] on h6 "[DATE] – [DATE]" at bounding box center [581, 31] width 89 height 21
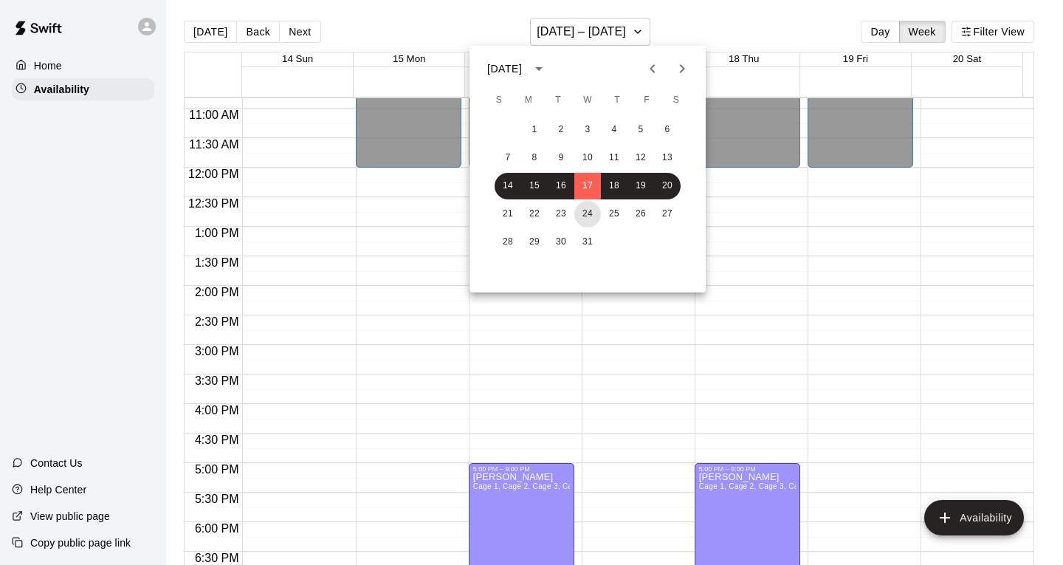
click at [586, 211] on button "24" at bounding box center [587, 214] width 27 height 27
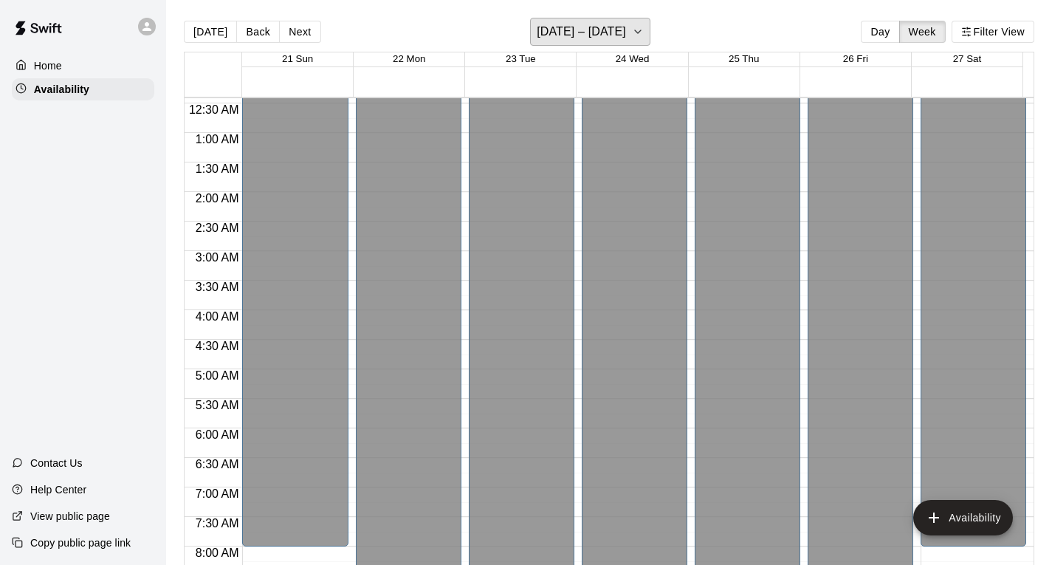
scroll to position [0, 0]
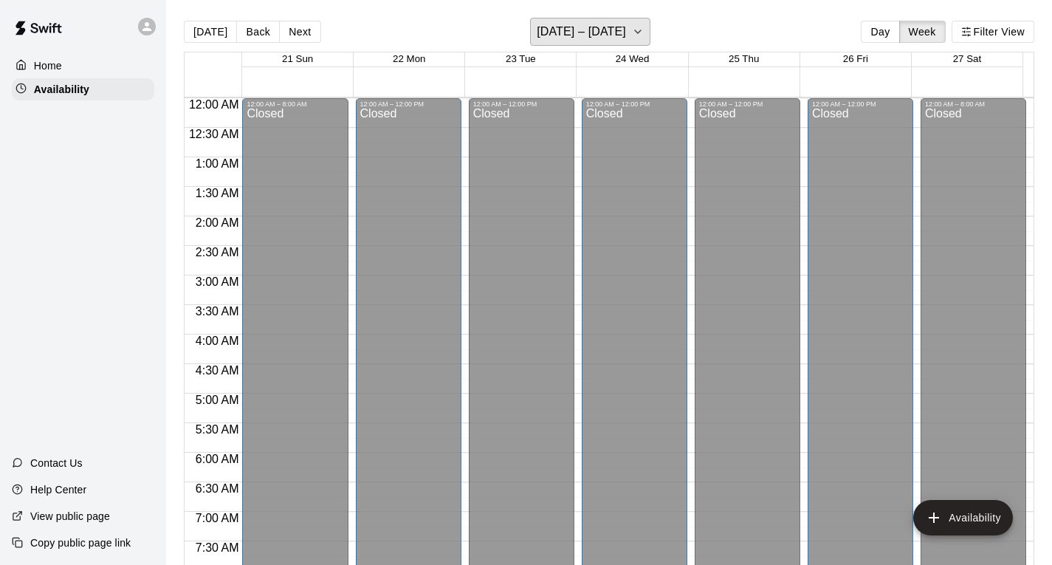
click at [591, 41] on h6 "[DATE] – [DATE]" at bounding box center [581, 31] width 89 height 21
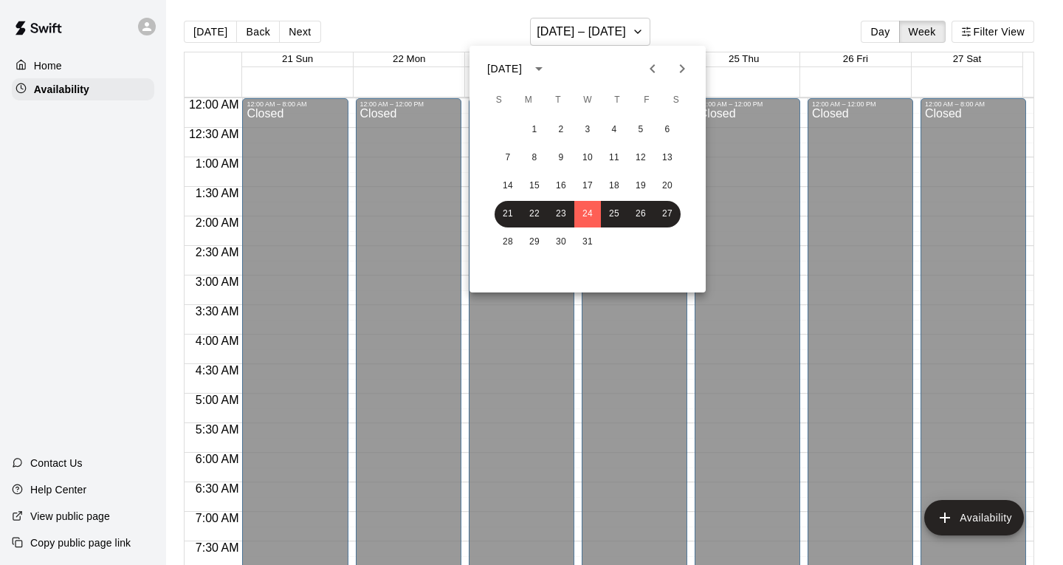
click at [576, 178] on div "14 15 16 17 18 19 20" at bounding box center [588, 186] width 236 height 27
click at [581, 183] on button "17" at bounding box center [587, 186] width 27 height 27
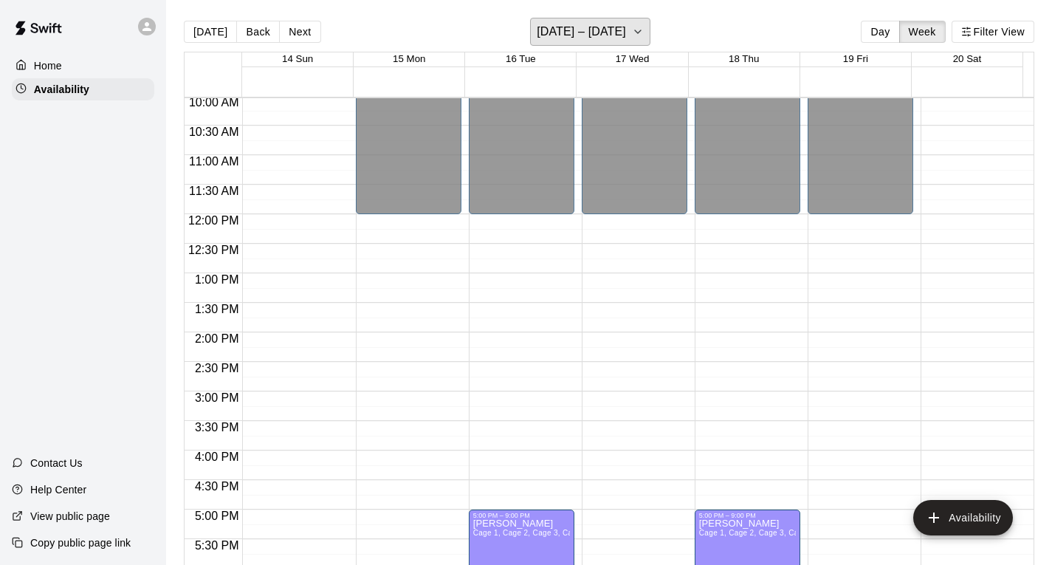
scroll to position [738, 0]
